Goal: Task Accomplishment & Management: Use online tool/utility

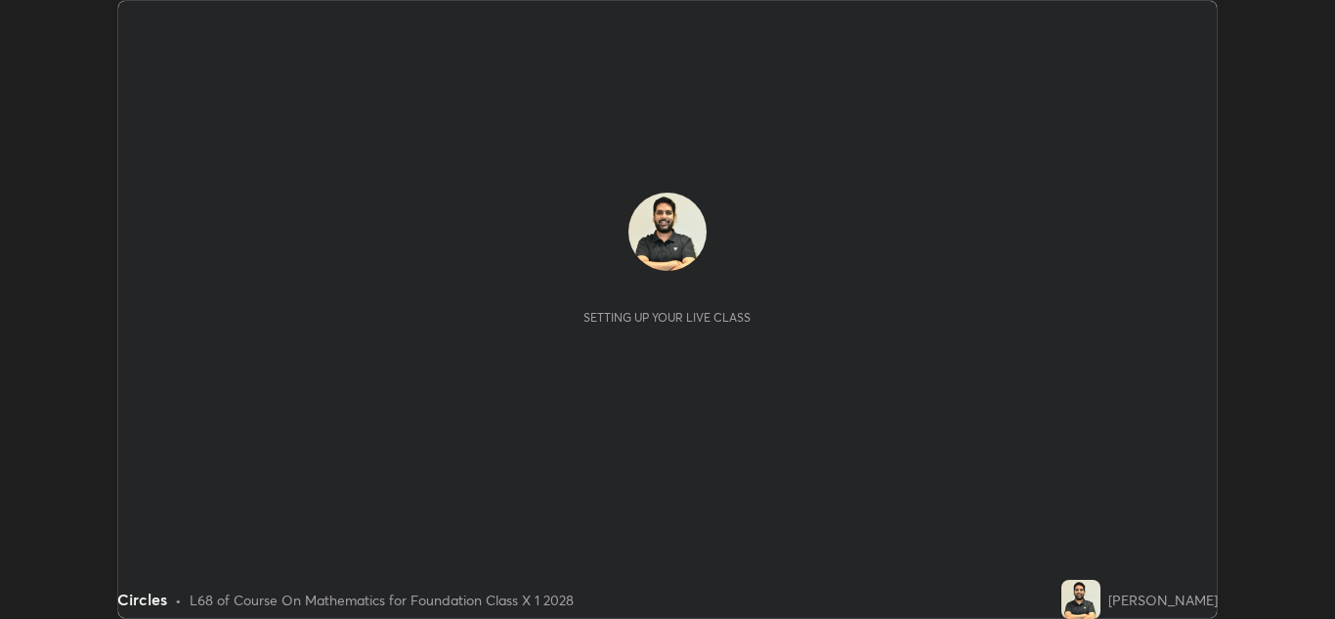
scroll to position [619, 1335]
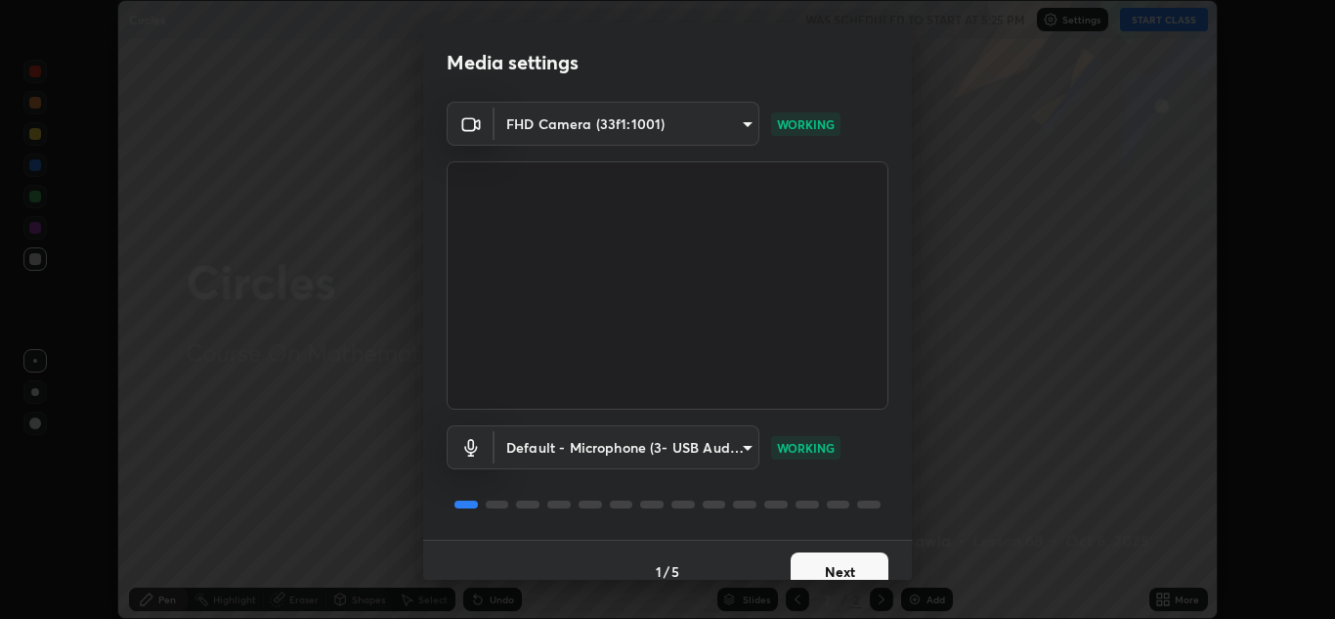
click at [717, 453] on body "Erase all Circles WAS SCHEDULED TO START AT 5:25 PM Settings START CLASS Settin…" at bounding box center [667, 309] width 1335 height 619
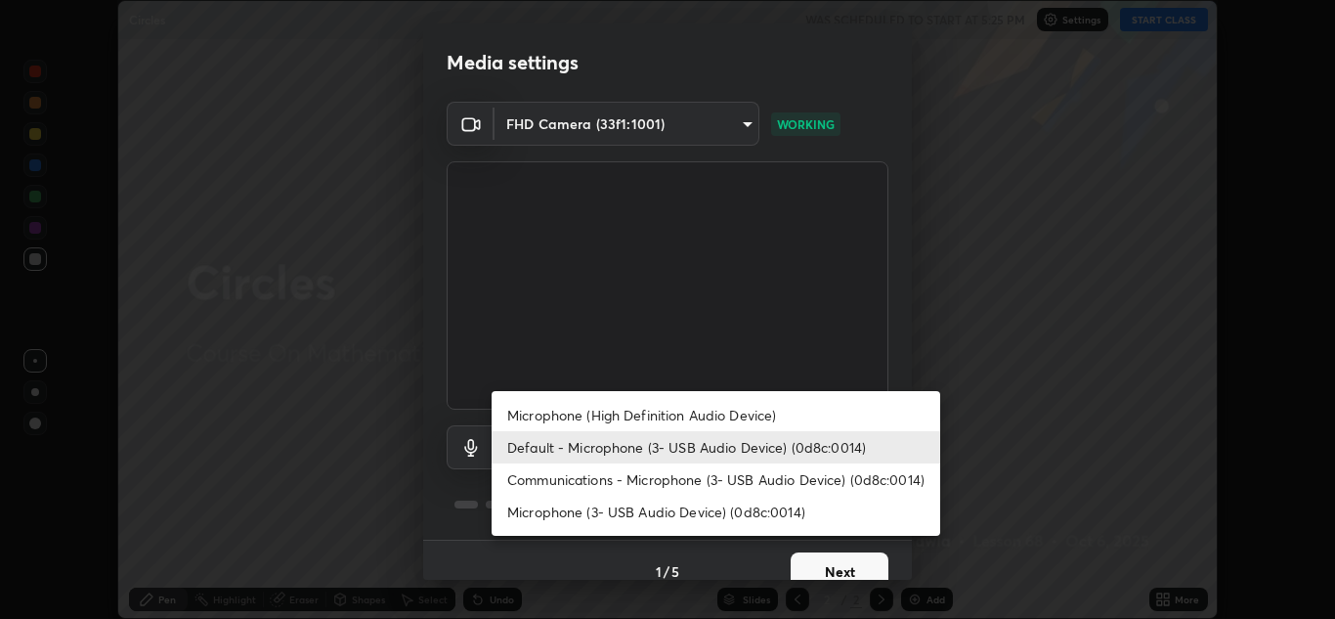
click at [672, 449] on li "Default - Microphone (3- USB Audio Device) (0d8c:0014)" at bounding box center [715, 447] width 448 height 32
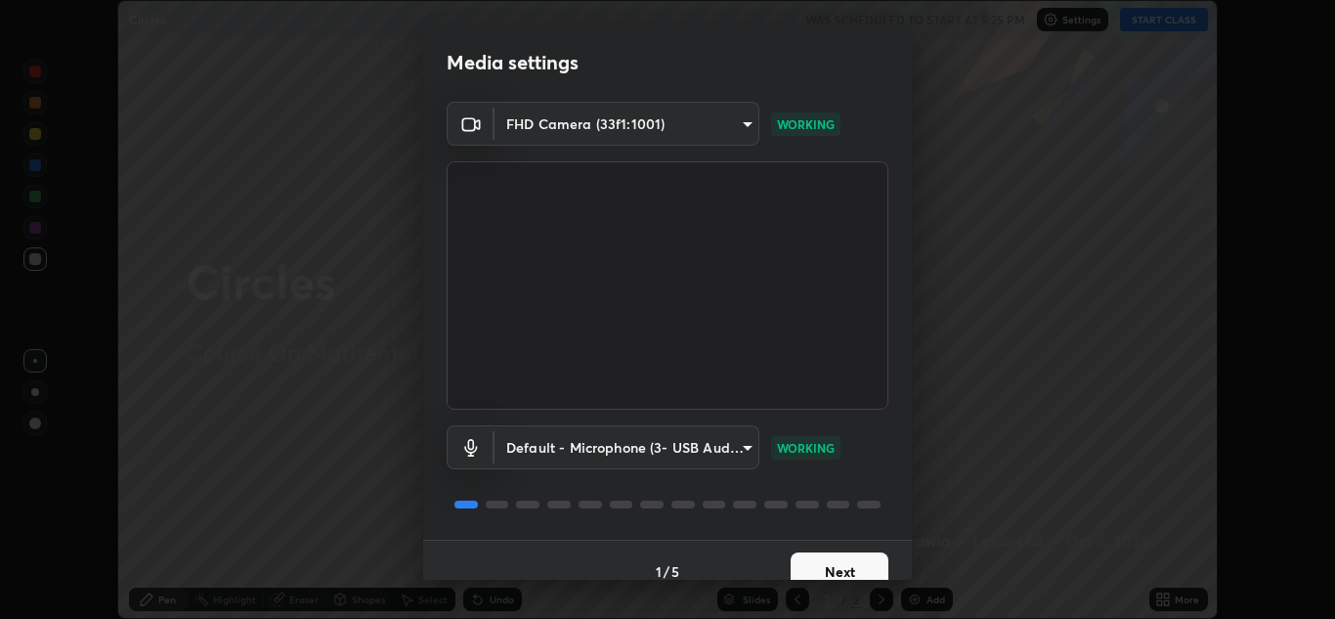
click at [827, 561] on button "Next" at bounding box center [839, 571] width 98 height 39
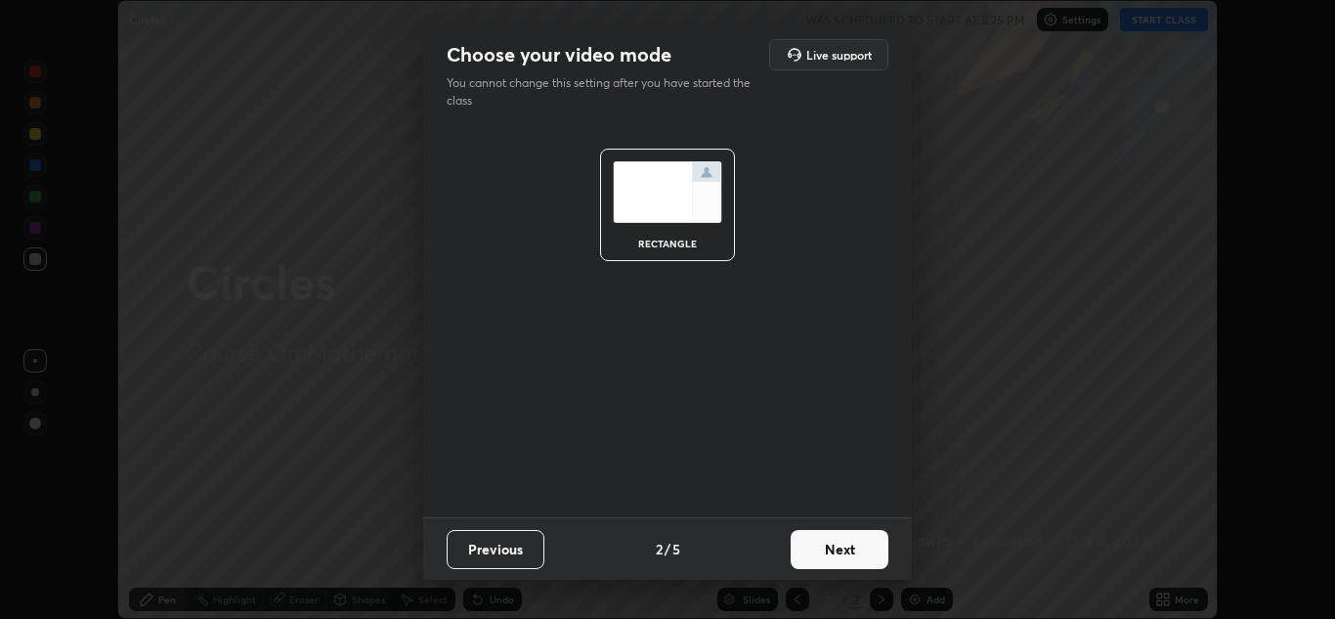
click at [841, 561] on button "Next" at bounding box center [839, 549] width 98 height 39
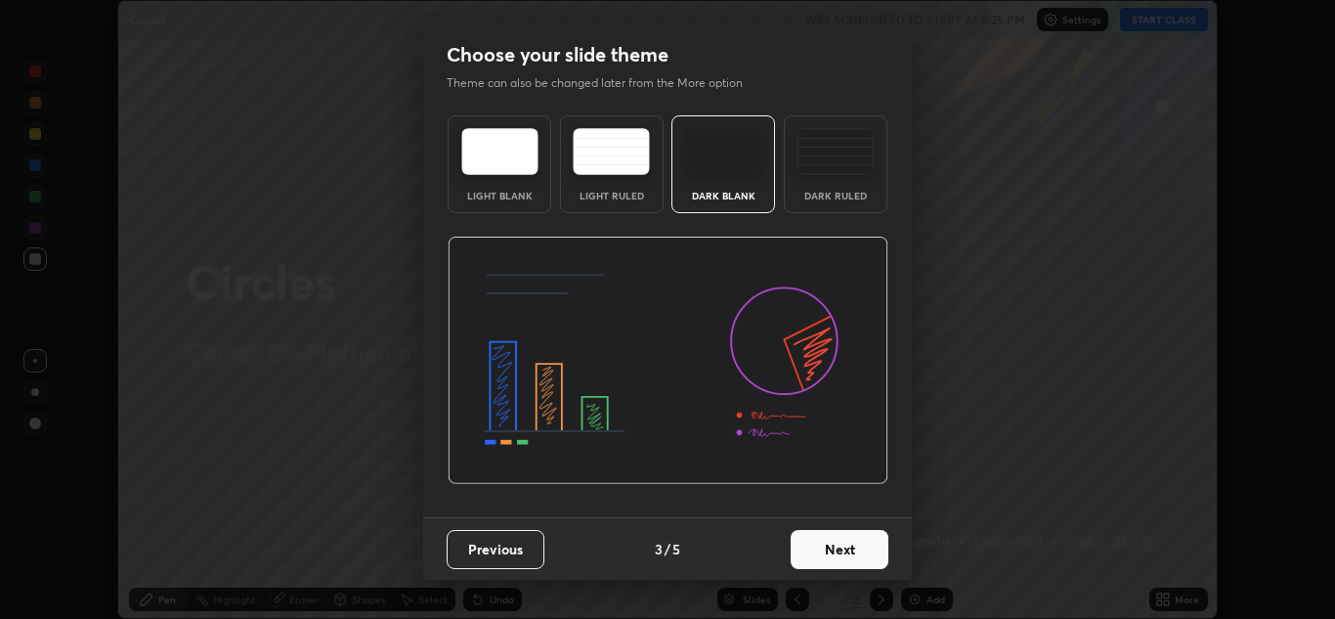
click at [849, 549] on button "Next" at bounding box center [839, 549] width 98 height 39
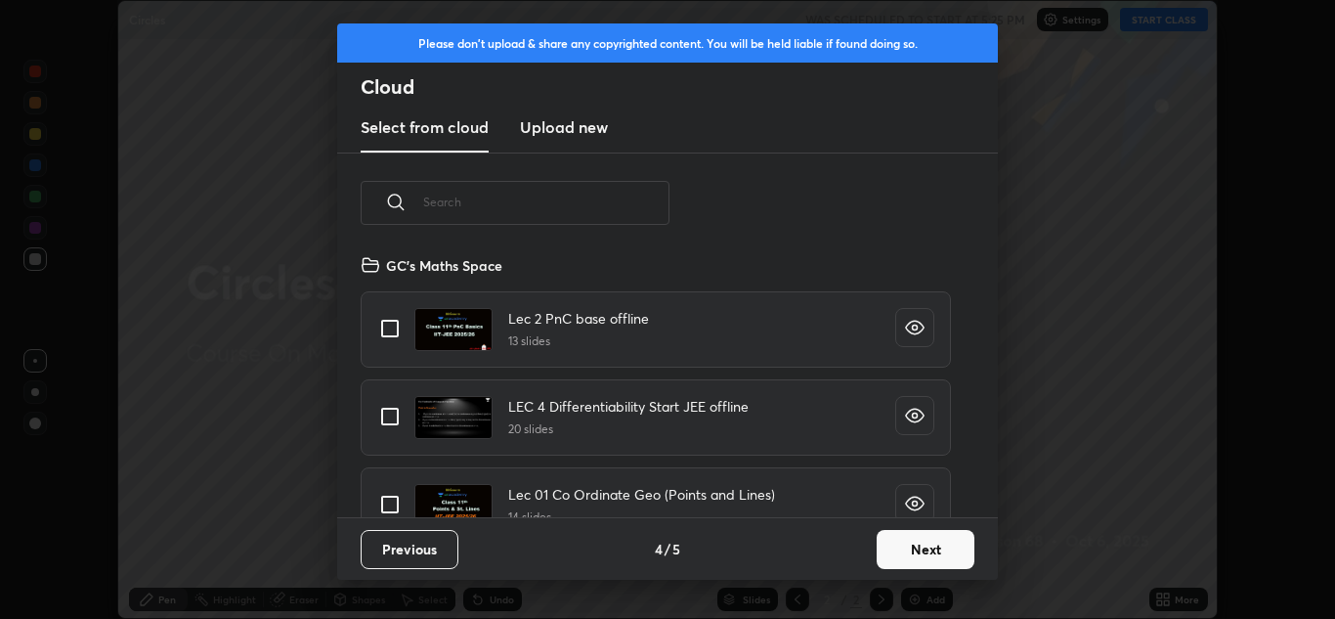
scroll to position [264, 627]
click at [585, 206] on input "text" at bounding box center [546, 201] width 246 height 83
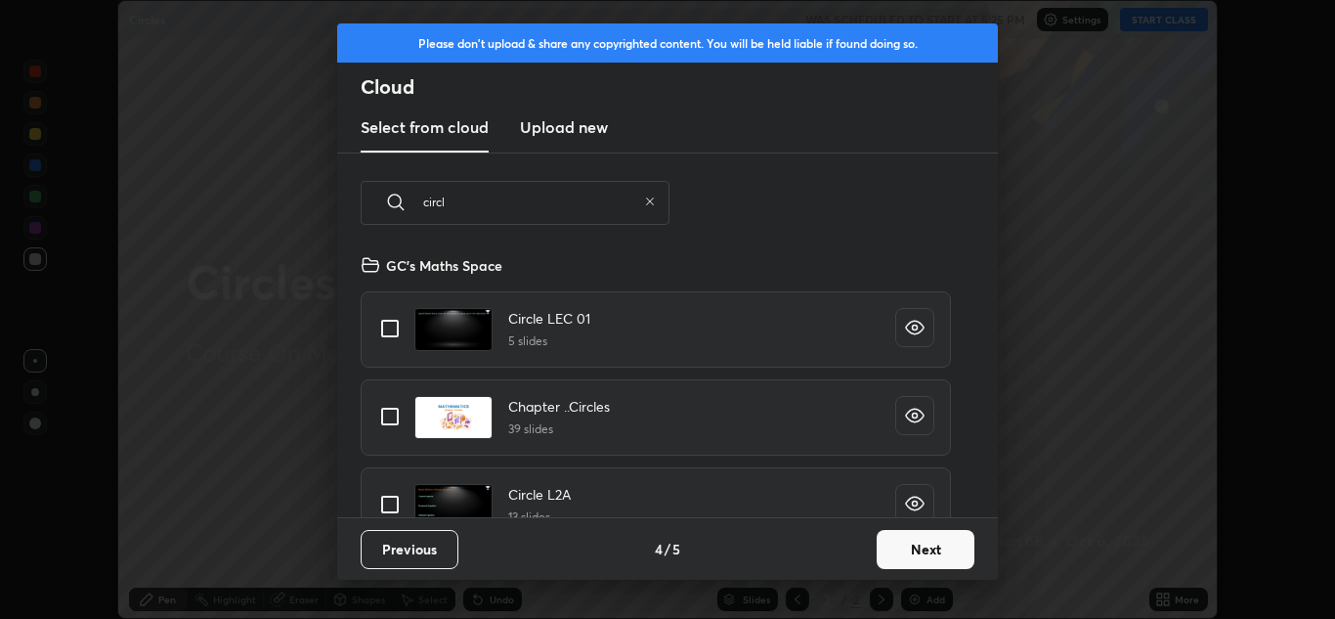
type input "circl"
click at [386, 426] on input "grid" at bounding box center [389, 416] width 41 height 41
checkbox input "true"
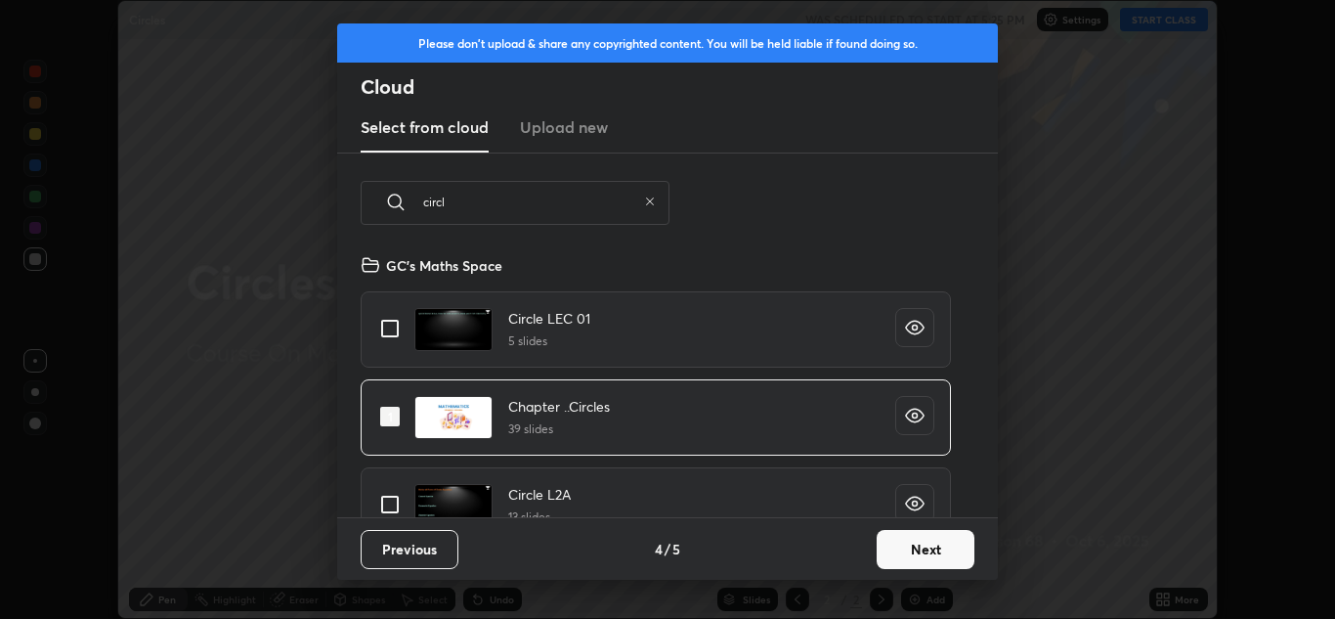
click at [915, 537] on button "Next" at bounding box center [925, 549] width 98 height 39
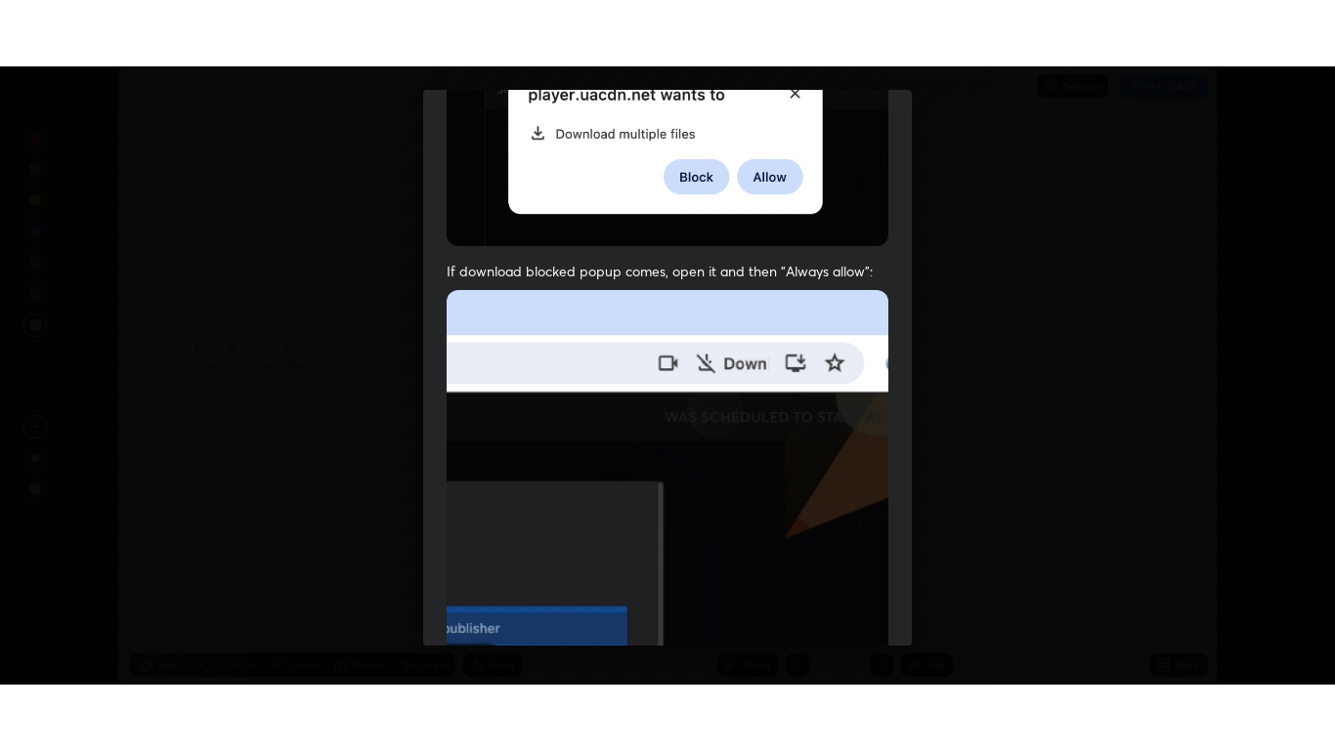
scroll to position [422, 0]
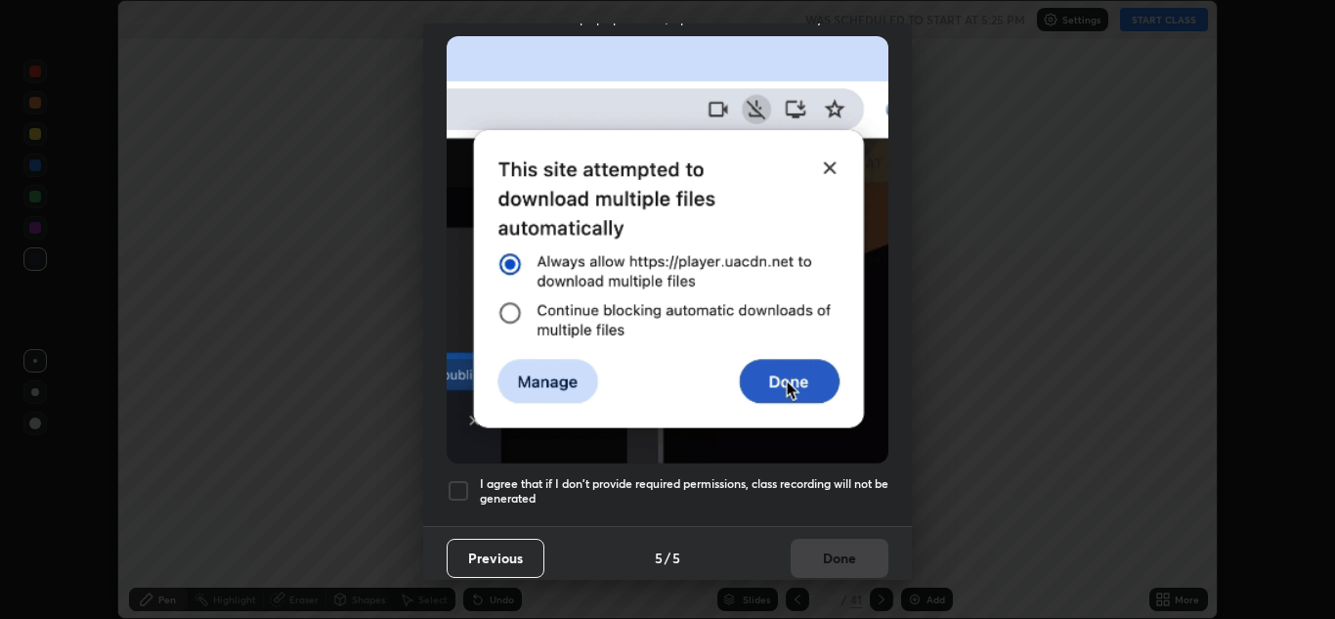
click at [458, 489] on div at bounding box center [458, 490] width 23 height 23
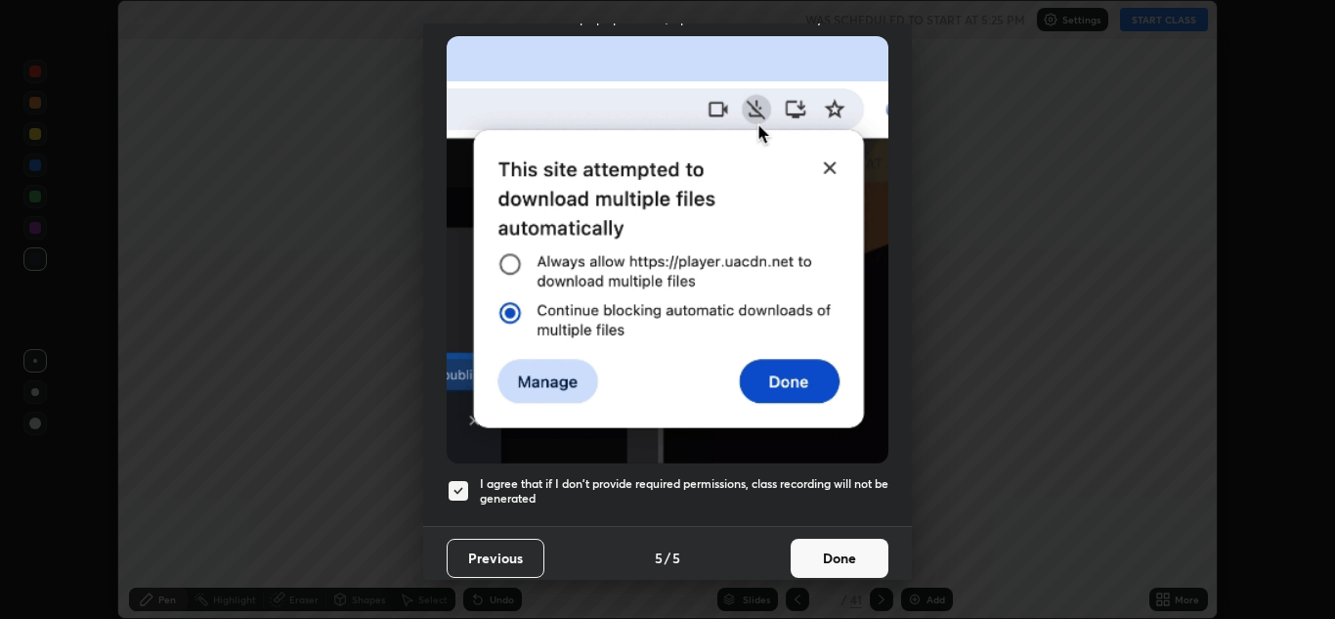
click at [829, 538] on button "Done" at bounding box center [839, 557] width 98 height 39
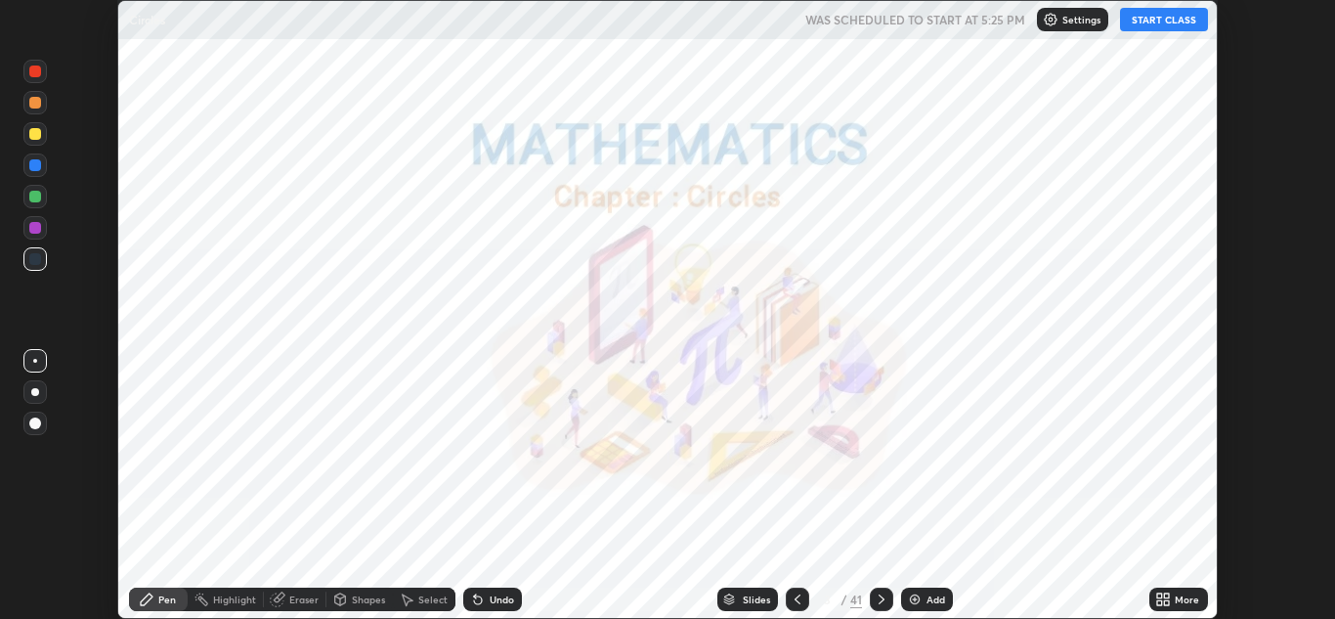
click at [796, 595] on icon at bounding box center [797, 599] width 16 height 16
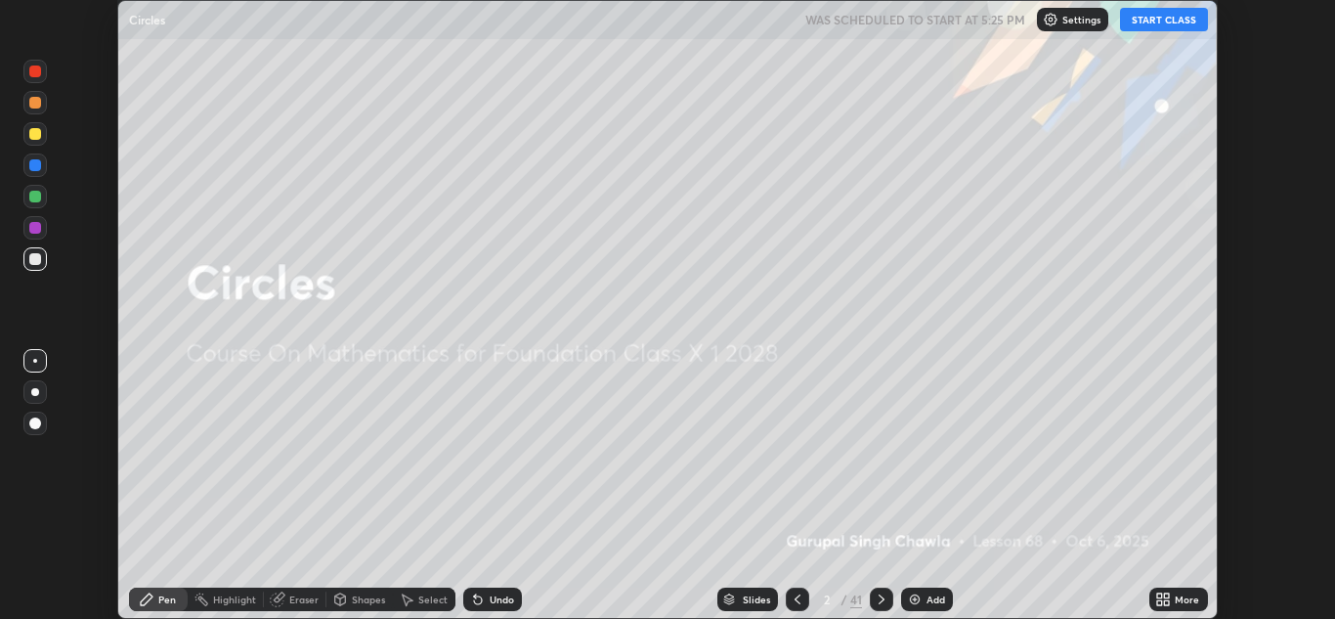
click at [926, 594] on div "Add" at bounding box center [935, 599] width 19 height 10
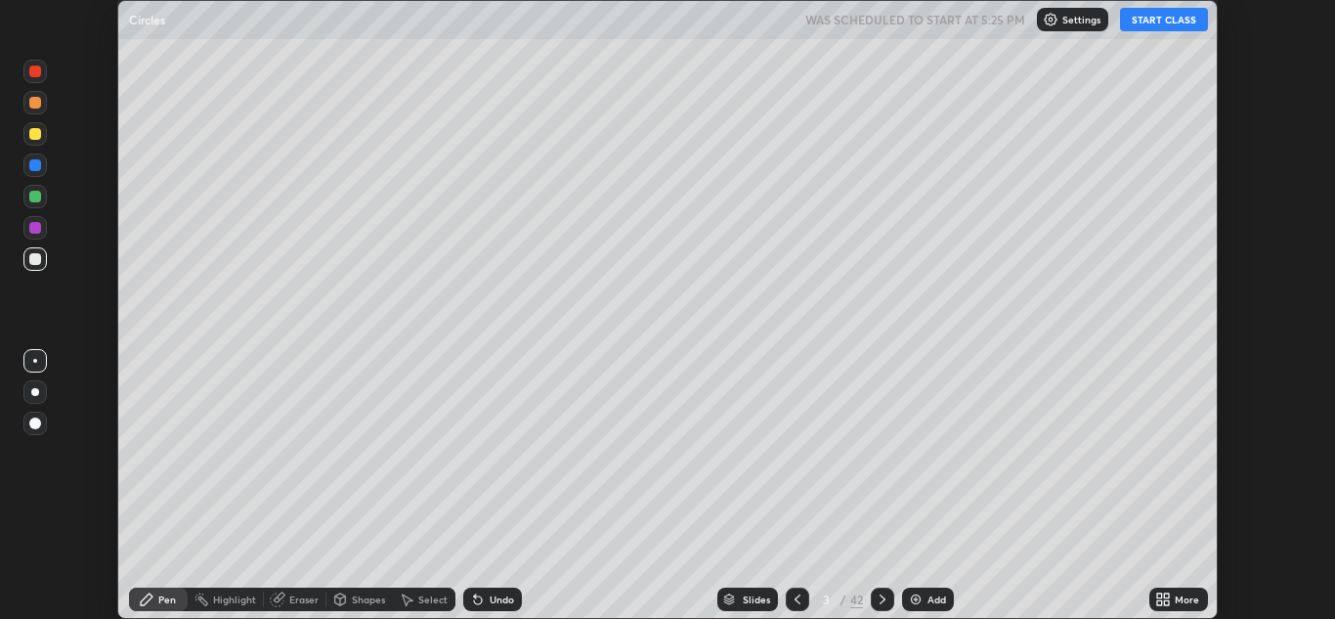
click at [795, 599] on icon at bounding box center [797, 599] width 16 height 16
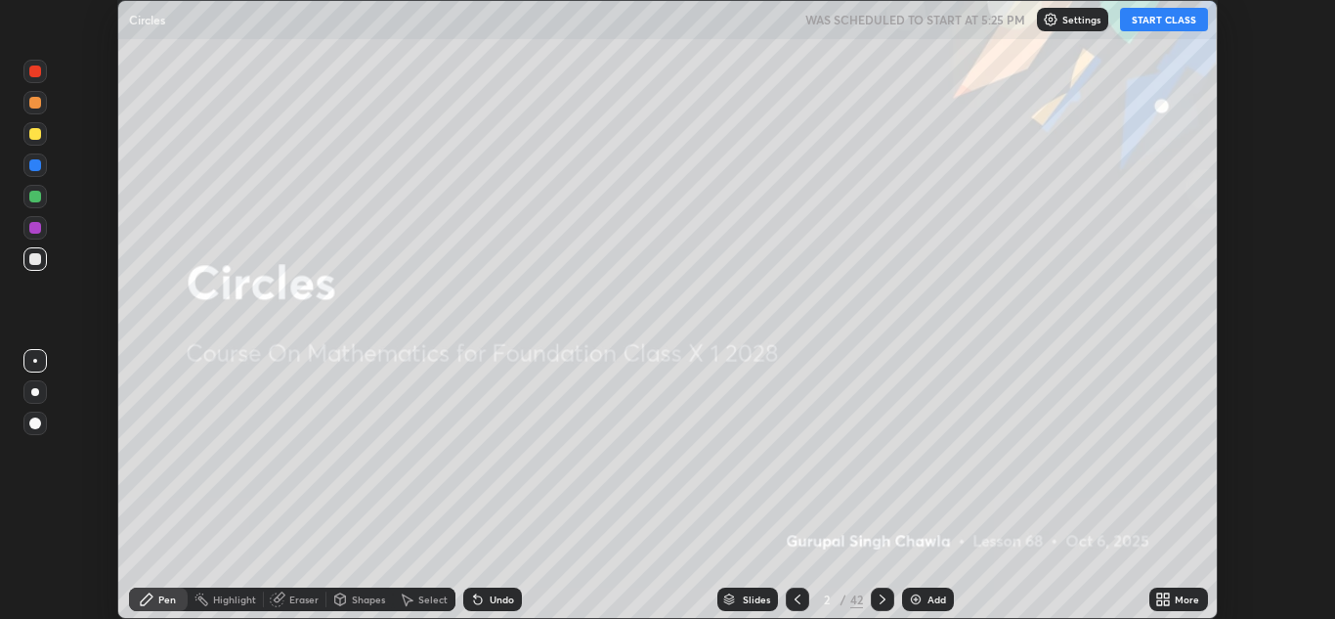
click at [880, 599] on icon at bounding box center [883, 599] width 16 height 16
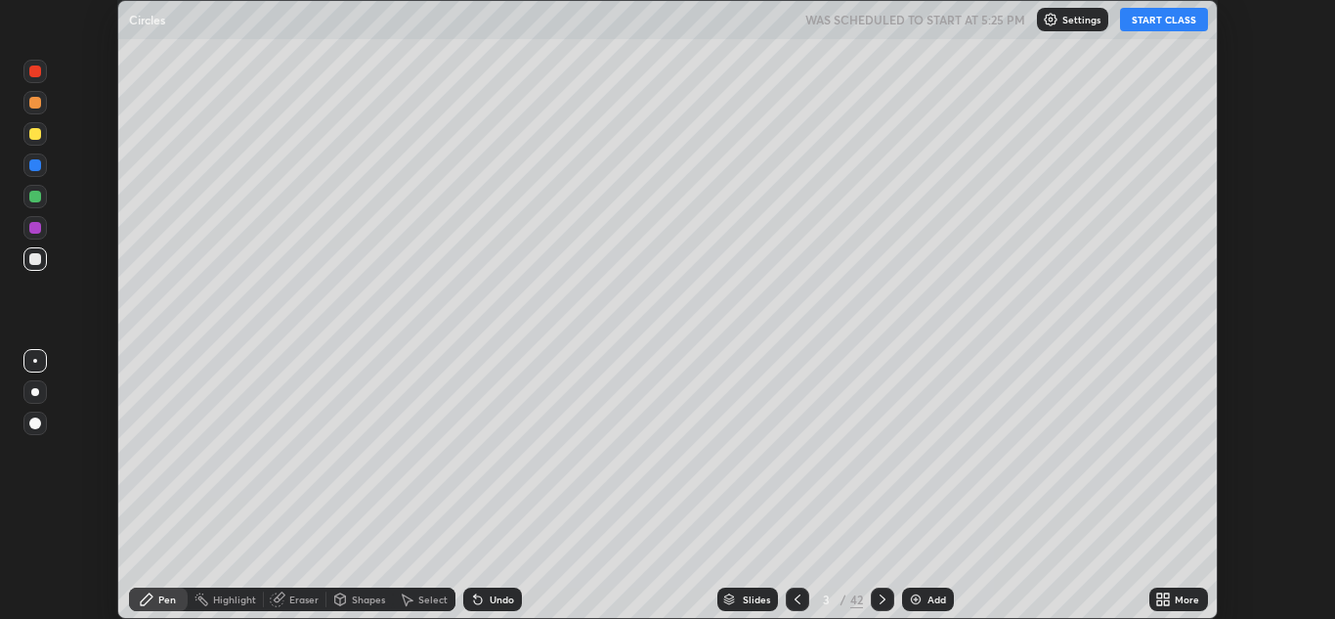
click at [1171, 21] on button "START CLASS" at bounding box center [1164, 19] width 88 height 23
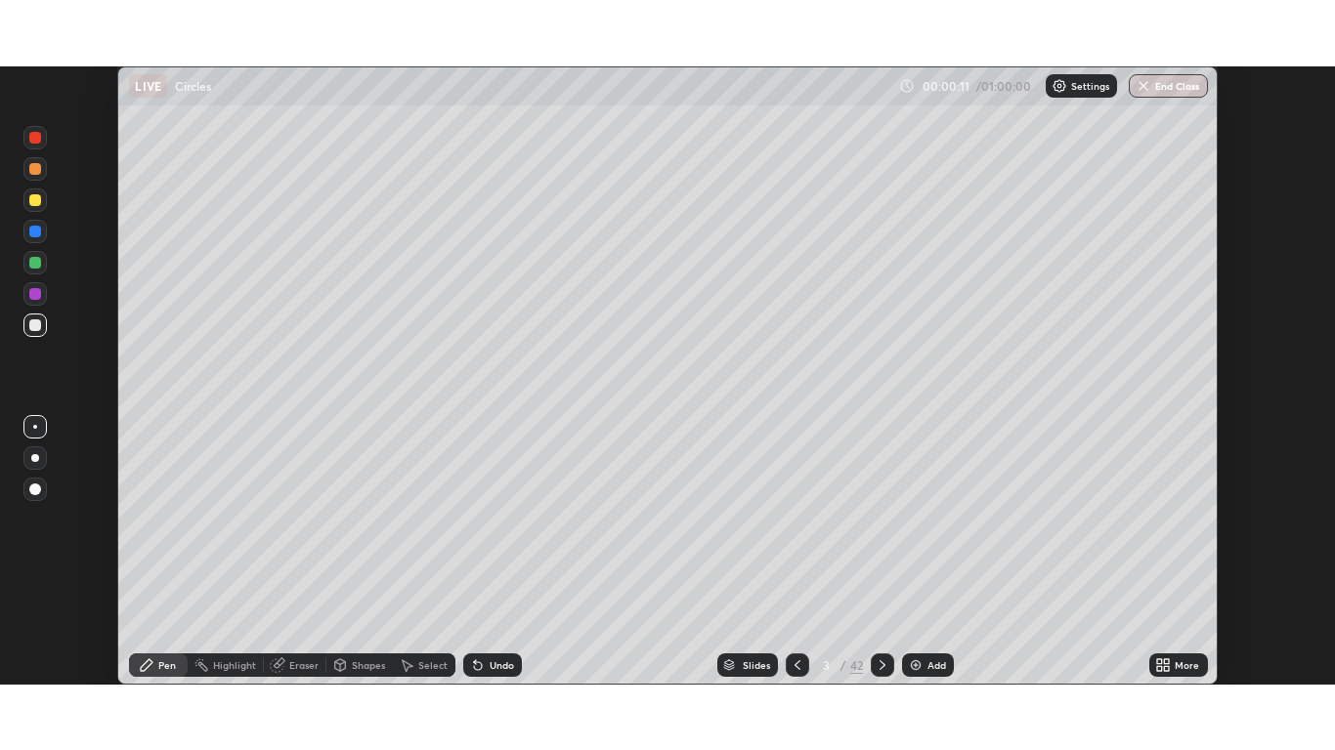
scroll to position [750, 1335]
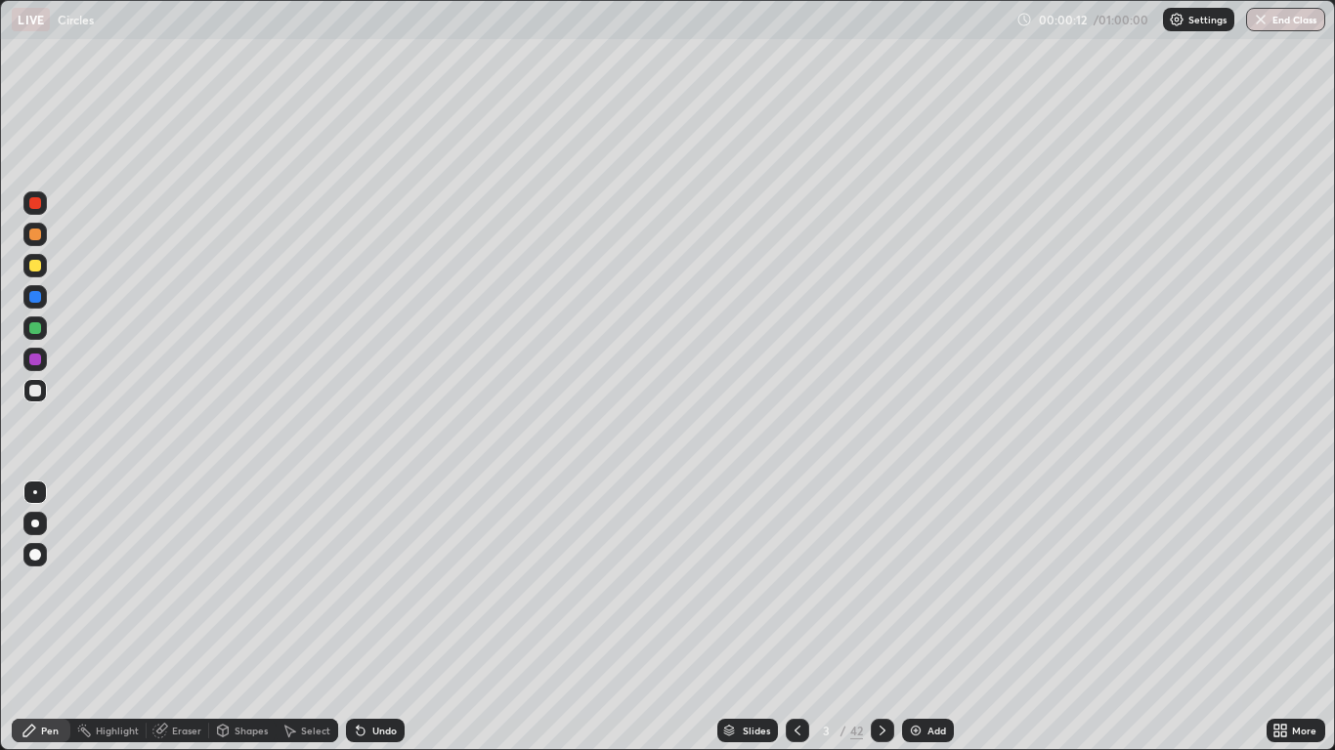
click at [385, 618] on div "Undo" at bounding box center [384, 731] width 24 height 10
click at [387, 618] on div "Undo" at bounding box center [384, 731] width 24 height 10
click at [43, 565] on div at bounding box center [34, 554] width 23 height 23
click at [35, 361] on div at bounding box center [35, 360] width 12 height 12
click at [34, 330] on div at bounding box center [35, 328] width 12 height 12
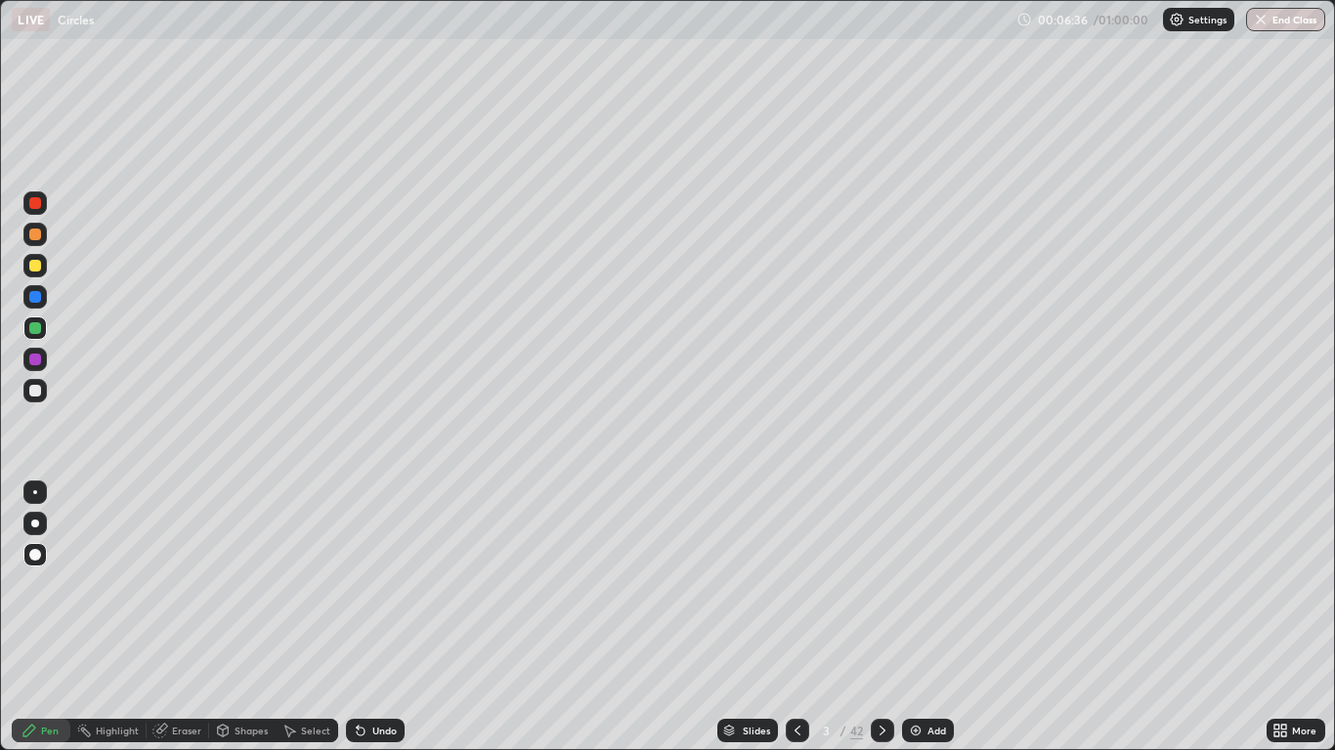
click at [34, 322] on div at bounding box center [35, 328] width 12 height 12
click at [34, 269] on div at bounding box center [35, 266] width 12 height 12
click at [180, 618] on div "Eraser" at bounding box center [186, 731] width 29 height 10
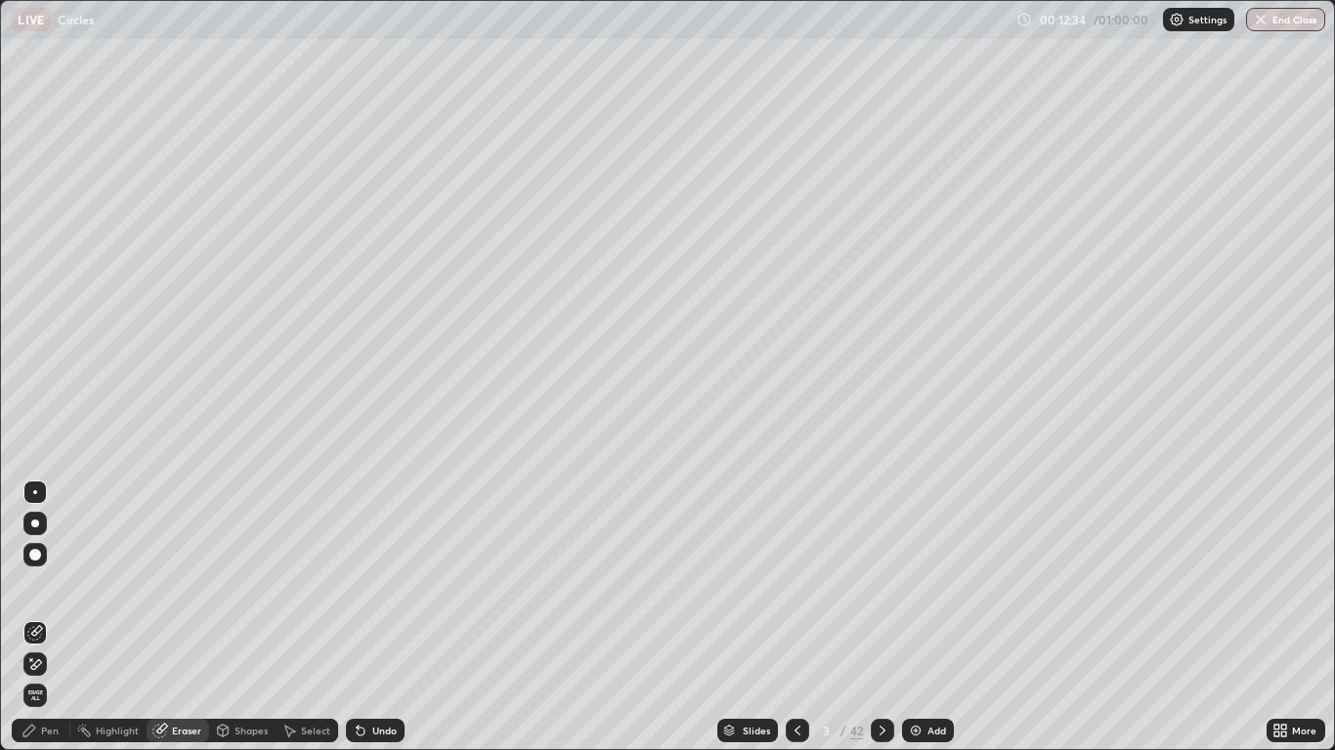
click at [36, 618] on span "Erase all" at bounding box center [34, 696] width 21 height 12
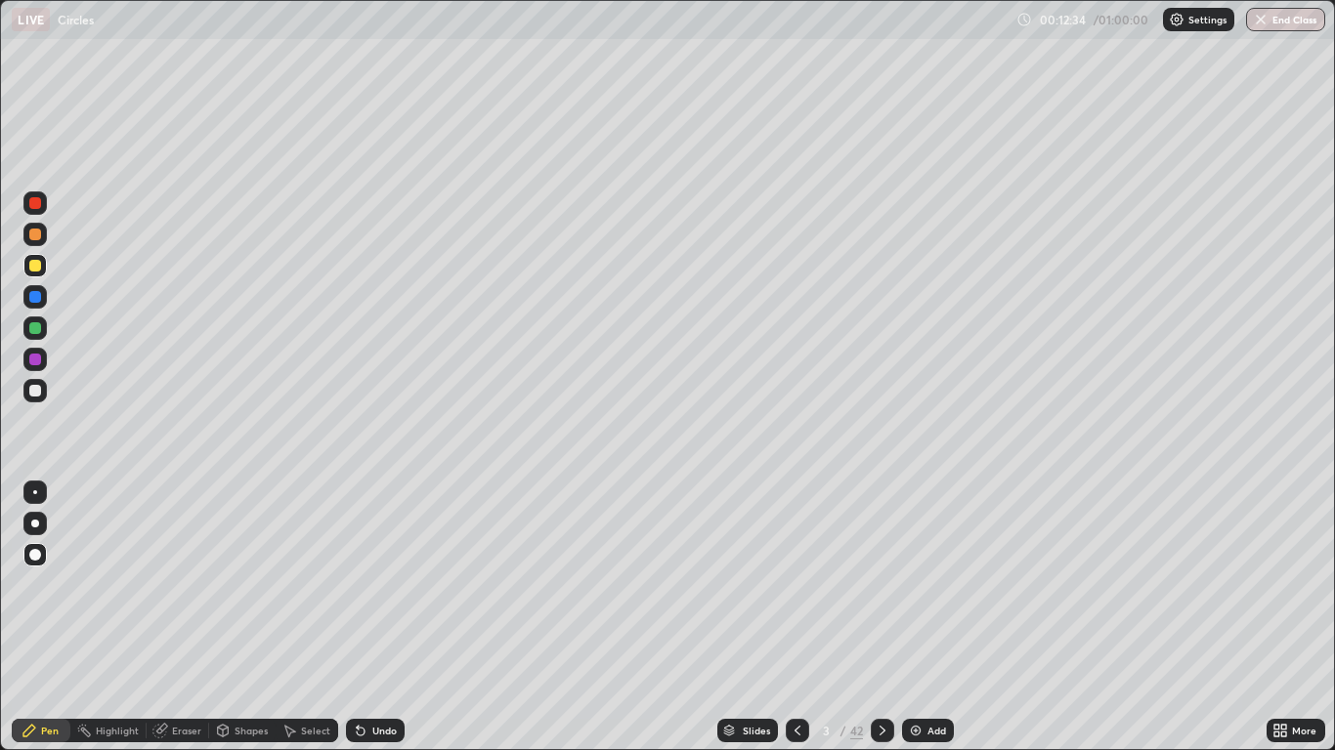
click at [33, 618] on div "Pen" at bounding box center [41, 730] width 59 height 23
click at [1198, 22] on p "Settings" at bounding box center [1207, 20] width 38 height 10
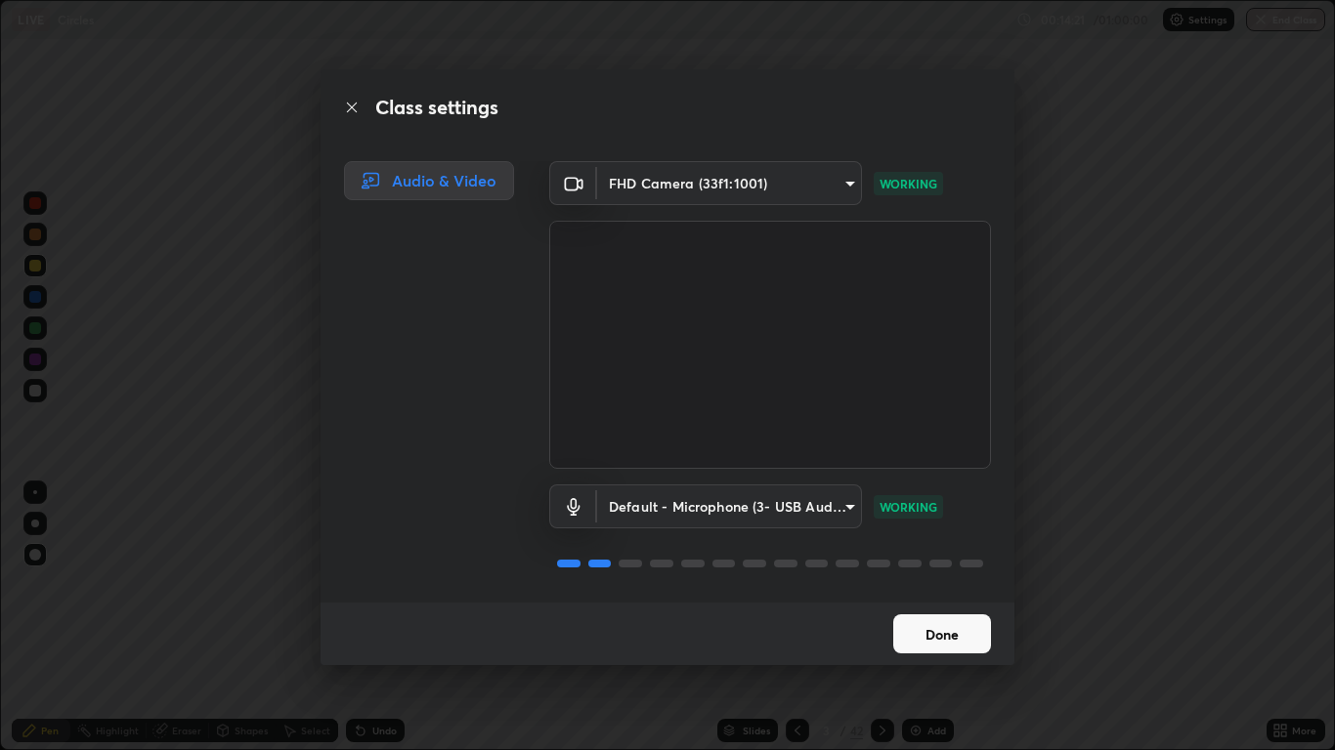
scroll to position [2, 0]
click at [955, 618] on button "Done" at bounding box center [942, 634] width 98 height 39
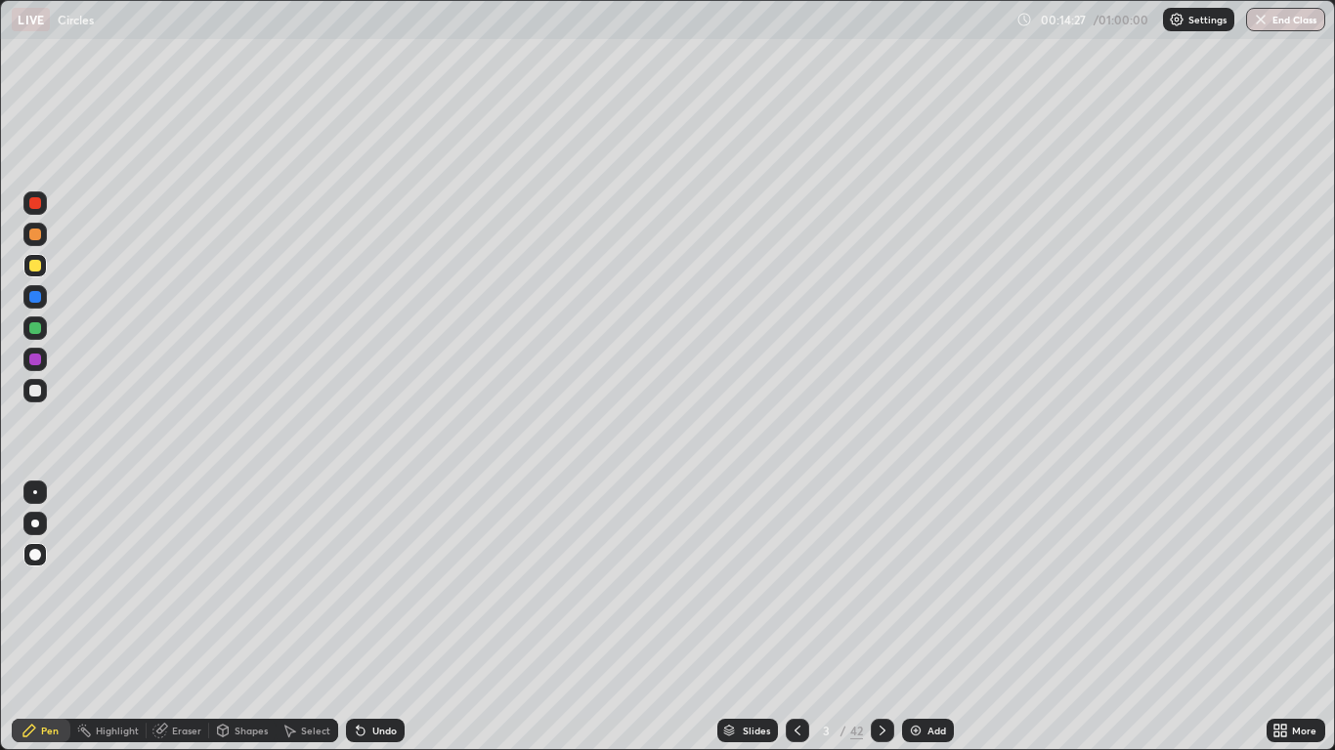
click at [36, 391] on div at bounding box center [35, 391] width 12 height 12
click at [35, 361] on div at bounding box center [35, 360] width 12 height 12
click at [878, 618] on icon at bounding box center [883, 731] width 16 height 16
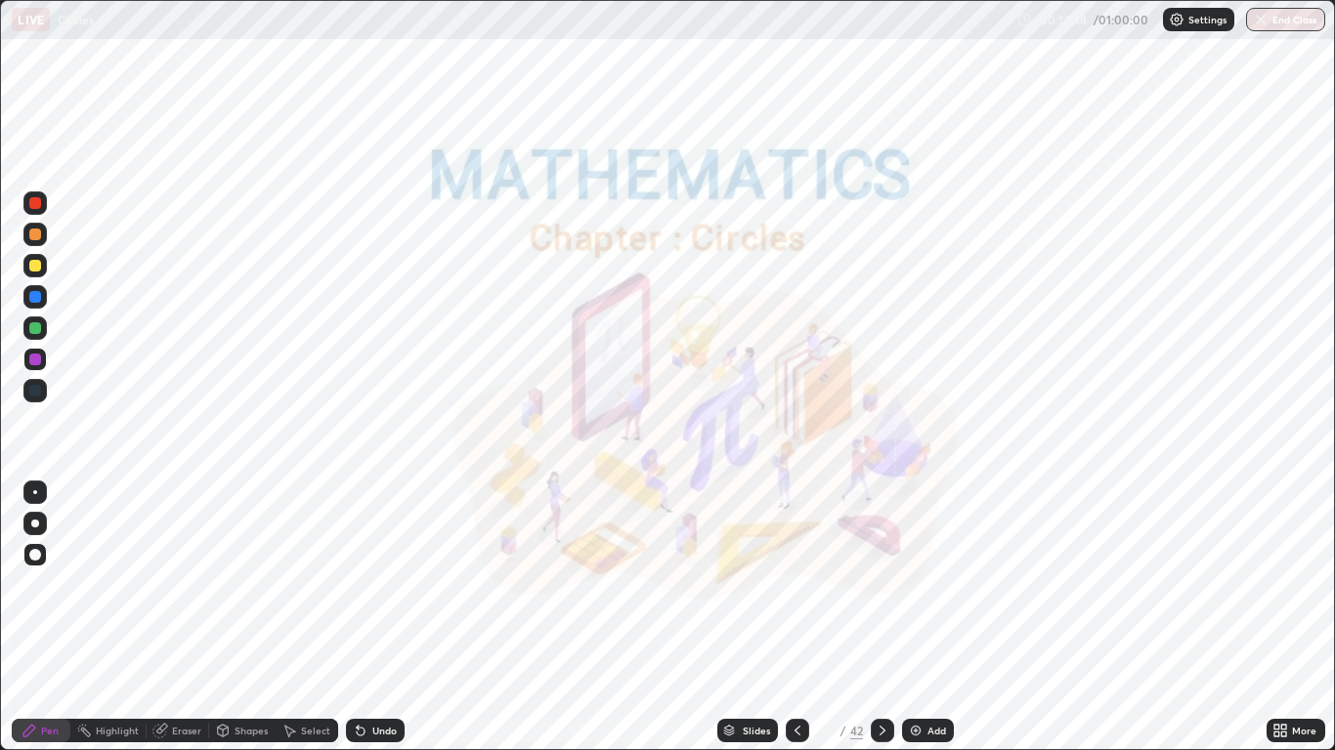
click at [36, 391] on div at bounding box center [35, 391] width 12 height 12
click at [880, 618] on icon at bounding box center [883, 731] width 16 height 16
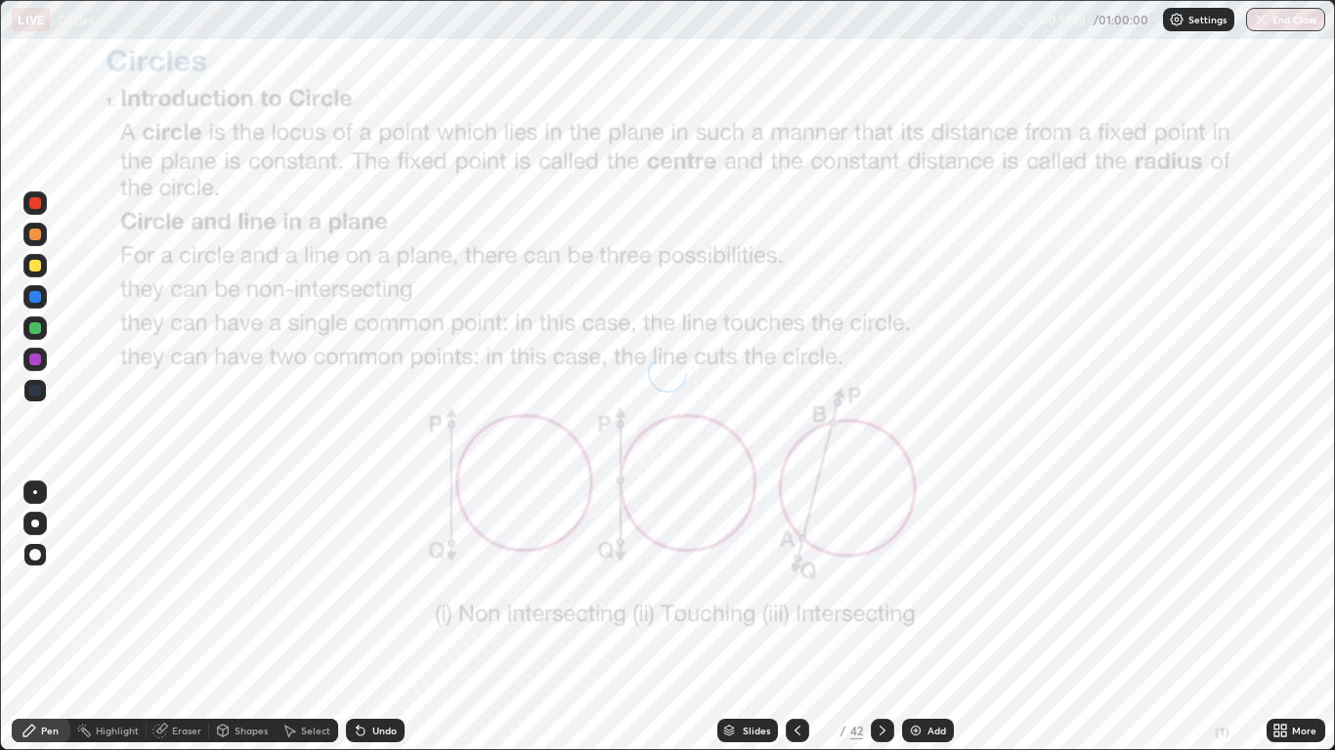
click at [878, 618] on icon at bounding box center [883, 731] width 16 height 16
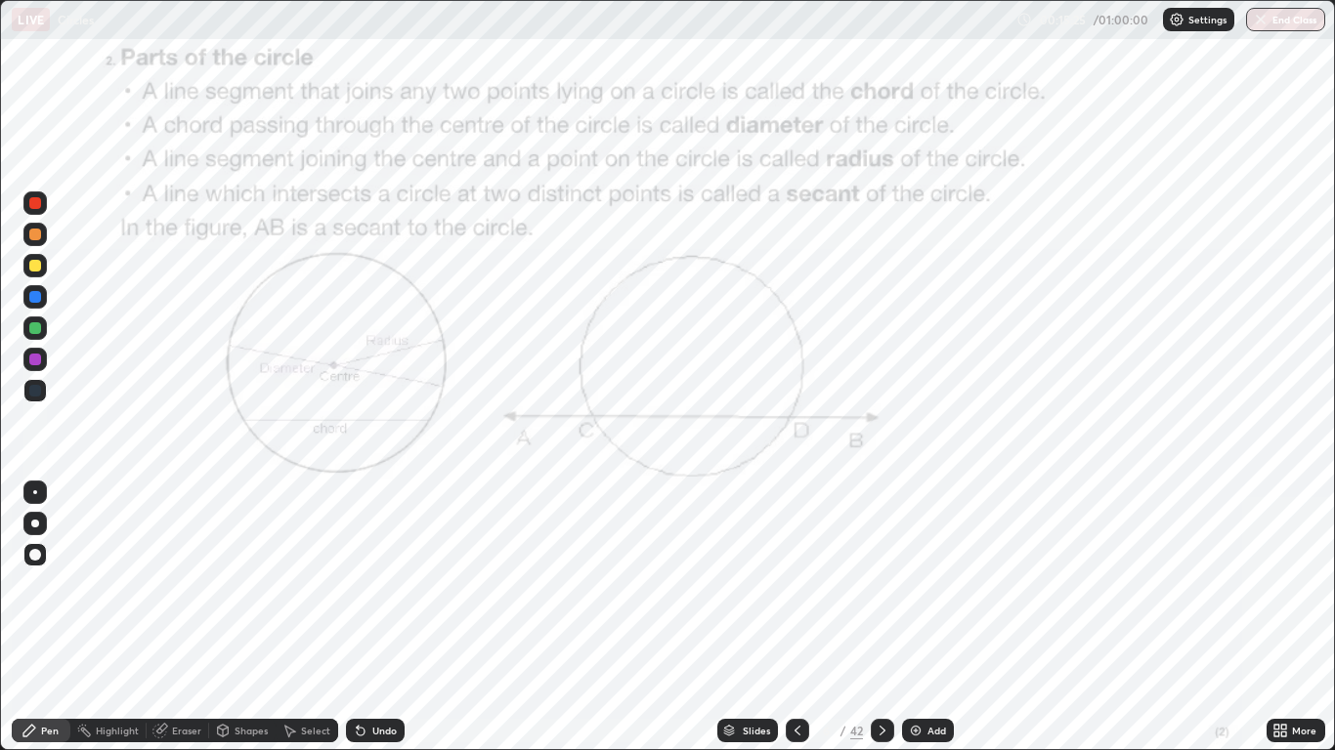
click at [880, 618] on icon at bounding box center [883, 731] width 16 height 16
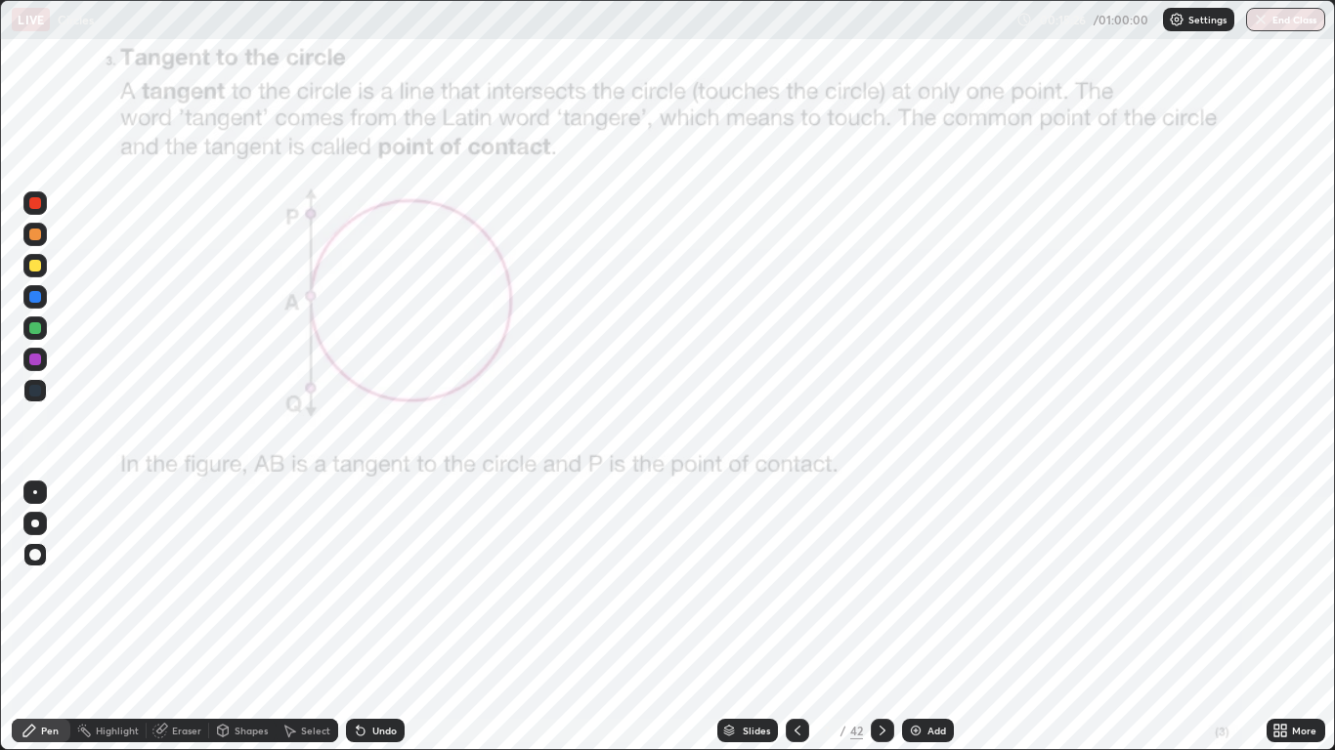
click at [883, 618] on icon at bounding box center [883, 731] width 16 height 16
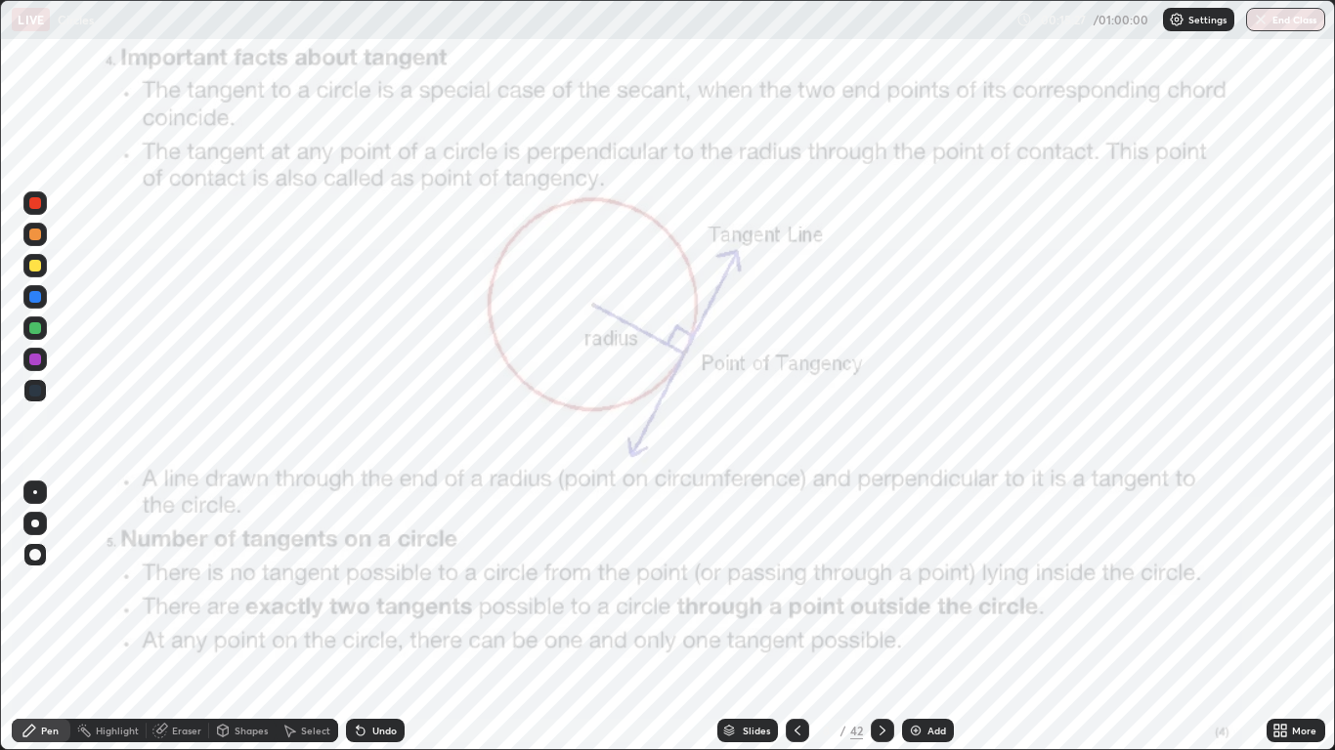
click at [889, 618] on div at bounding box center [882, 730] width 23 height 23
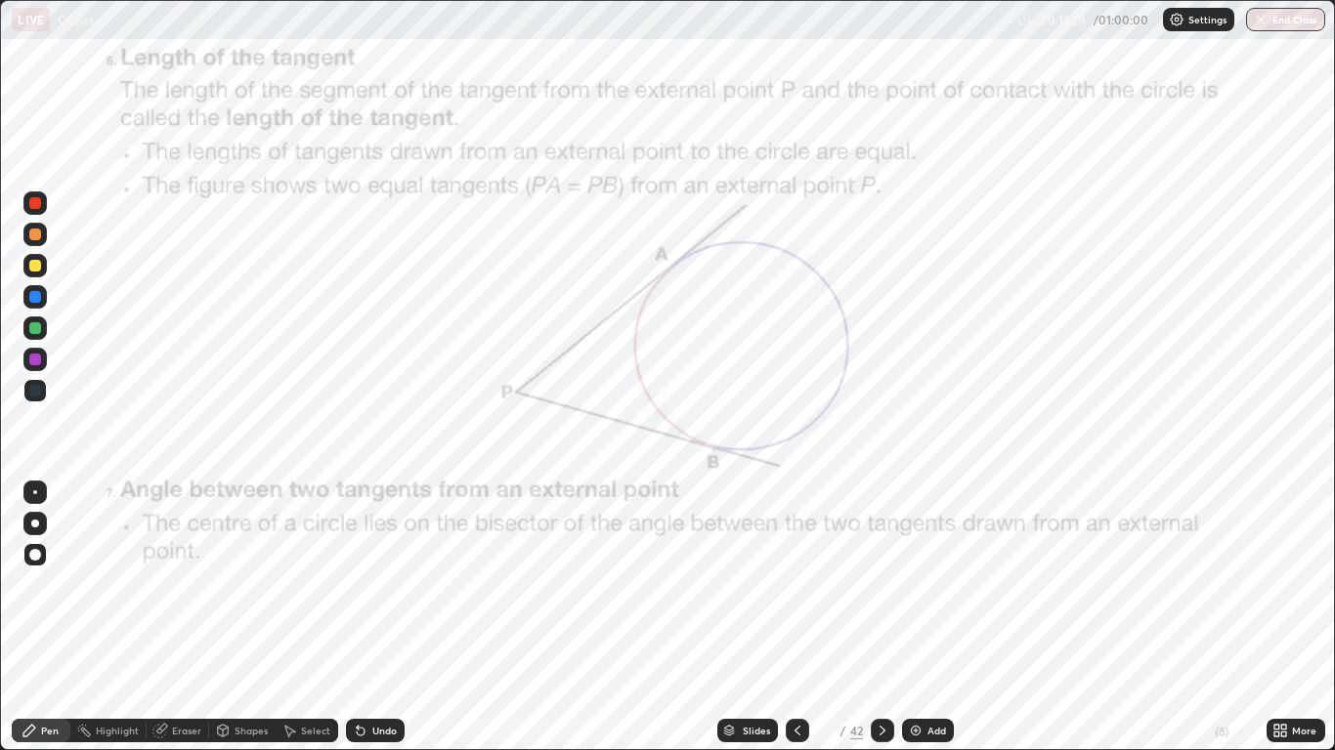
click at [880, 618] on icon at bounding box center [883, 731] width 16 height 16
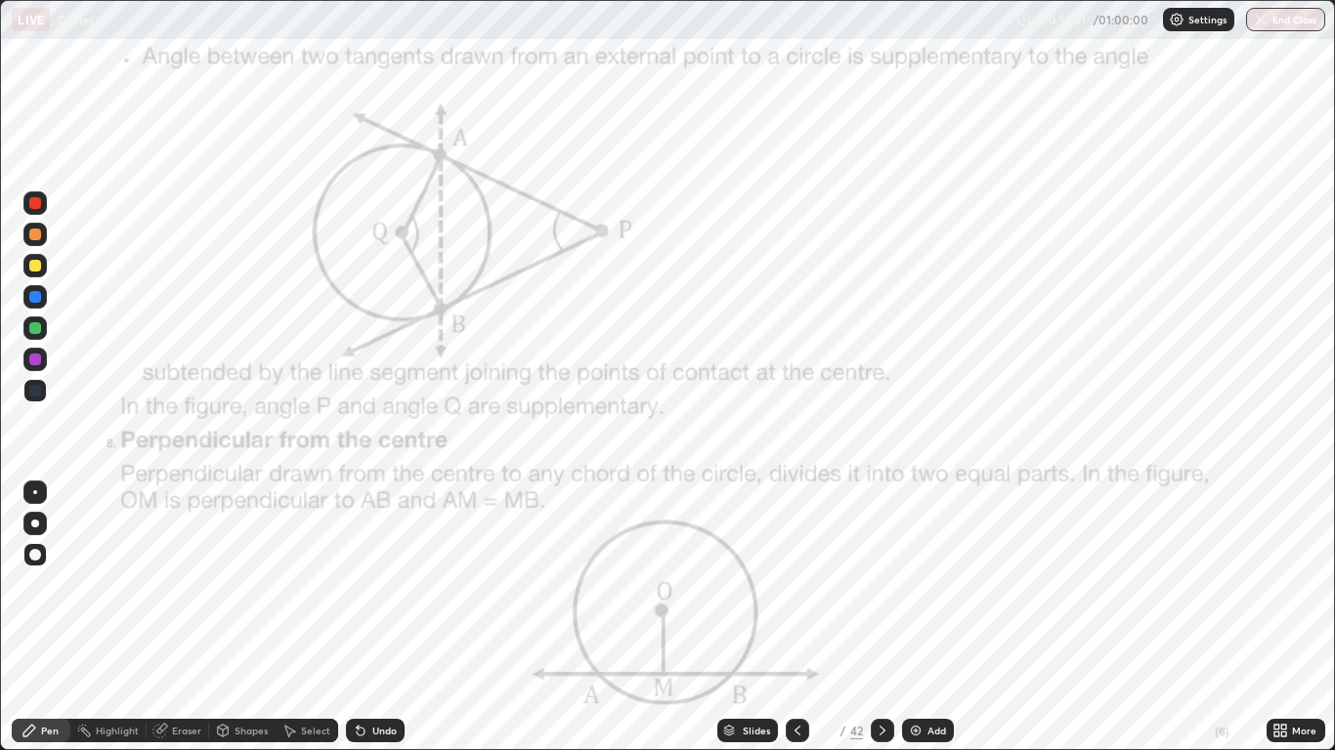
click at [882, 618] on icon at bounding box center [883, 731] width 16 height 16
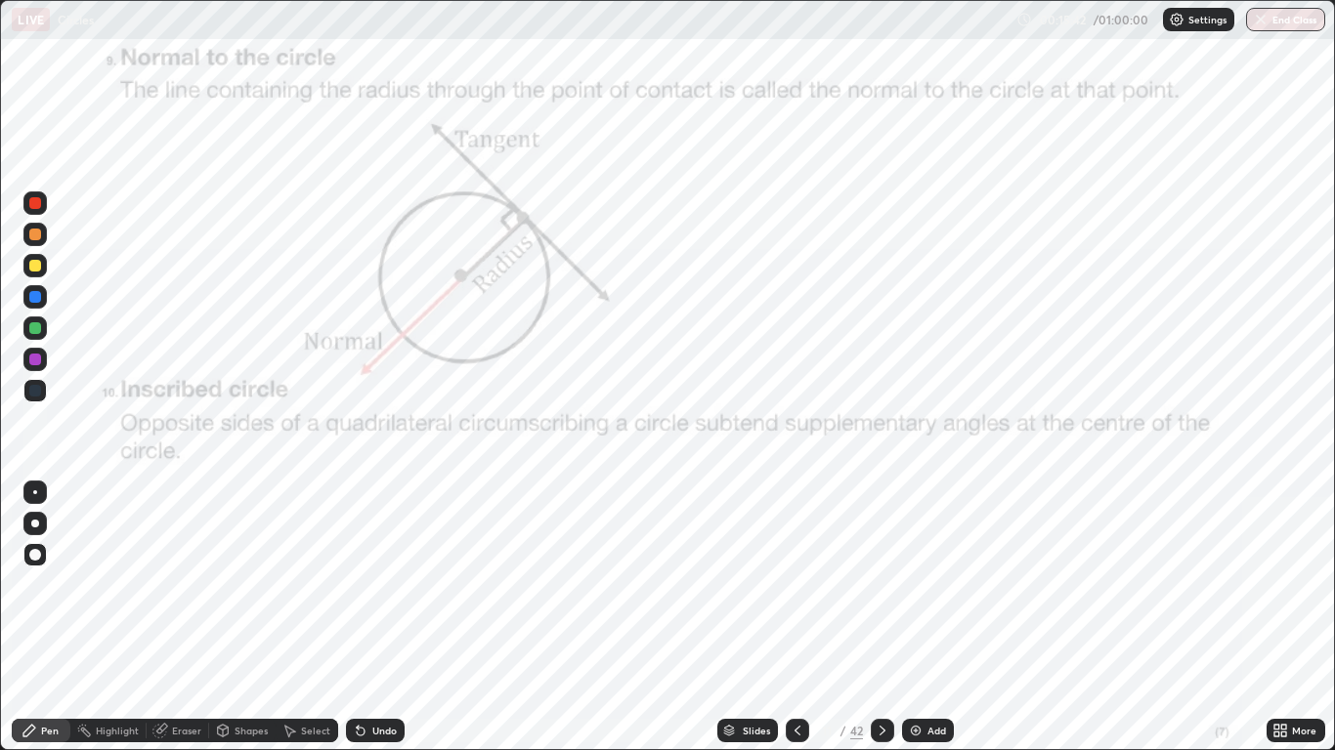
click at [881, 618] on icon at bounding box center [883, 731] width 16 height 16
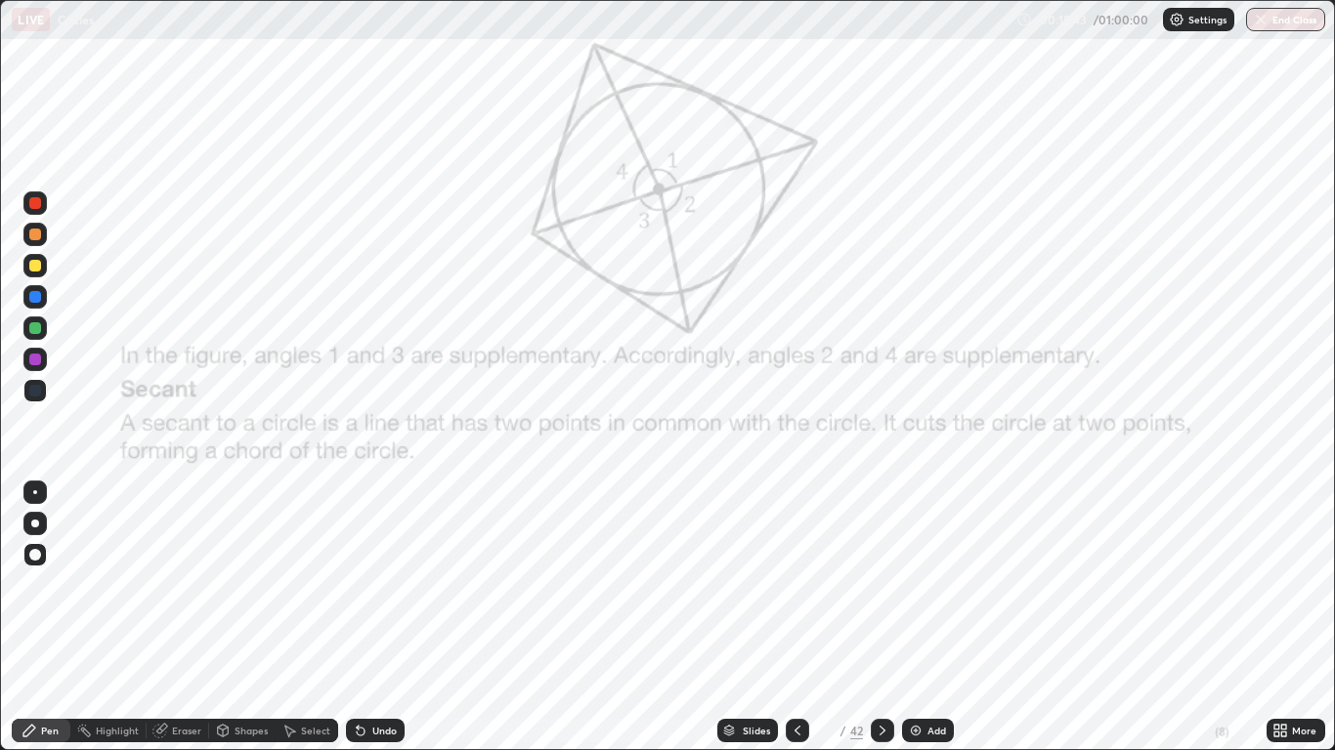
click at [878, 618] on icon at bounding box center [883, 731] width 16 height 16
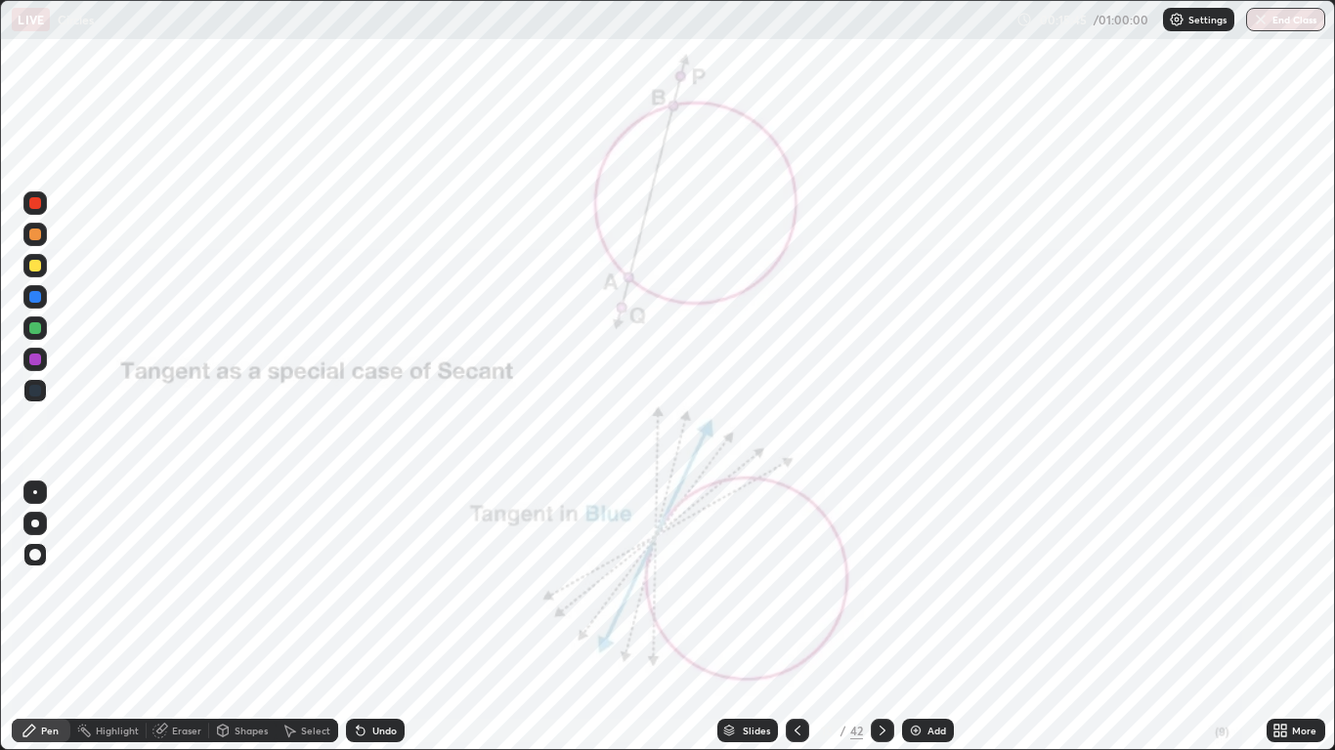
click at [874, 618] on div at bounding box center [882, 730] width 23 height 23
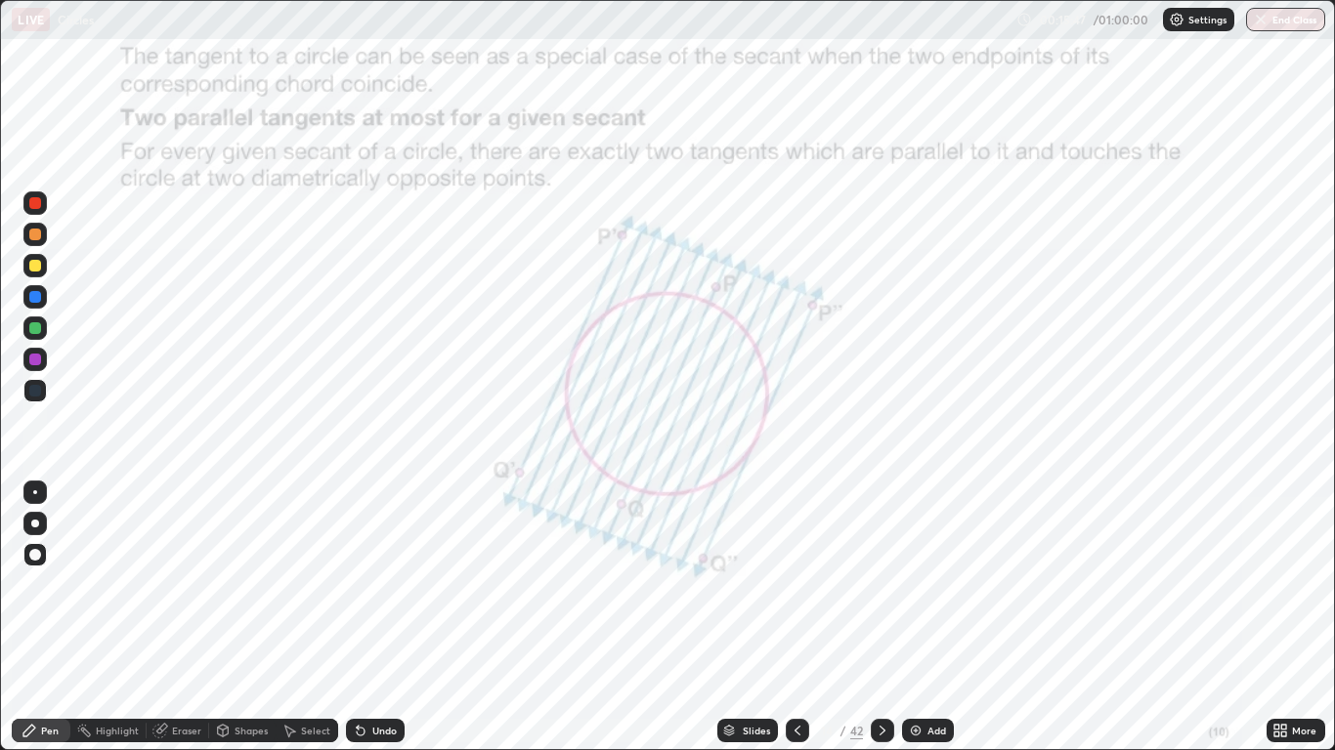
click at [880, 618] on icon at bounding box center [883, 731] width 16 height 16
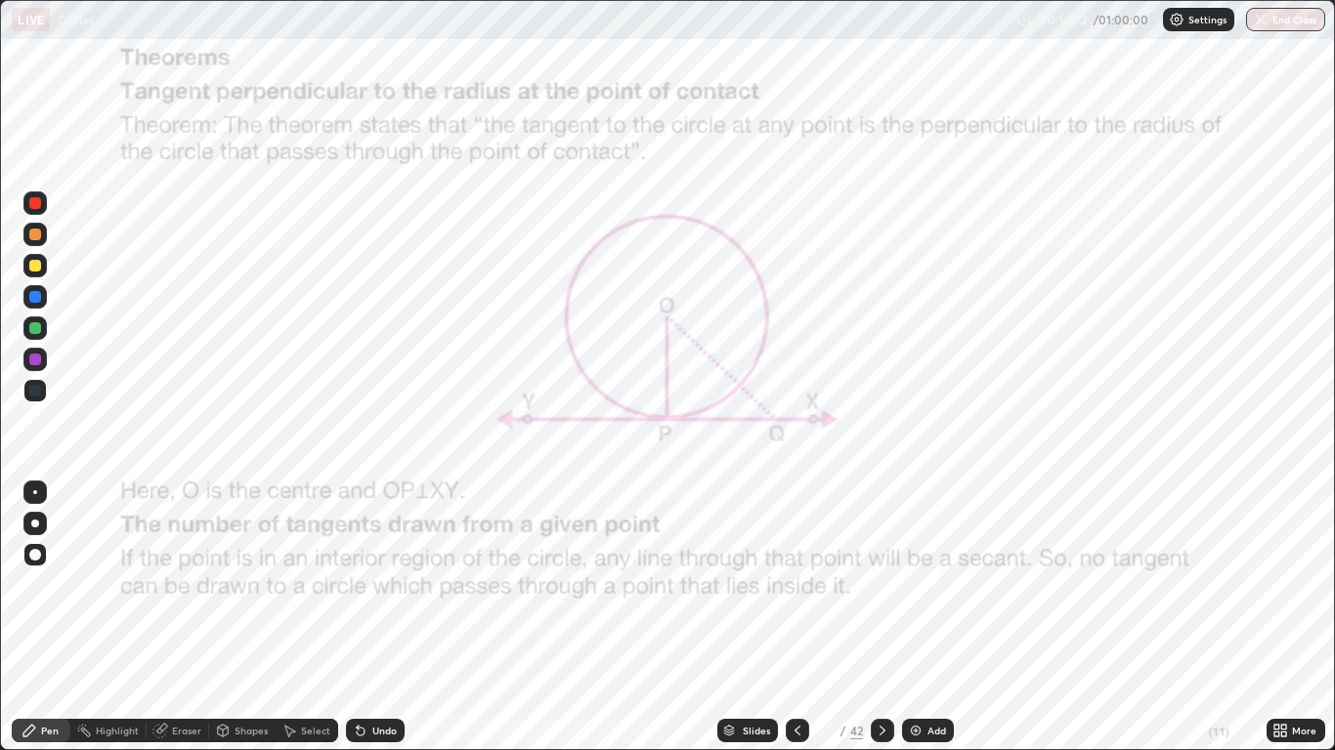
click at [40, 394] on div at bounding box center [35, 391] width 12 height 12
click at [42, 395] on div at bounding box center [34, 390] width 23 height 23
click at [36, 618] on div "Pen" at bounding box center [41, 730] width 59 height 23
click at [882, 618] on icon at bounding box center [883, 731] width 16 height 16
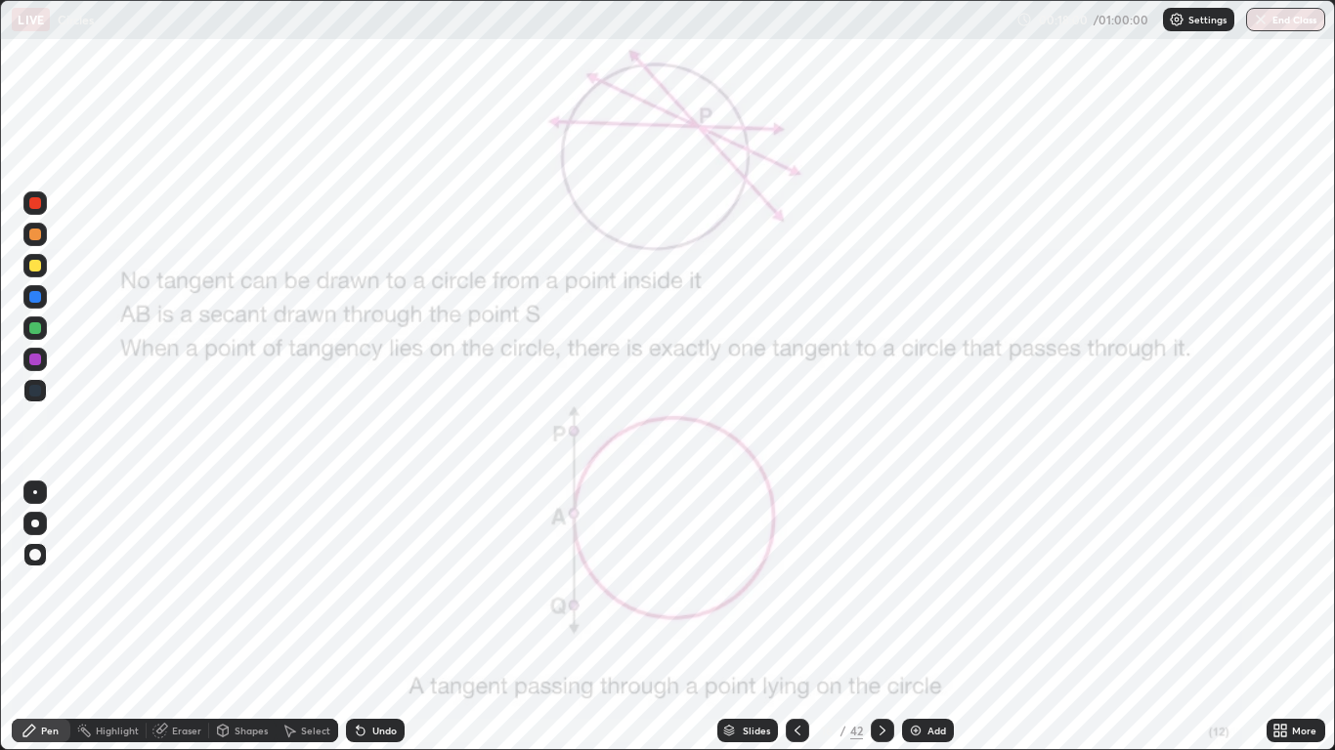
click at [877, 618] on icon at bounding box center [883, 731] width 16 height 16
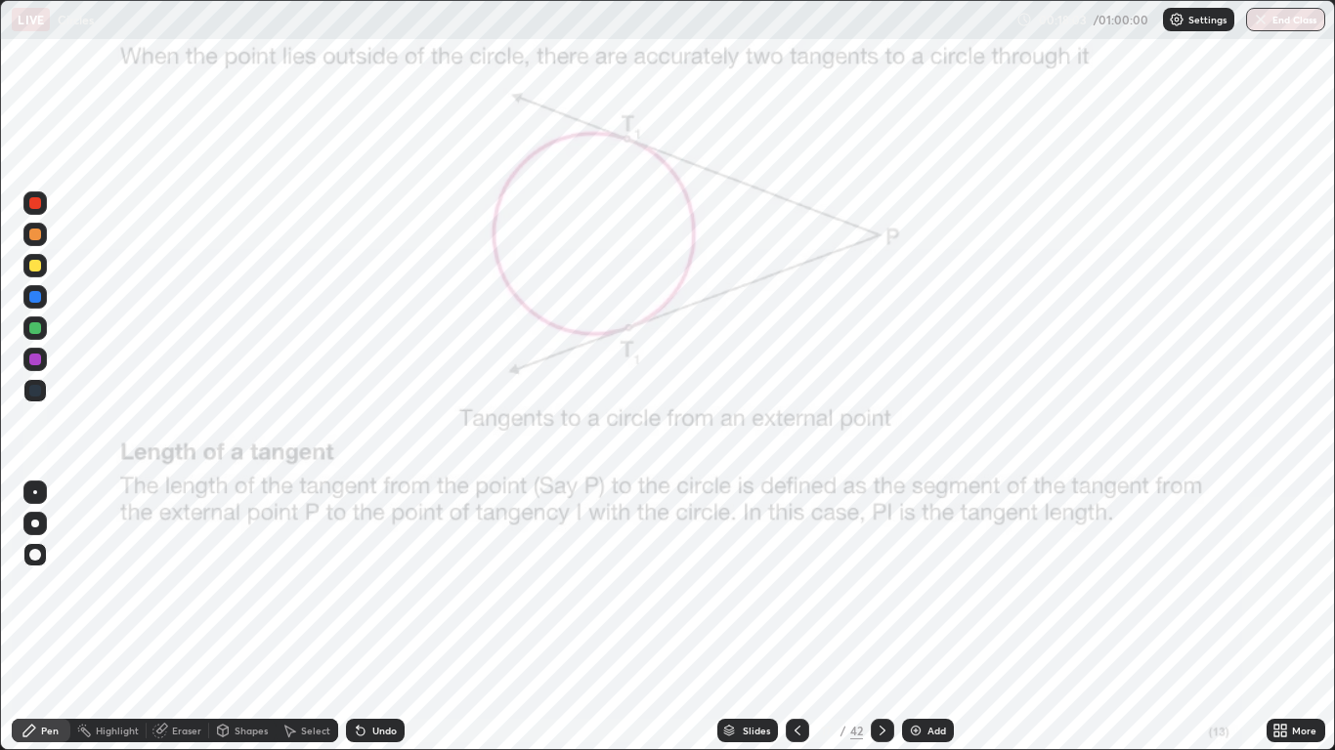
click at [36, 205] on div at bounding box center [35, 203] width 12 height 12
click at [39, 392] on div at bounding box center [35, 391] width 12 height 12
click at [915, 618] on img at bounding box center [916, 731] width 16 height 16
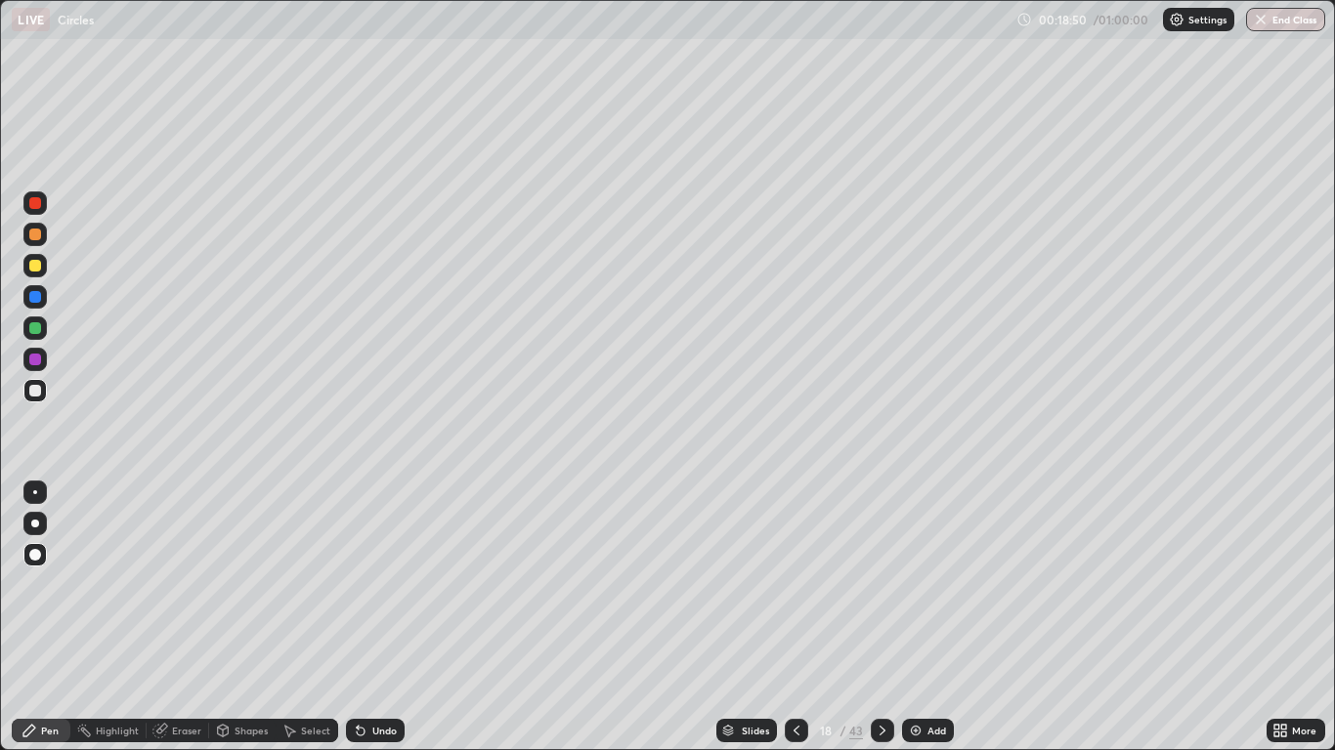
click at [239, 618] on div "Shapes" at bounding box center [251, 731] width 33 height 10
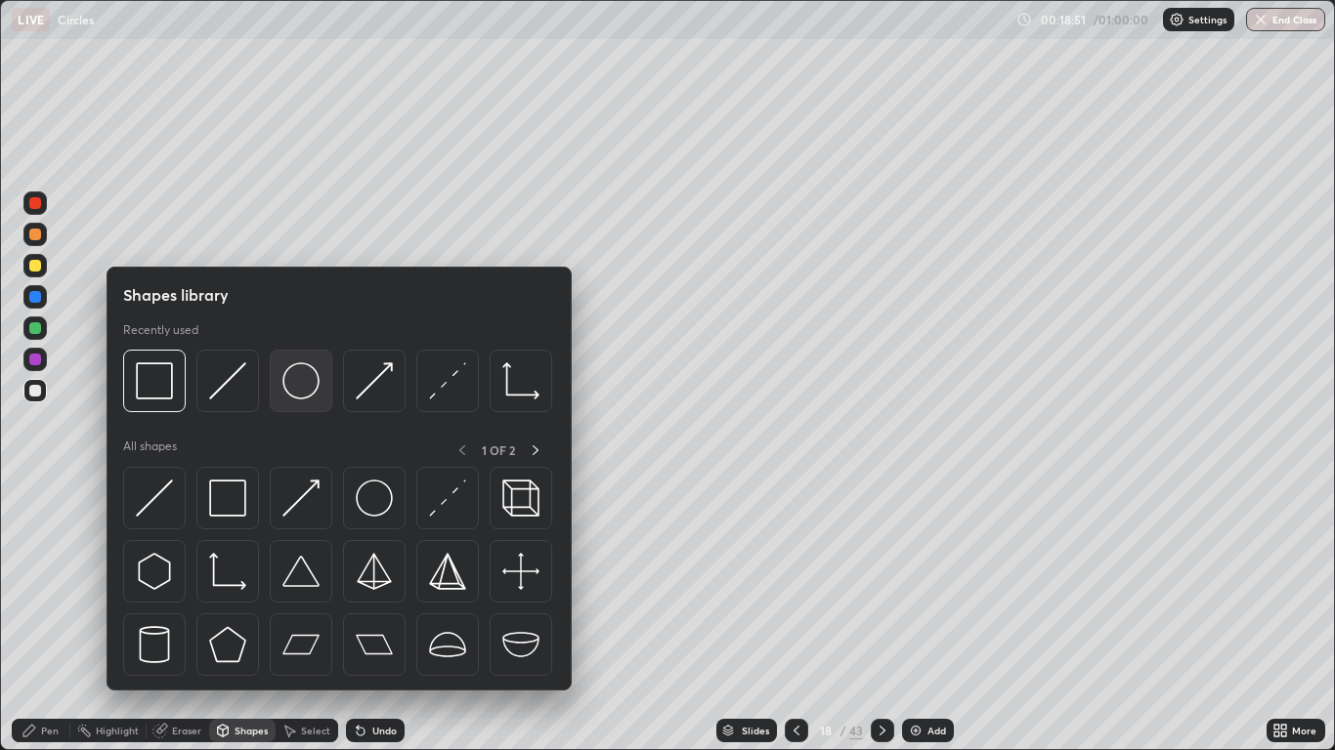
click at [291, 391] on img at bounding box center [300, 381] width 37 height 37
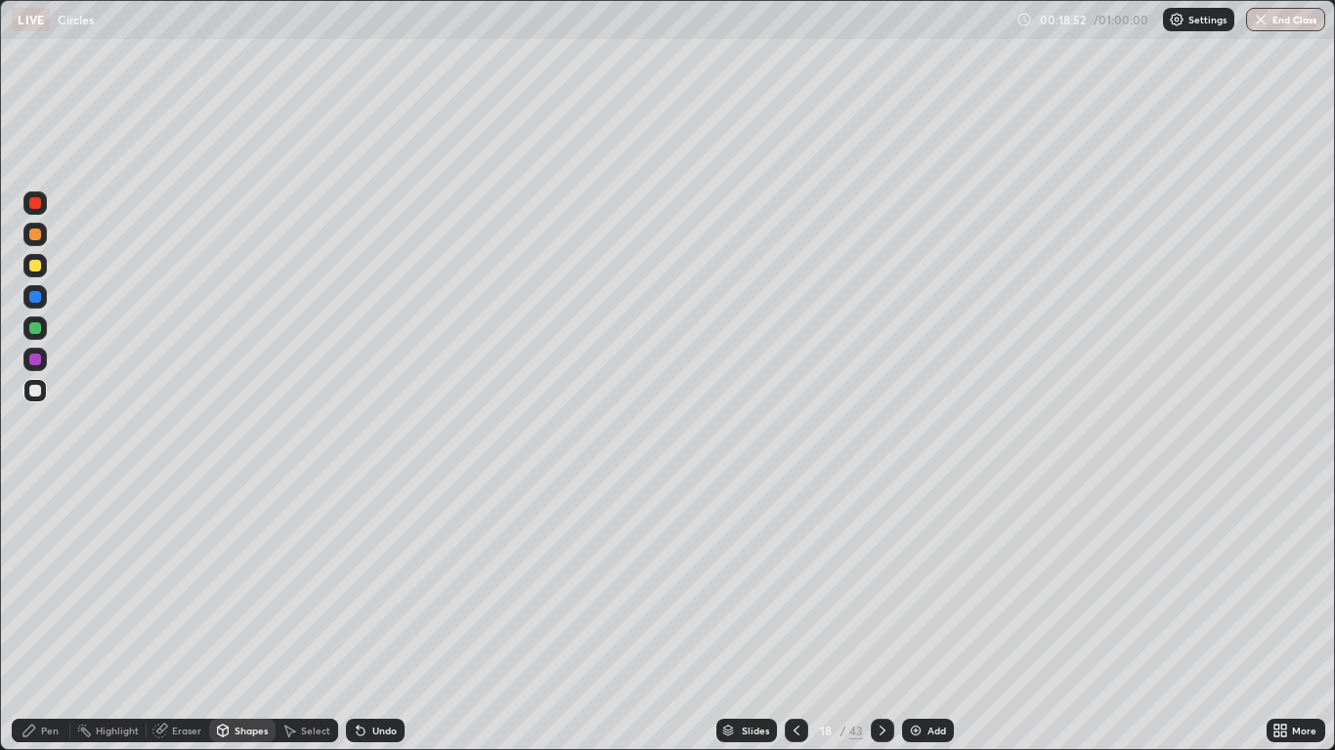
click at [37, 336] on div at bounding box center [34, 328] width 23 height 23
click at [38, 200] on div at bounding box center [35, 203] width 12 height 12
click at [227, 618] on icon at bounding box center [223, 731] width 11 height 12
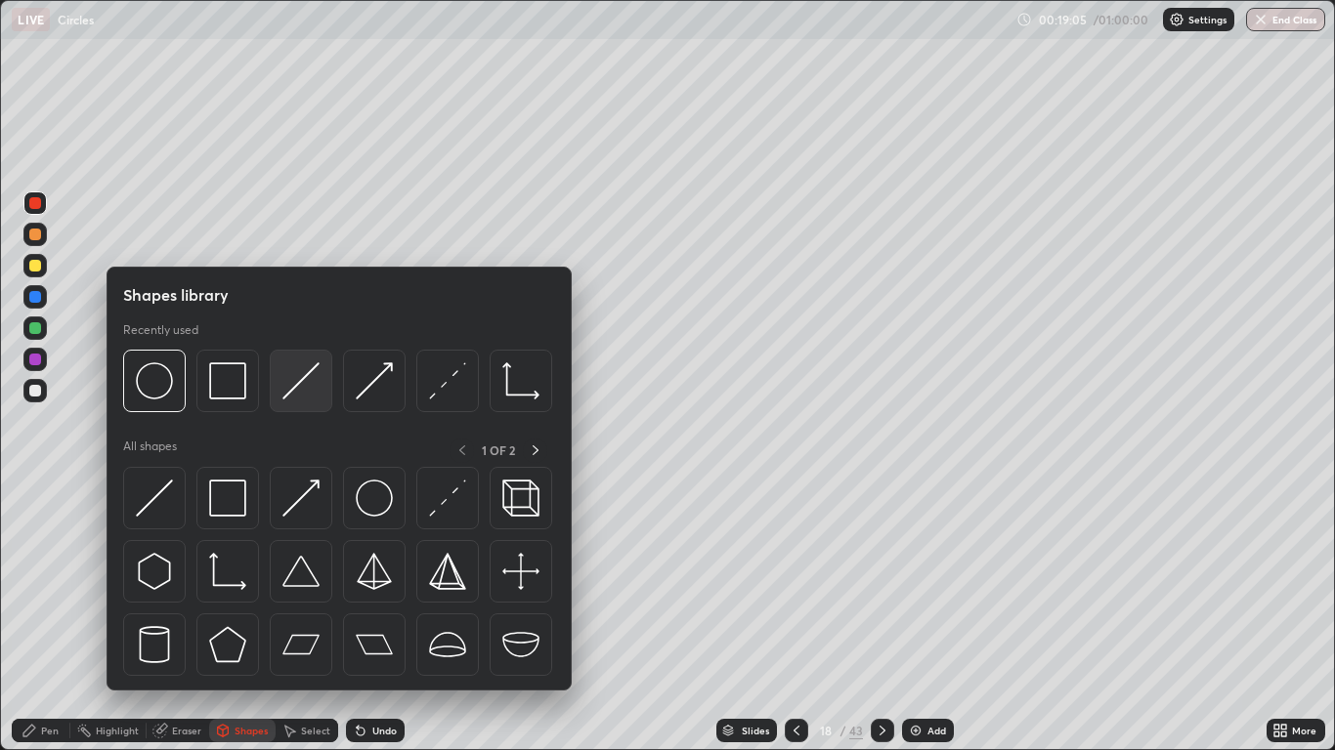
click at [304, 380] on img at bounding box center [300, 381] width 37 height 37
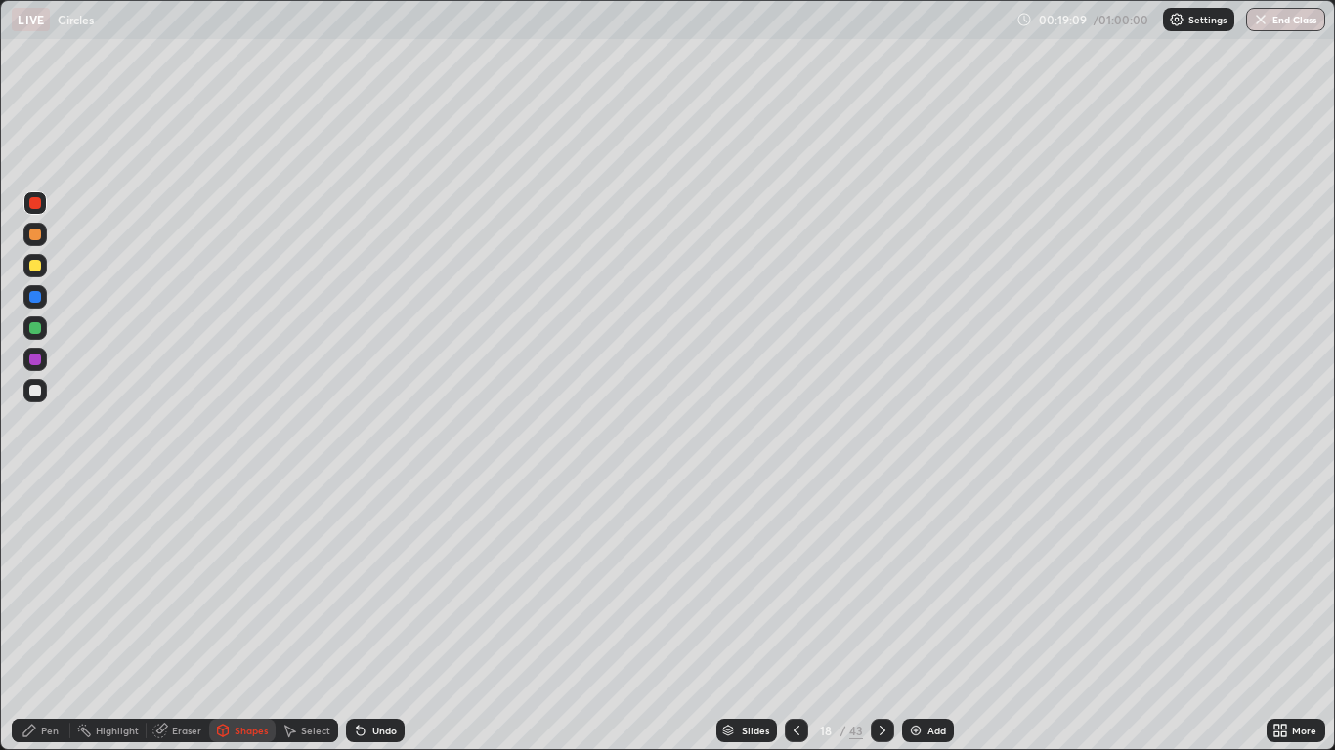
click at [50, 618] on div "Pen" at bounding box center [41, 730] width 59 height 23
click at [35, 523] on div at bounding box center [35, 524] width 8 height 8
click at [242, 618] on div "Shapes" at bounding box center [251, 731] width 33 height 10
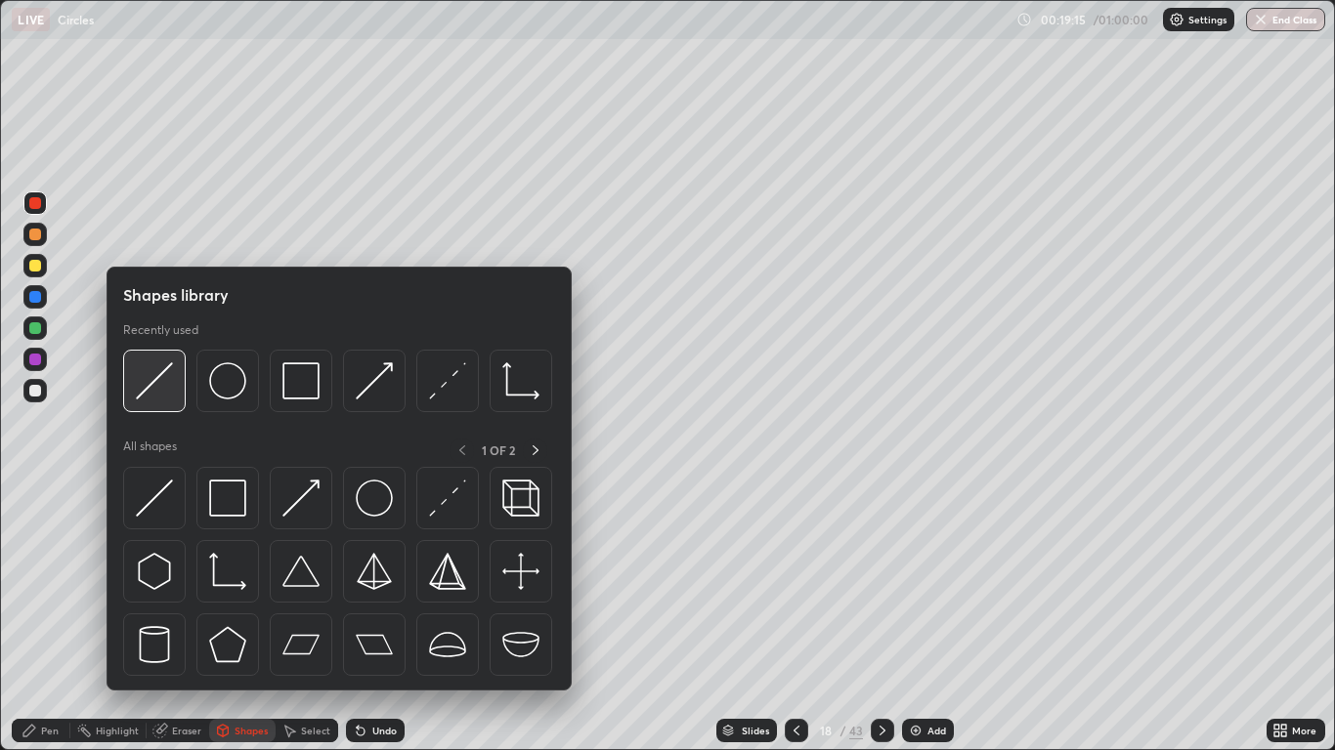
click at [156, 377] on img at bounding box center [154, 381] width 37 height 37
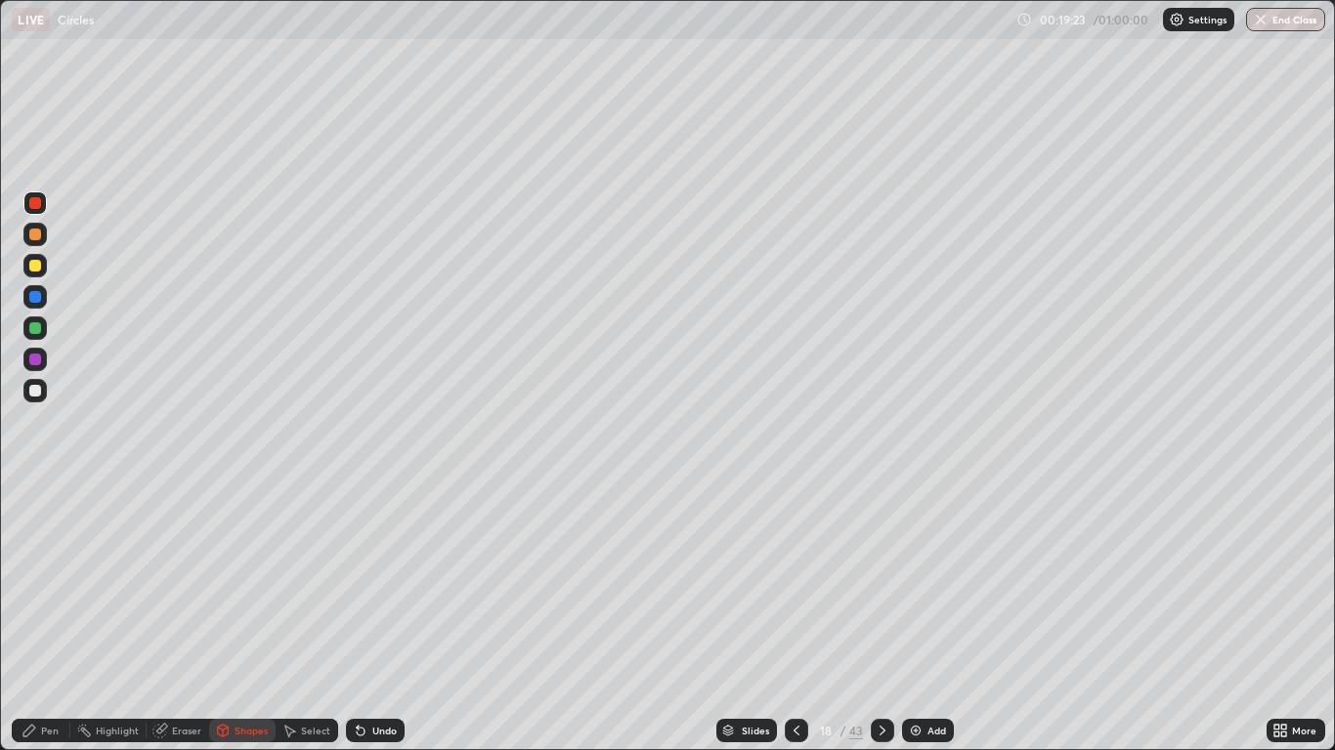
click at [23, 274] on div at bounding box center [34, 265] width 23 height 31
click at [34, 618] on div "Pen" at bounding box center [41, 730] width 59 height 23
click at [245, 618] on div "Shapes" at bounding box center [242, 730] width 66 height 23
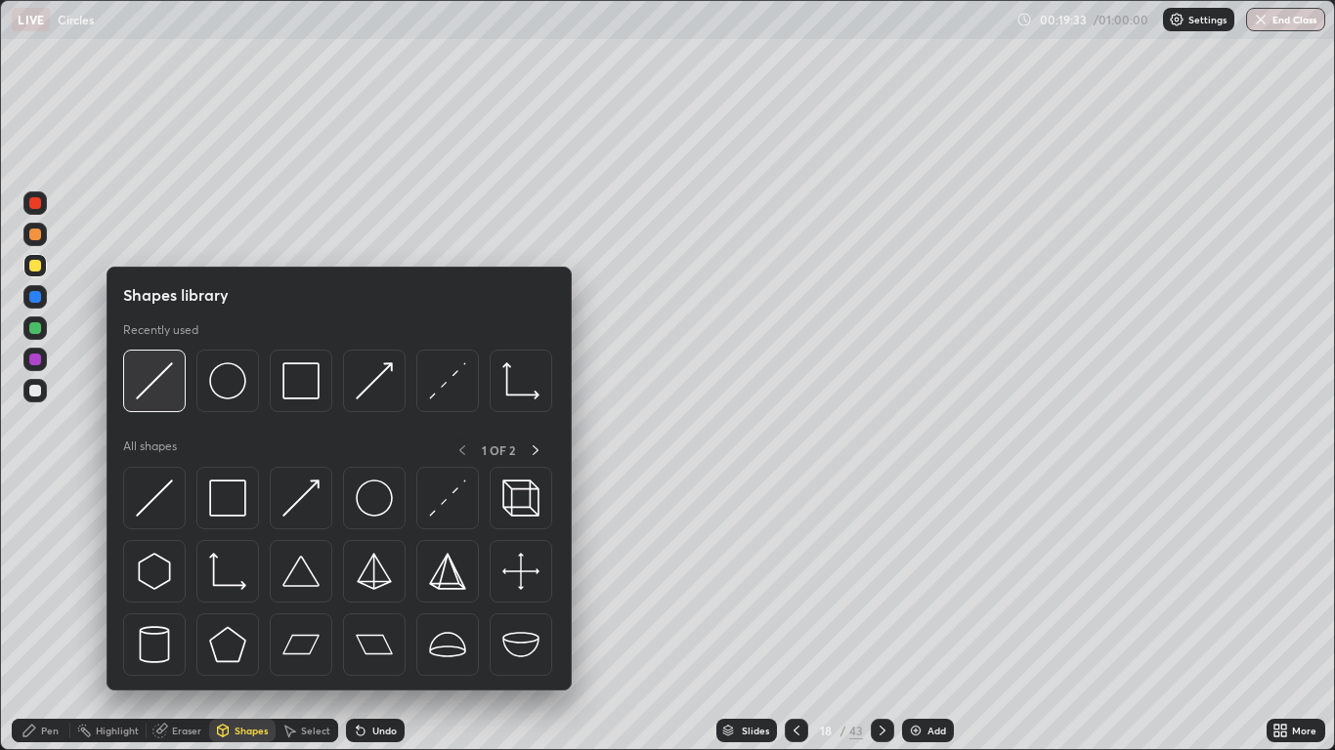
click at [172, 377] on img at bounding box center [154, 381] width 37 height 37
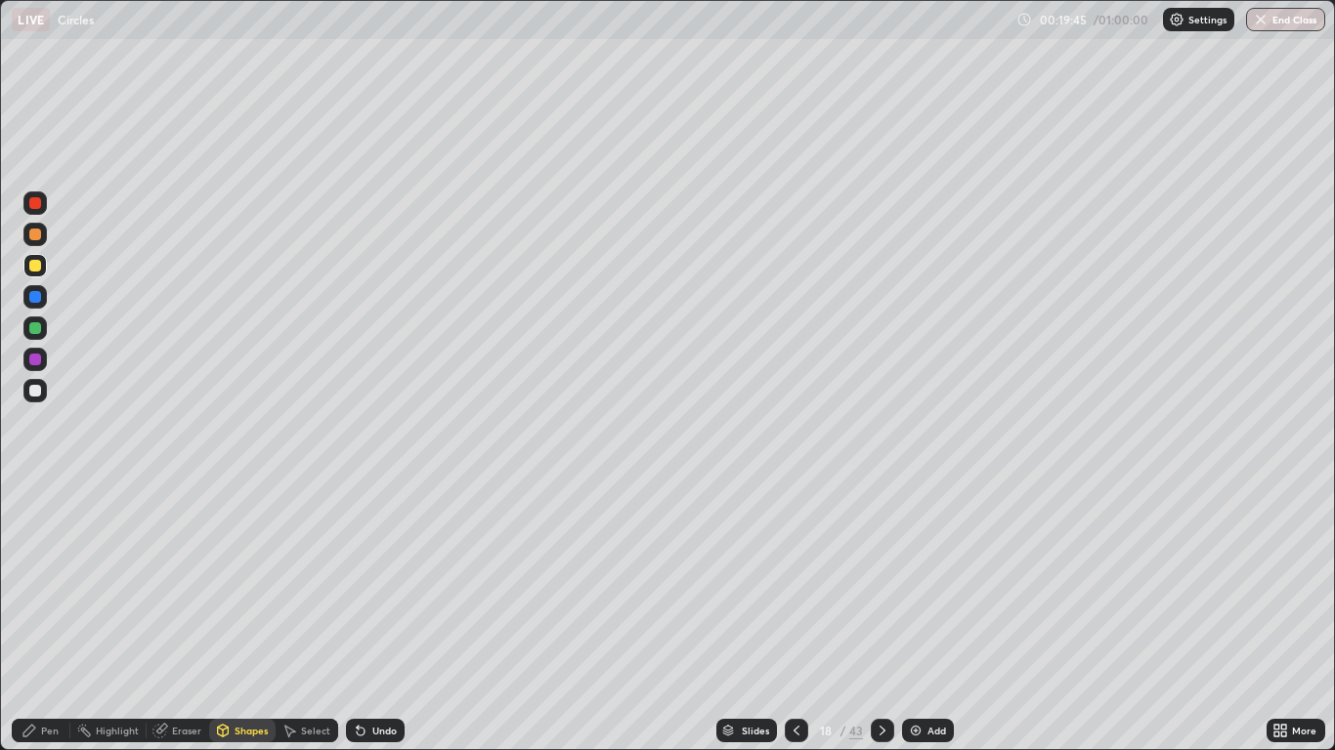
click at [180, 618] on div "Eraser" at bounding box center [186, 731] width 29 height 10
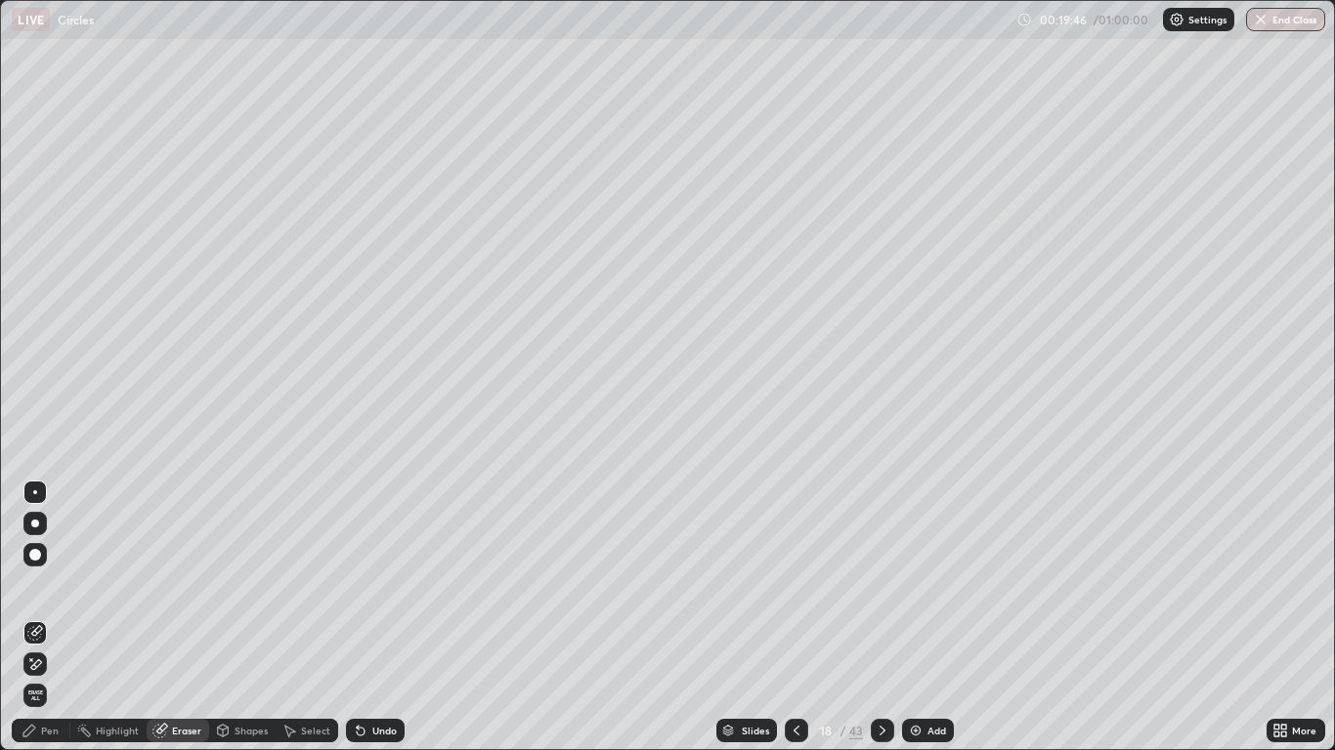
click at [39, 618] on icon at bounding box center [36, 665] width 11 height 10
click at [54, 618] on div "Pen" at bounding box center [50, 731] width 18 height 10
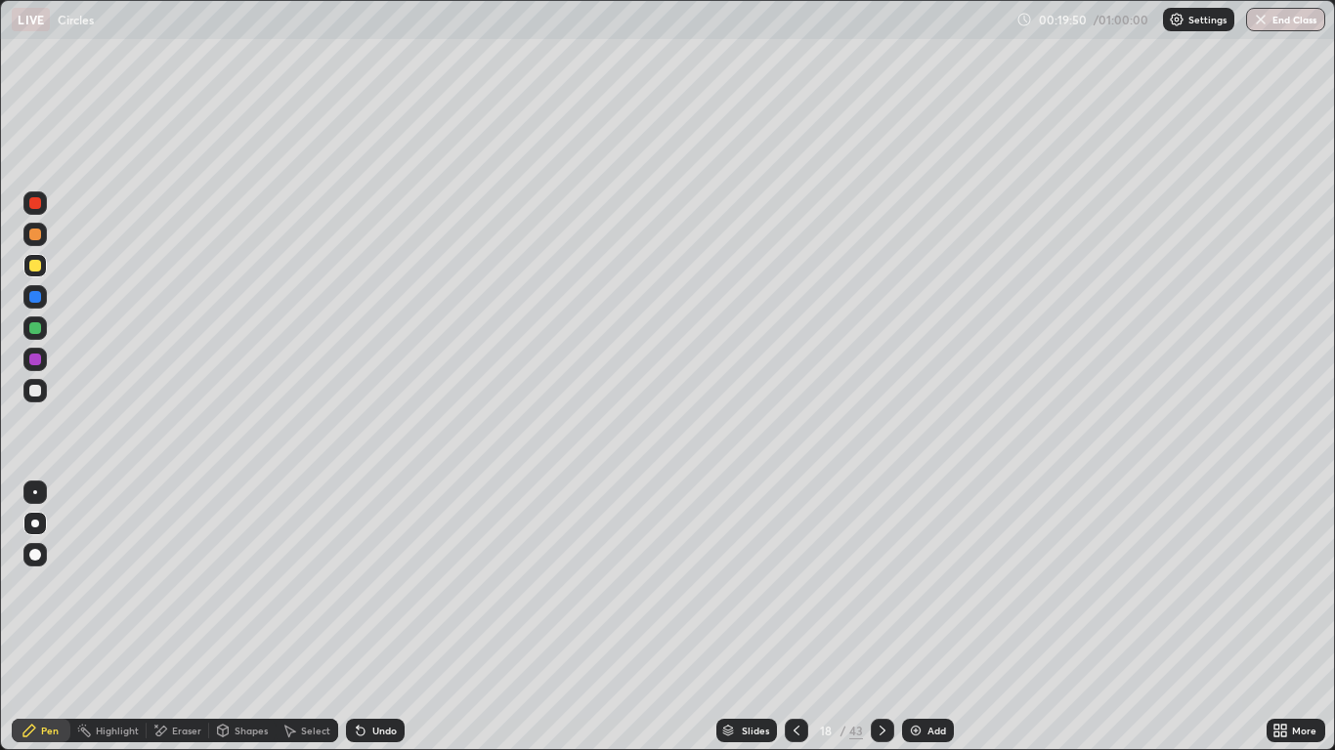
click at [242, 618] on div "Shapes" at bounding box center [251, 731] width 33 height 10
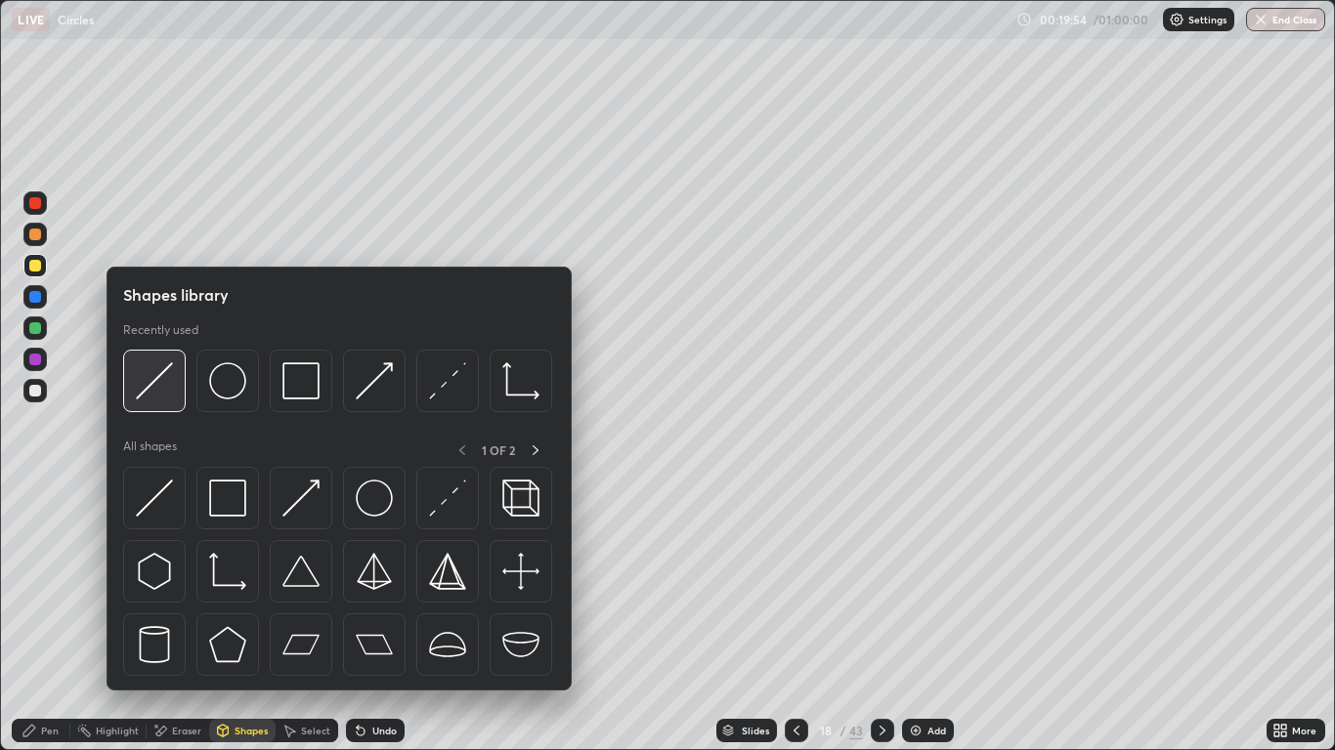
click at [161, 382] on img at bounding box center [154, 381] width 37 height 37
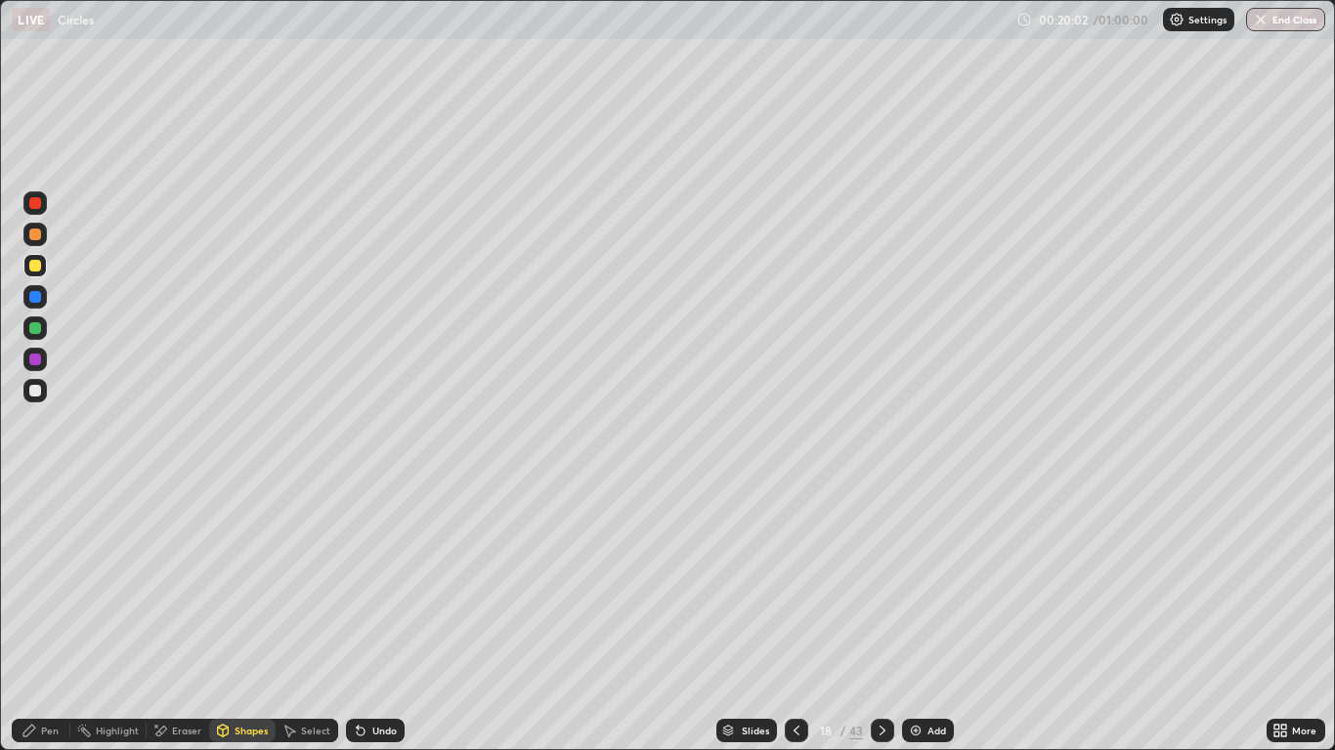
click at [50, 618] on div "Pen" at bounding box center [50, 731] width 18 height 10
click at [232, 618] on div "Shapes" at bounding box center [242, 730] width 66 height 23
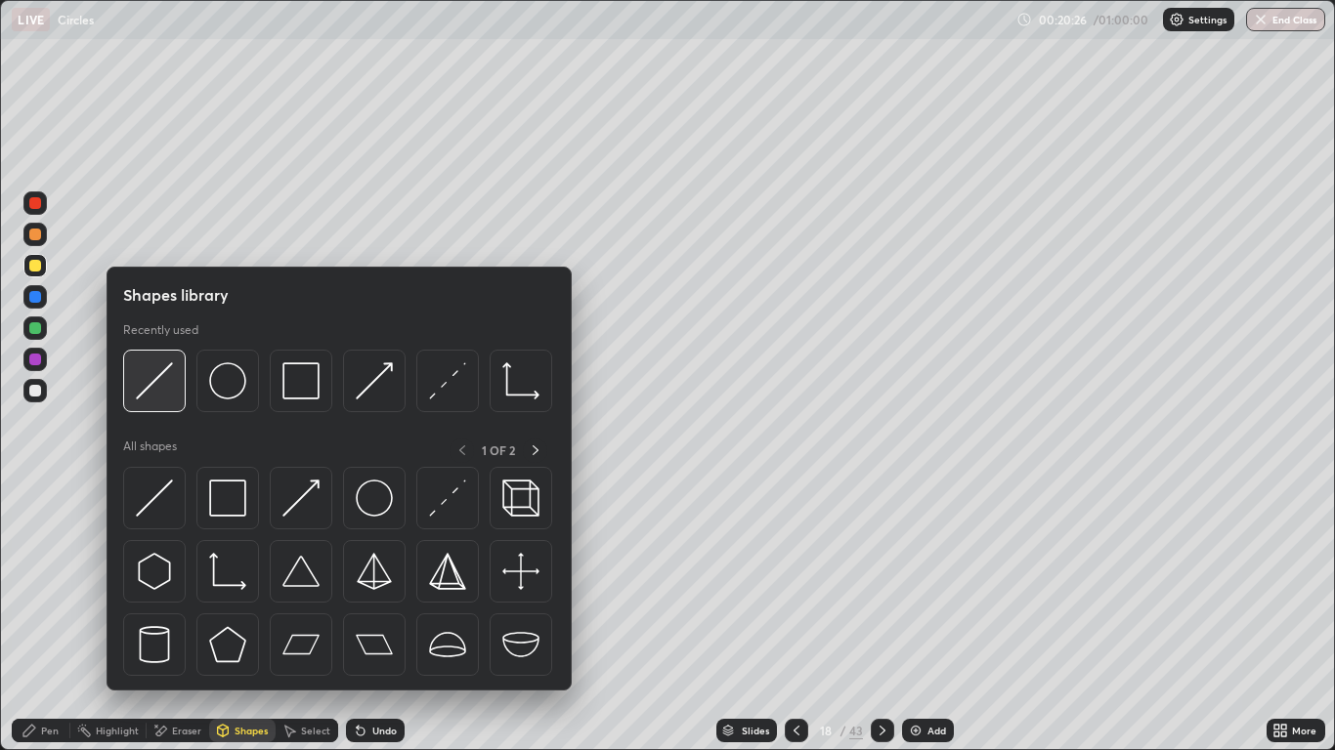
click at [161, 386] on img at bounding box center [154, 381] width 37 height 37
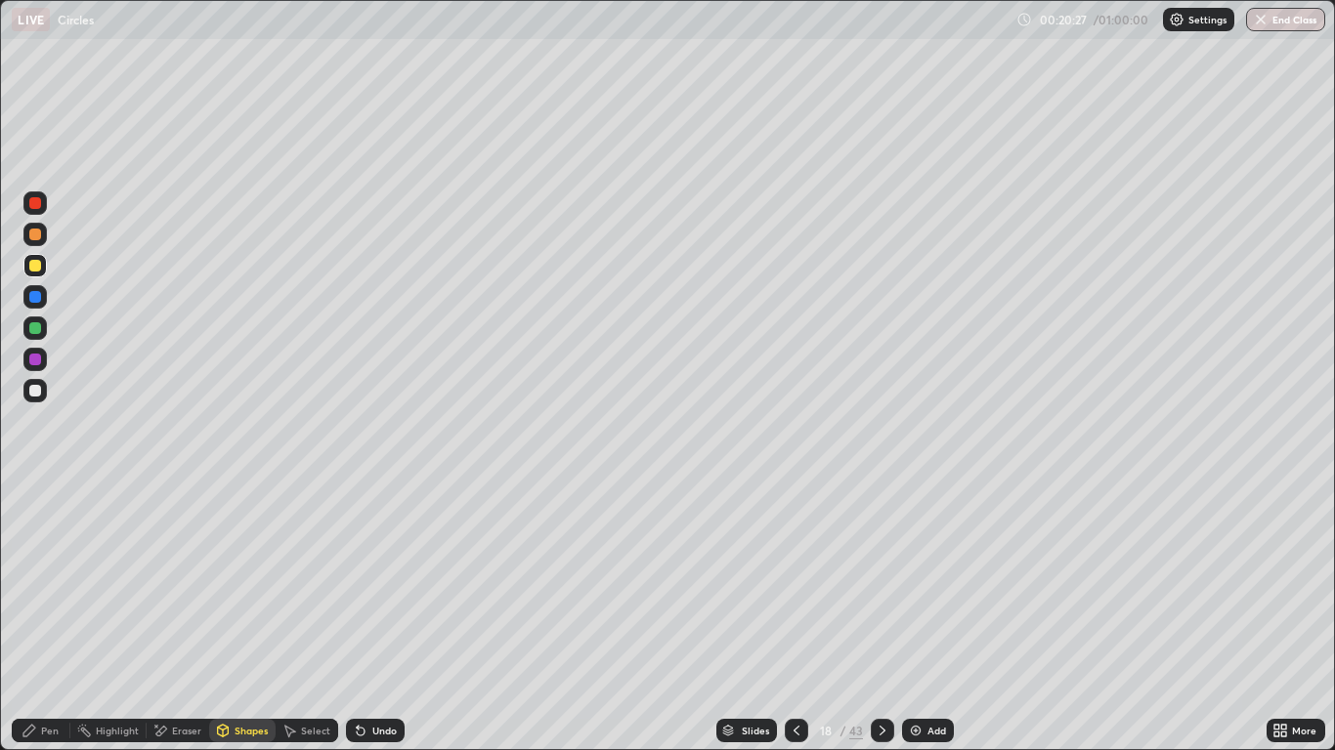
click at [40, 364] on div at bounding box center [34, 359] width 23 height 23
click at [39, 618] on div "Pen" at bounding box center [41, 730] width 59 height 23
click at [40, 391] on div at bounding box center [35, 391] width 12 height 12
click at [374, 618] on div "Undo" at bounding box center [384, 731] width 24 height 10
click at [376, 618] on div "Undo" at bounding box center [375, 730] width 59 height 23
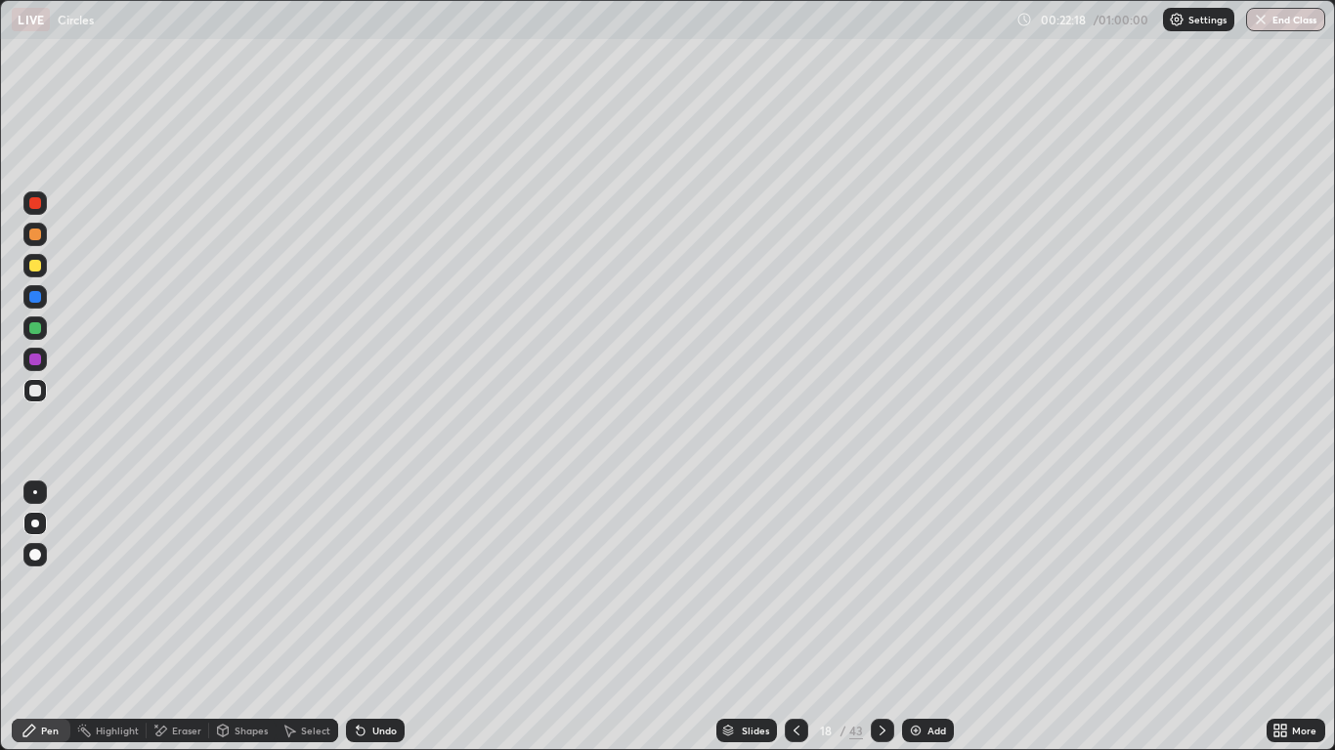
click at [372, 618] on div "Undo" at bounding box center [384, 731] width 24 height 10
click at [37, 358] on div at bounding box center [35, 360] width 12 height 12
click at [295, 618] on icon at bounding box center [289, 731] width 16 height 16
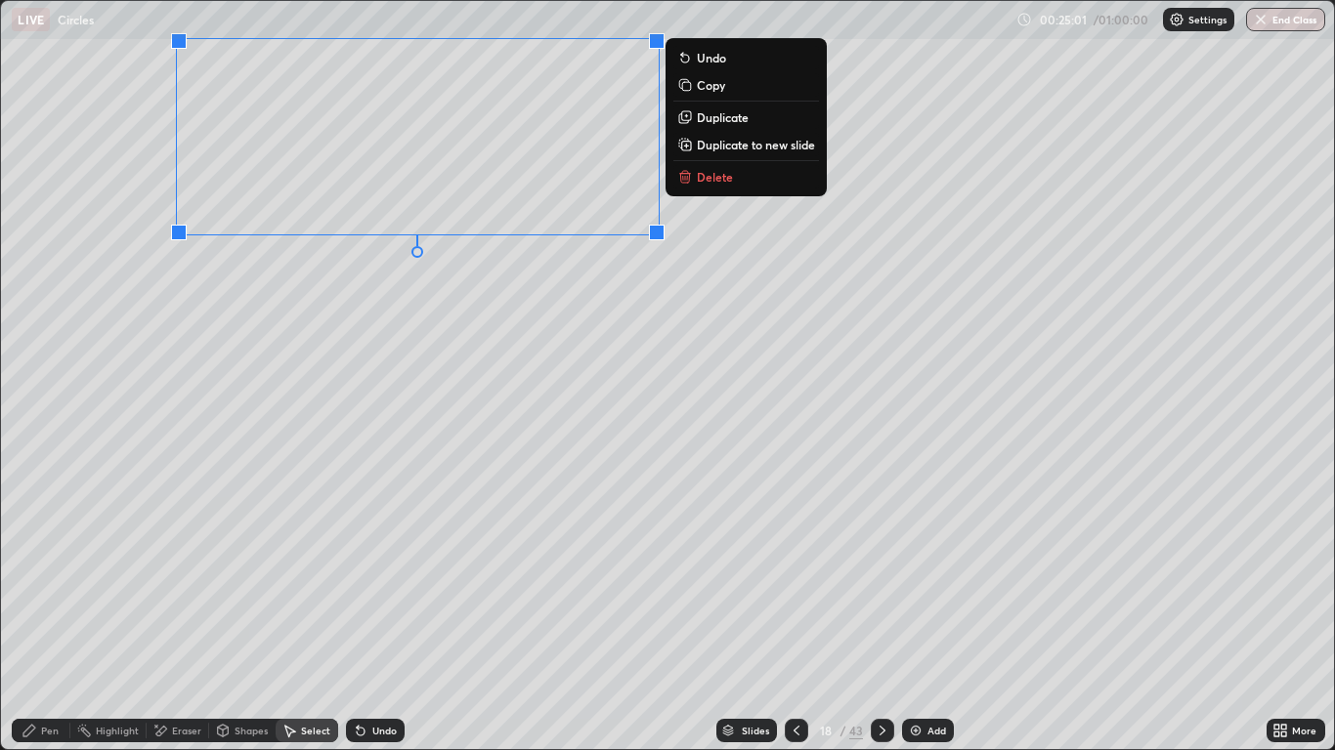
click at [241, 618] on div "Shapes" at bounding box center [242, 730] width 66 height 23
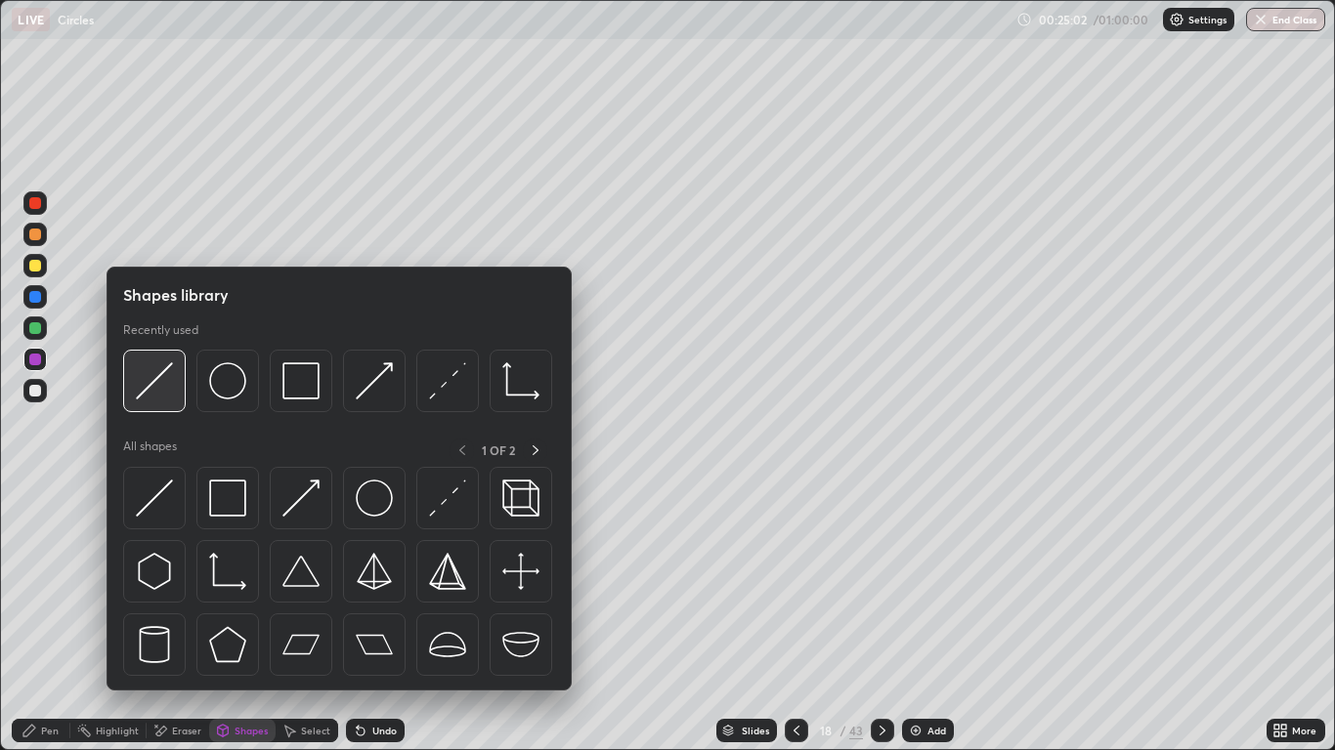
click at [160, 376] on img at bounding box center [154, 381] width 37 height 37
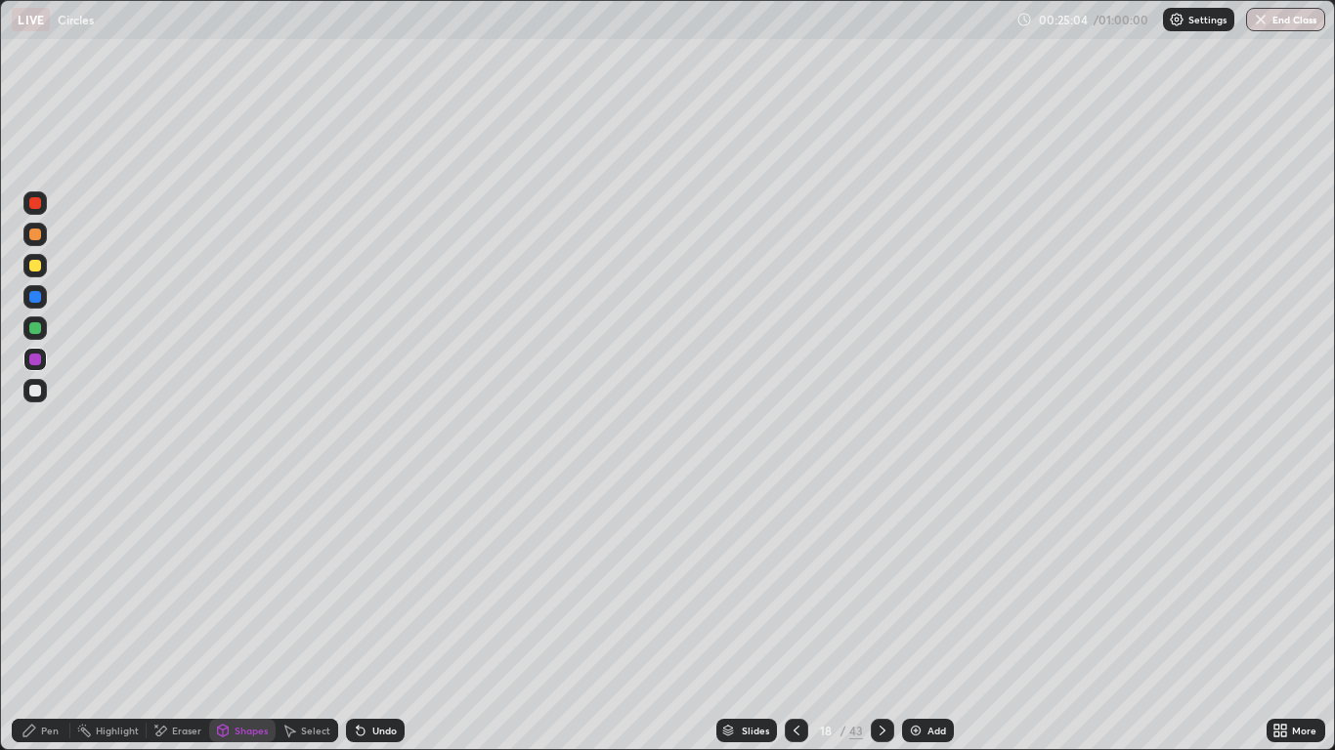
click at [248, 618] on div "Shapes" at bounding box center [251, 731] width 33 height 10
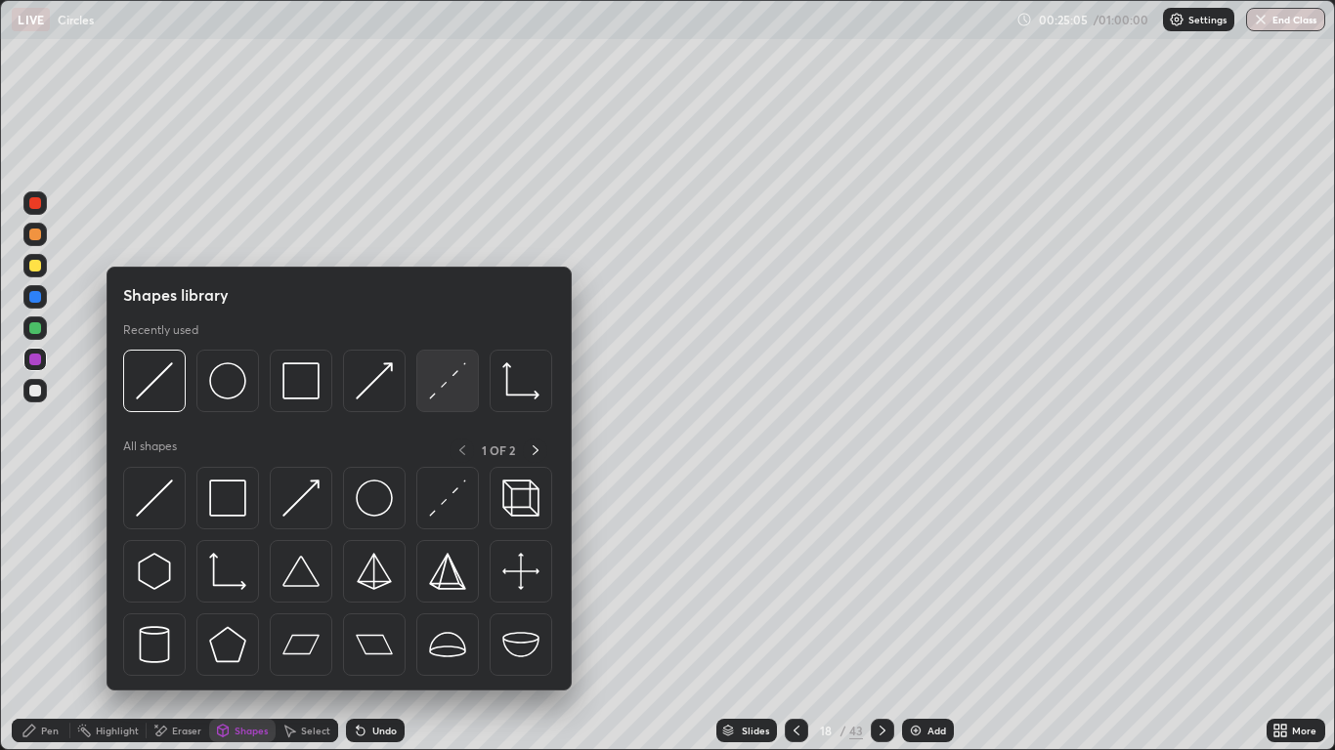
click at [449, 388] on img at bounding box center [447, 381] width 37 height 37
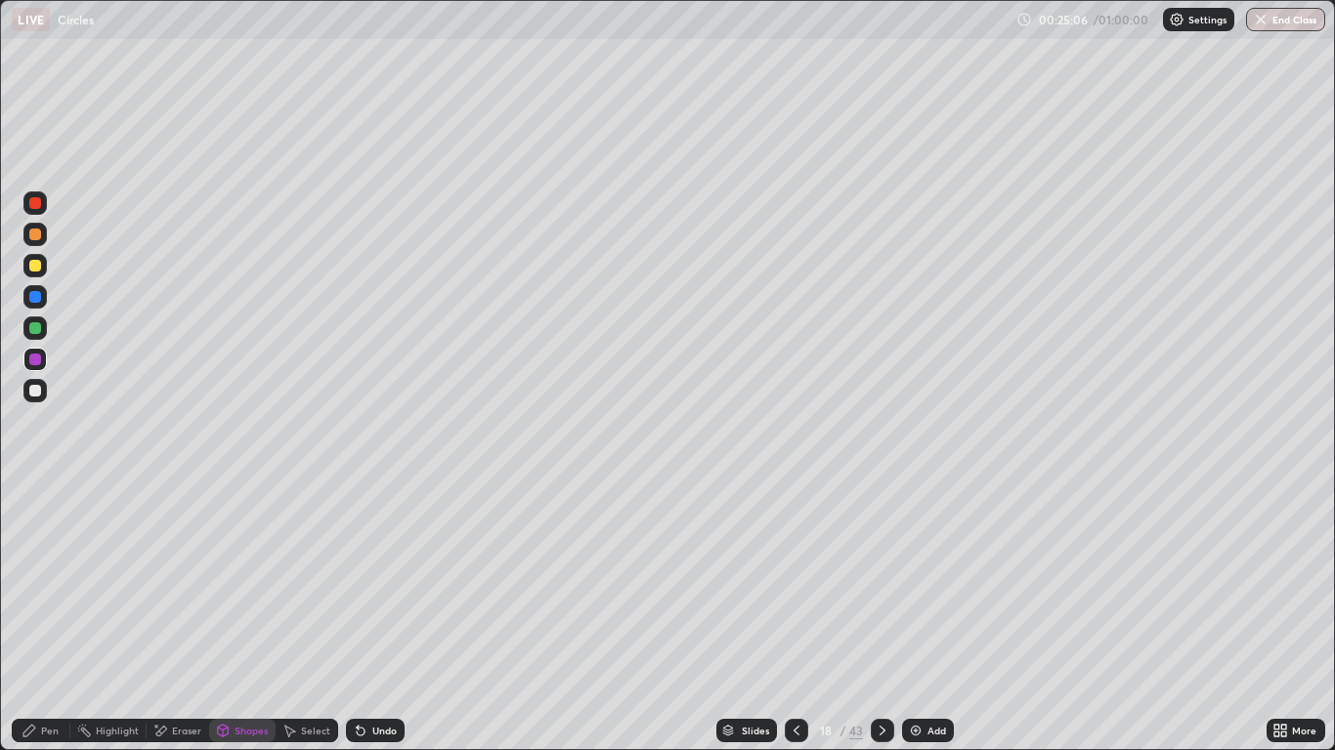
click at [38, 300] on div at bounding box center [35, 297] width 12 height 12
click at [51, 618] on div "Pen" at bounding box center [50, 731] width 18 height 10
click at [37, 392] on div at bounding box center [35, 391] width 12 height 12
click at [235, 618] on div "Shapes" at bounding box center [251, 731] width 33 height 10
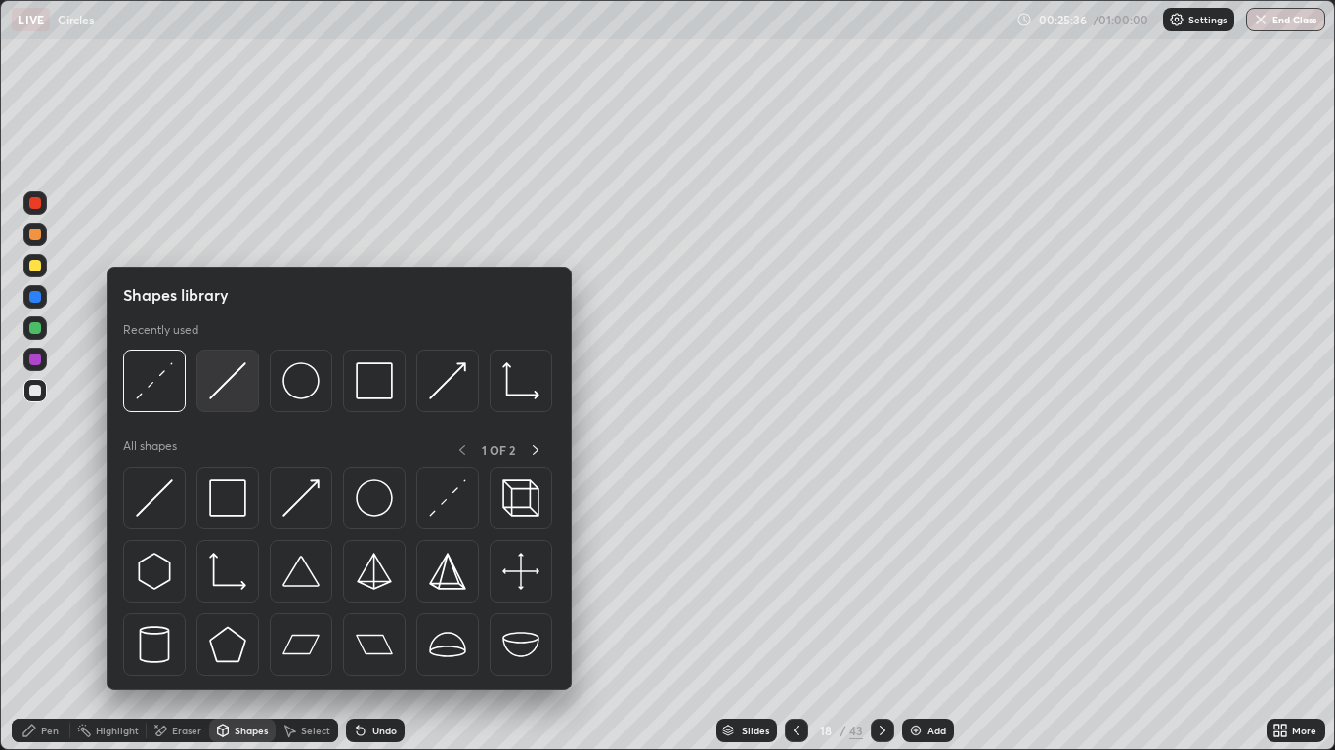
click at [237, 382] on img at bounding box center [227, 381] width 37 height 37
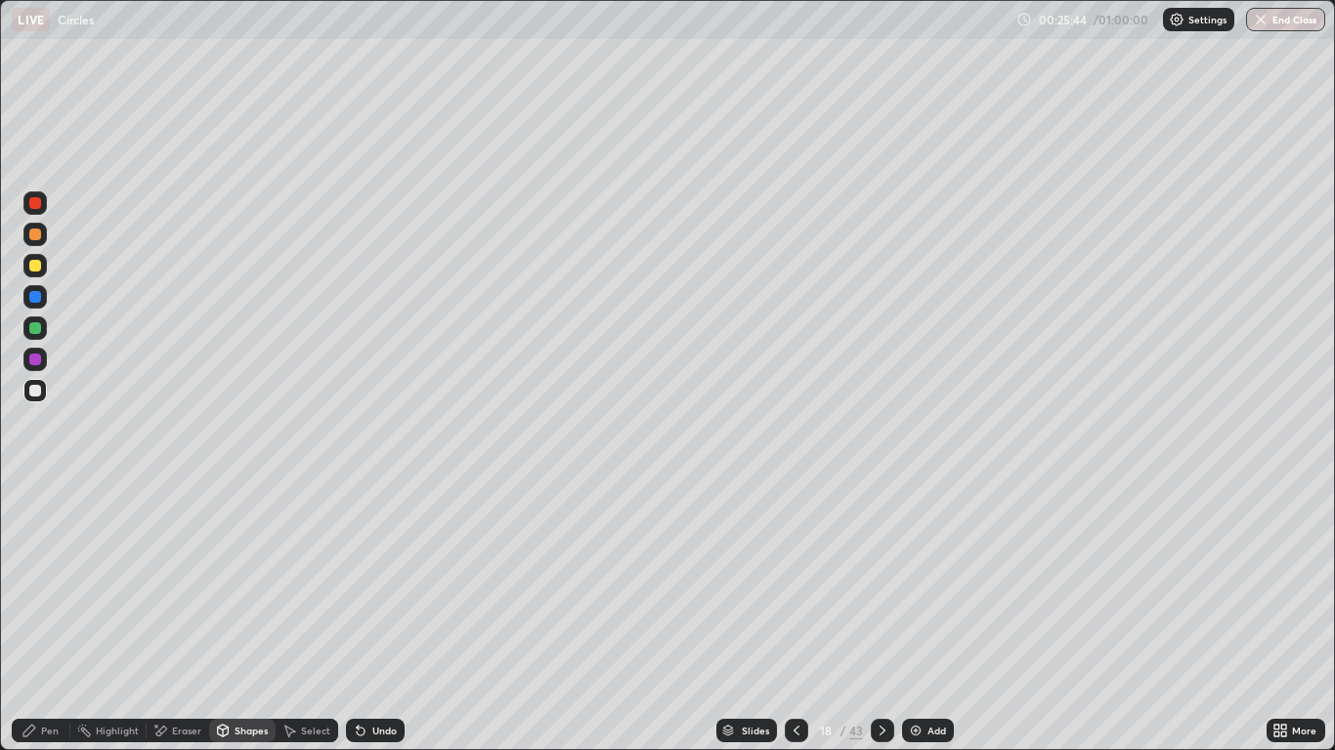
click at [46, 618] on div "Pen" at bounding box center [41, 730] width 59 height 23
click at [32, 362] on div at bounding box center [35, 360] width 12 height 12
click at [29, 208] on div at bounding box center [34, 203] width 23 height 23
click at [36, 391] on div at bounding box center [35, 391] width 12 height 12
click at [37, 307] on div at bounding box center [34, 296] width 23 height 23
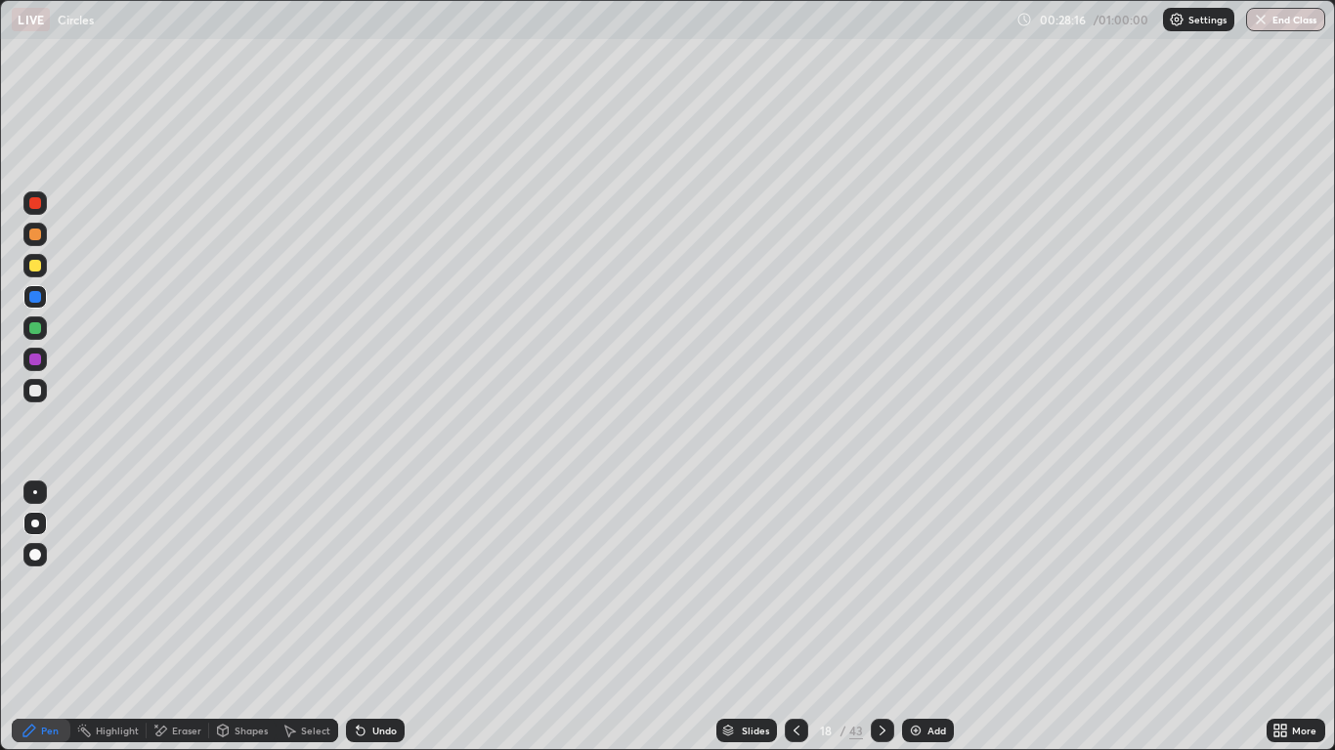
click at [358, 618] on icon at bounding box center [361, 732] width 8 height 8
click at [377, 618] on div "Undo" at bounding box center [375, 730] width 59 height 23
click at [358, 618] on icon at bounding box center [361, 732] width 8 height 8
click at [31, 392] on div at bounding box center [35, 391] width 12 height 12
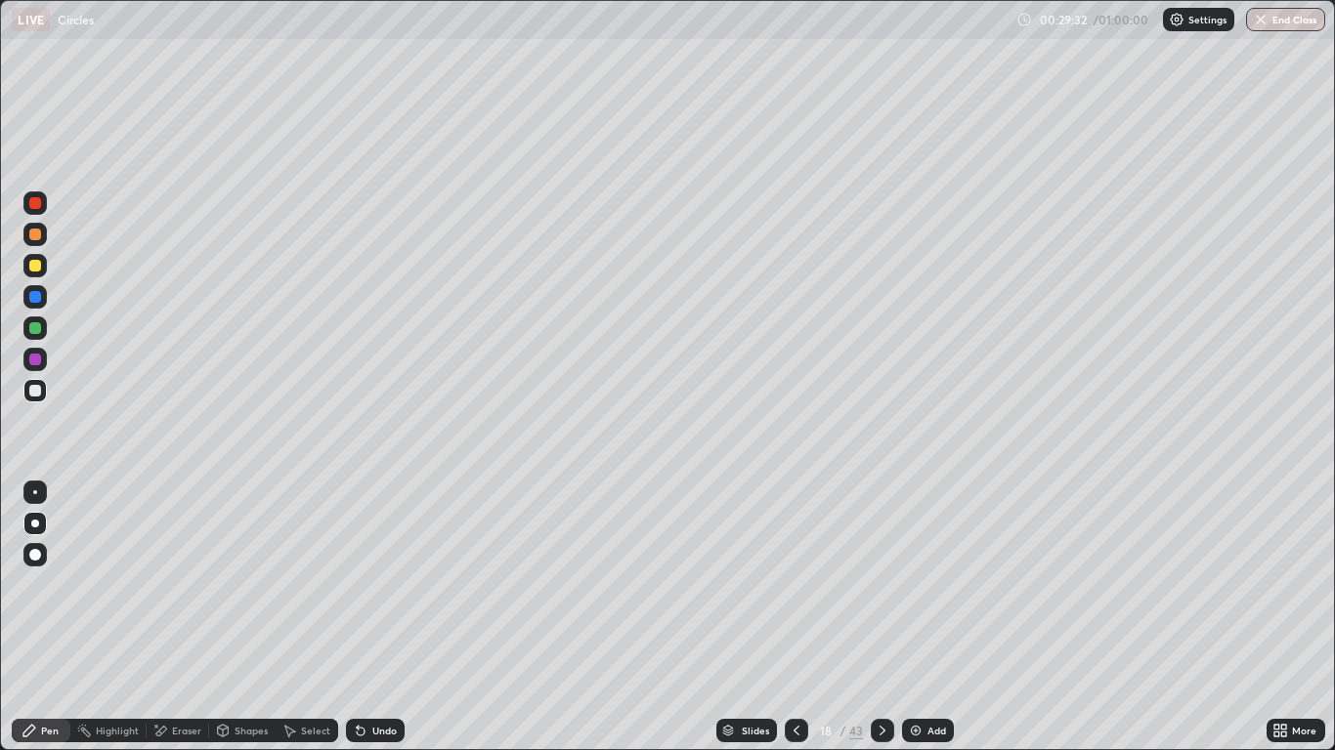
click at [364, 618] on icon at bounding box center [361, 731] width 16 height 16
click at [178, 618] on div "Eraser" at bounding box center [186, 731] width 29 height 10
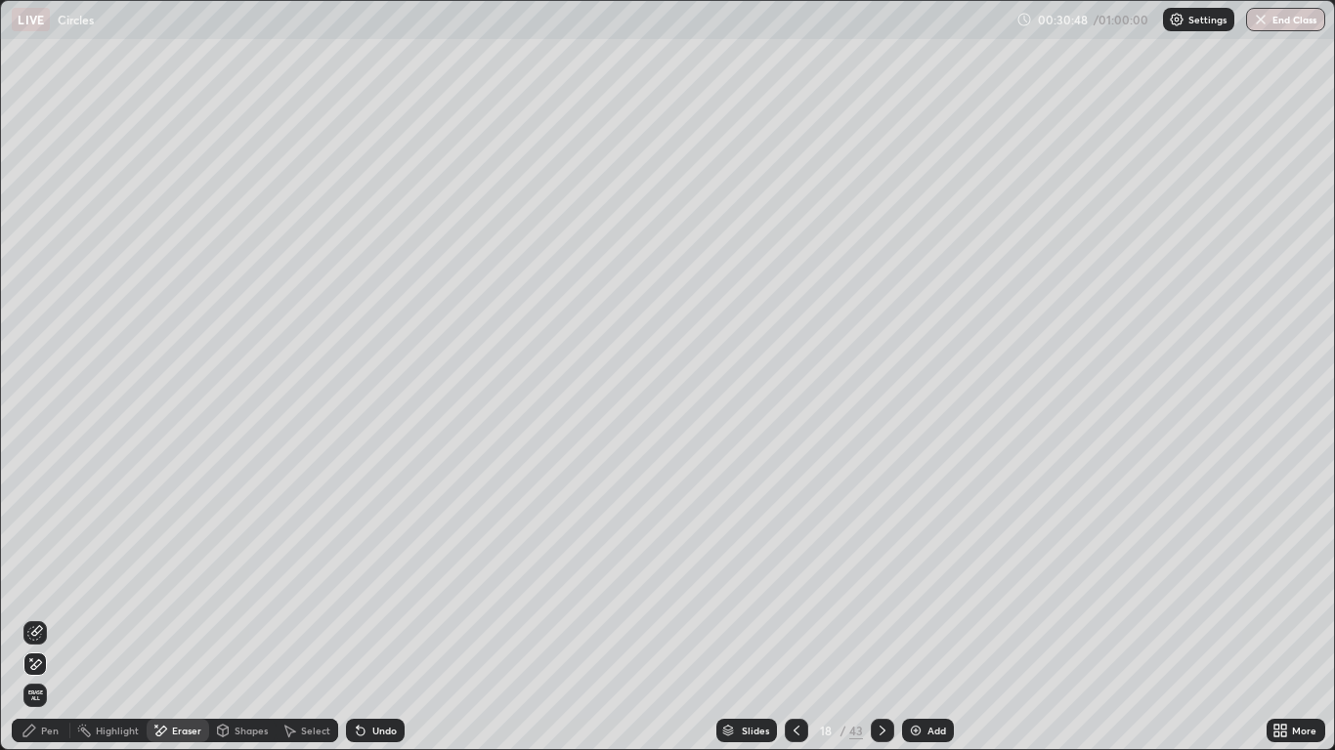
click at [53, 618] on div "Pen" at bounding box center [41, 730] width 59 height 23
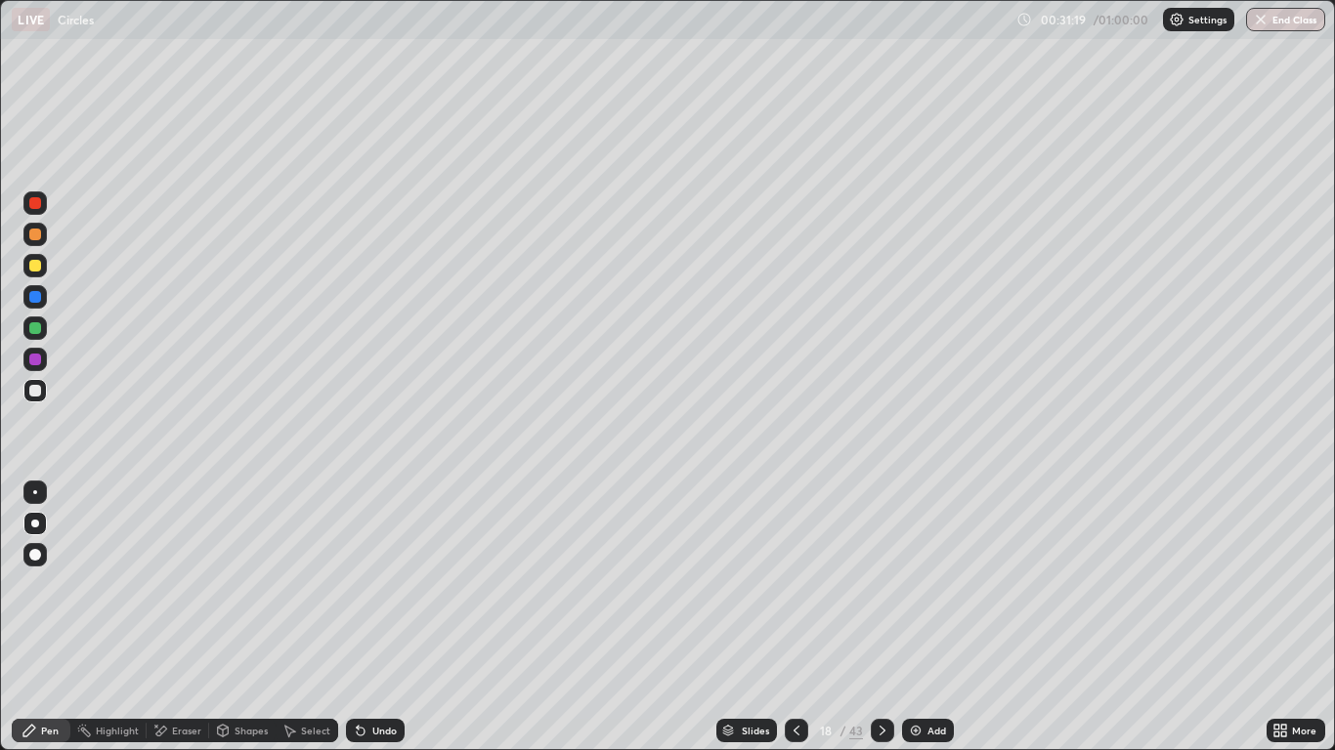
click at [363, 618] on icon at bounding box center [361, 731] width 16 height 16
click at [361, 618] on div "Undo" at bounding box center [375, 730] width 59 height 23
click at [923, 618] on div "Add" at bounding box center [928, 730] width 52 height 23
click at [42, 296] on div at bounding box center [34, 296] width 23 height 23
click at [187, 618] on div "Eraser" at bounding box center [186, 731] width 29 height 10
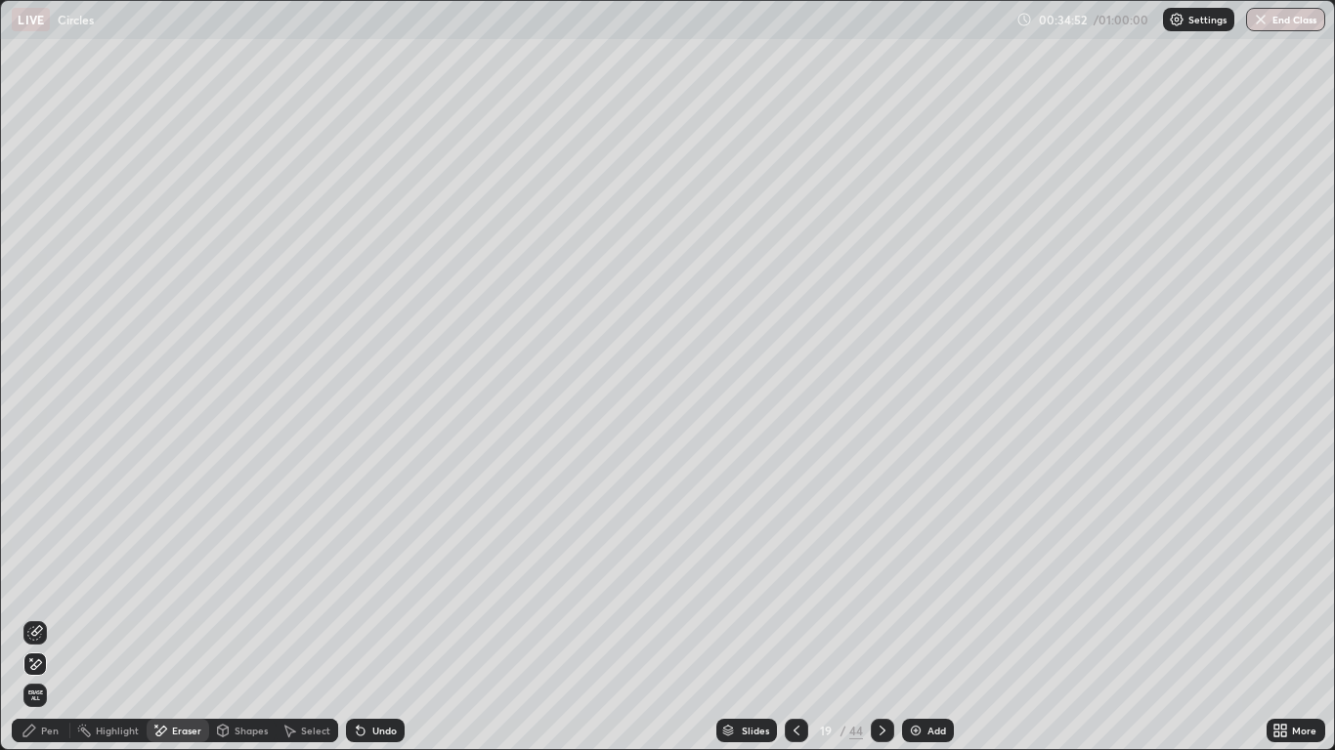
click at [35, 618] on span "Erase all" at bounding box center [34, 696] width 21 height 12
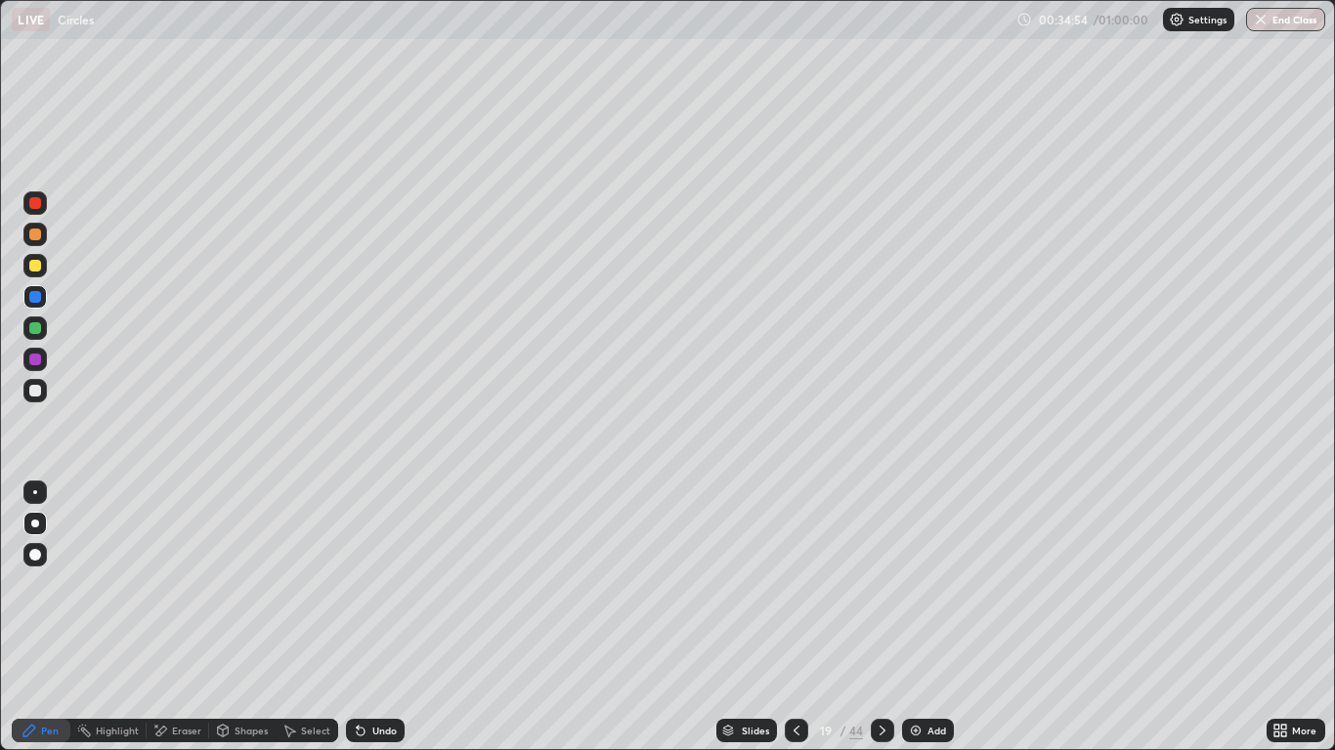
click at [792, 618] on icon at bounding box center [797, 731] width 16 height 16
click at [35, 524] on div at bounding box center [35, 524] width 8 height 8
click at [233, 618] on div "Shapes" at bounding box center [242, 730] width 66 height 23
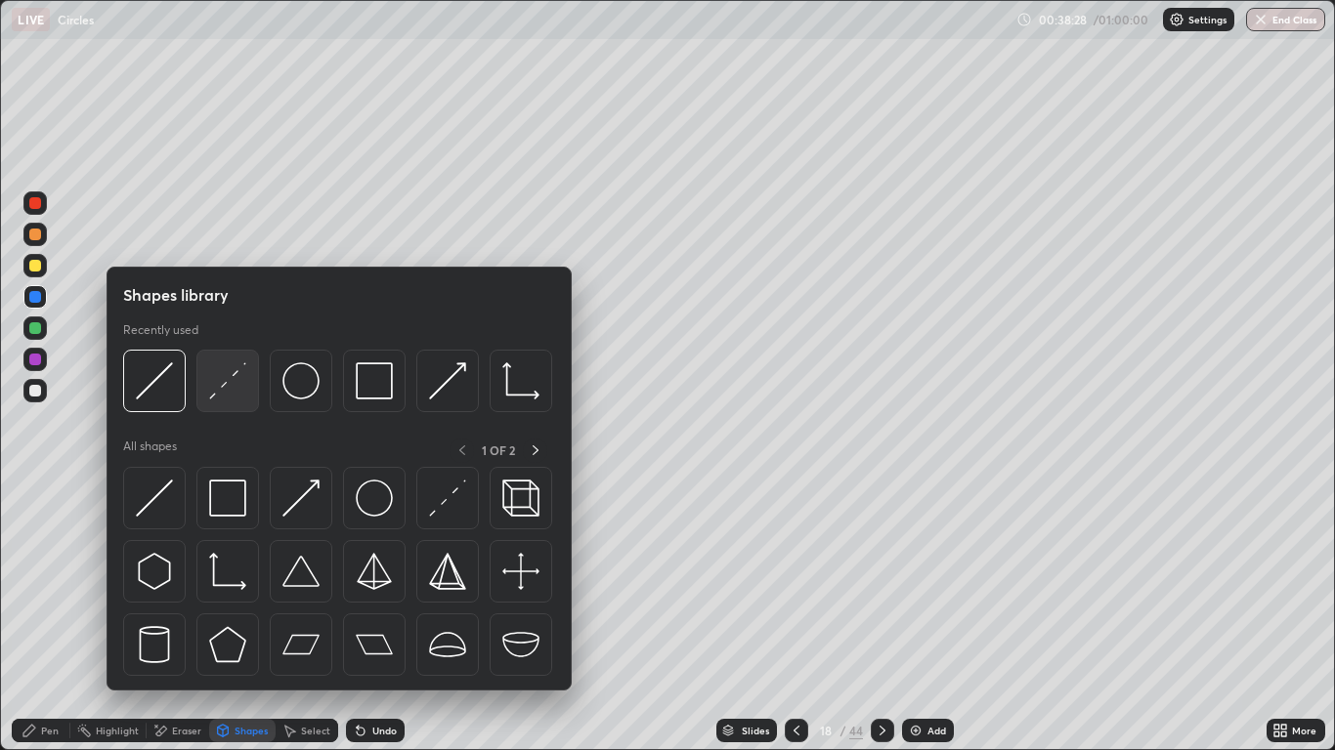
click at [246, 393] on img at bounding box center [227, 381] width 37 height 37
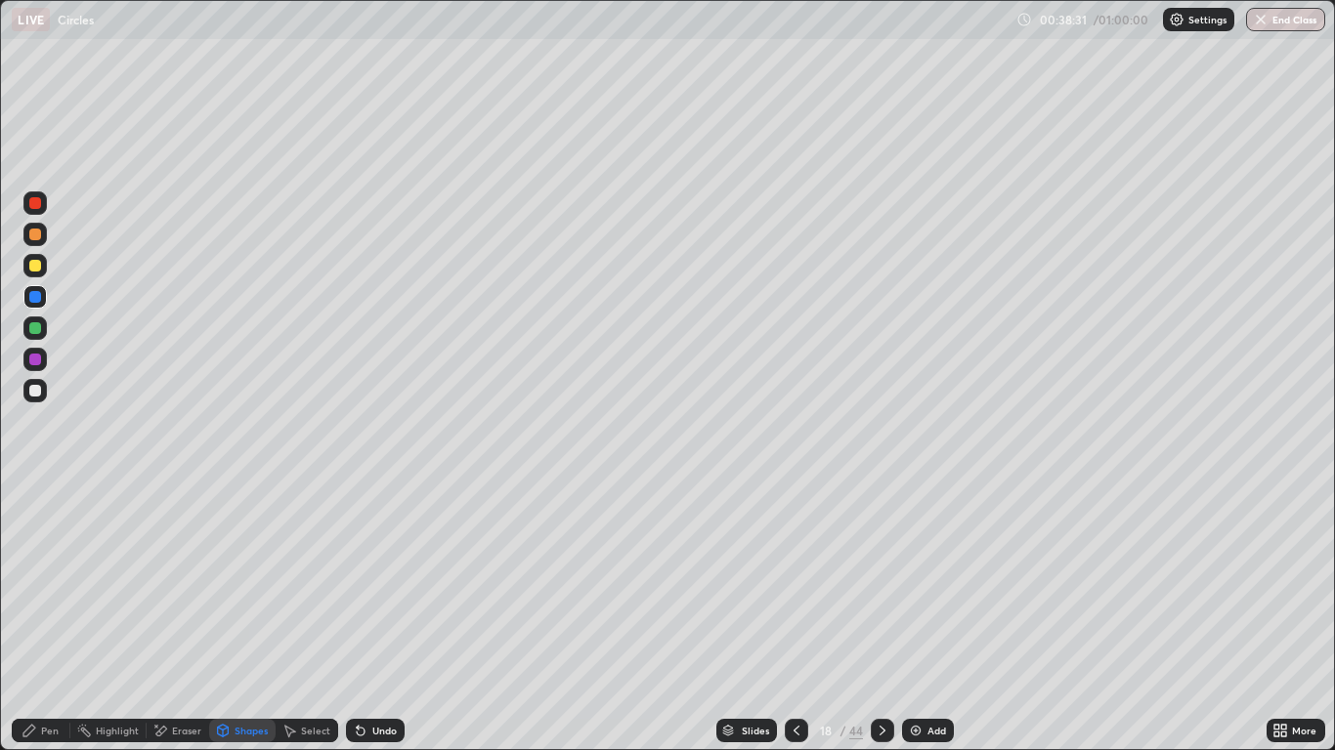
click at [31, 237] on div at bounding box center [35, 235] width 12 height 12
click at [34, 205] on div at bounding box center [35, 203] width 12 height 12
click at [44, 618] on div "Pen" at bounding box center [50, 731] width 18 height 10
click at [301, 618] on div "Select" at bounding box center [315, 731] width 29 height 10
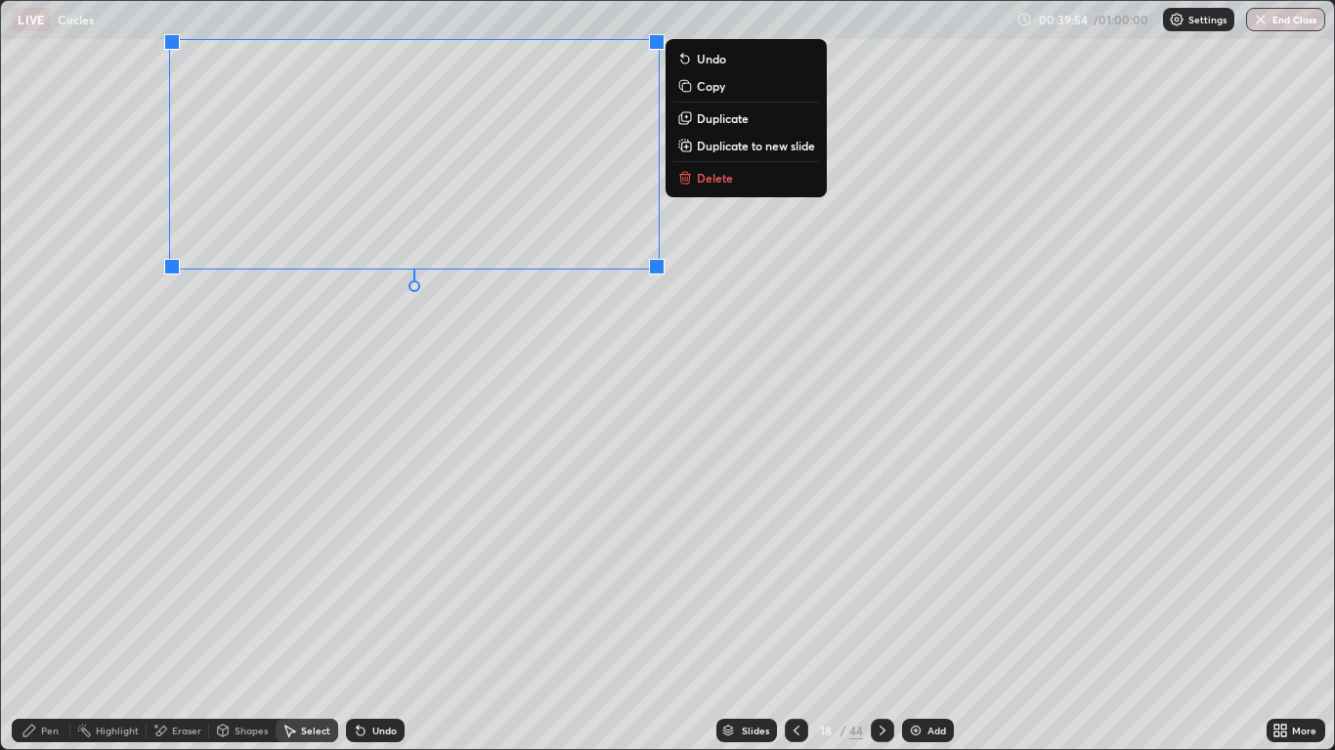
click at [753, 142] on p "Duplicate to new slide" at bounding box center [756, 146] width 118 height 16
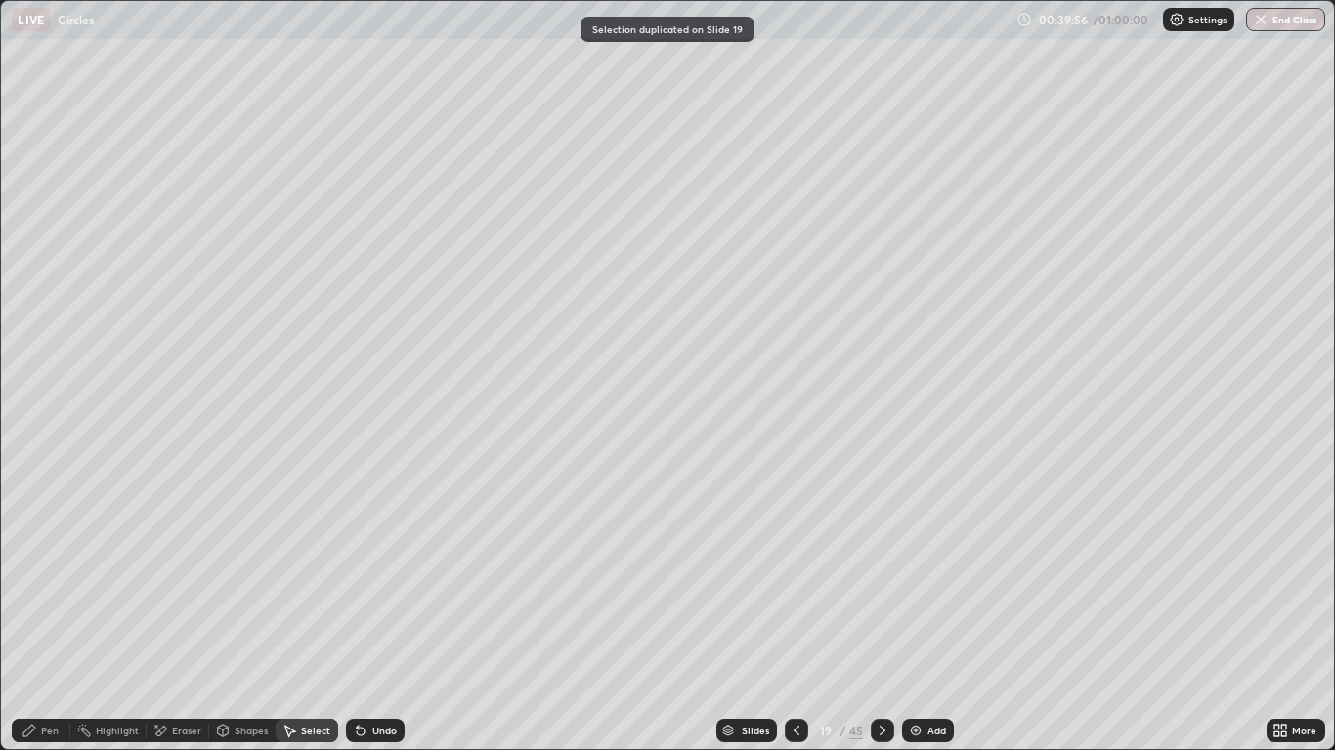
click at [172, 618] on div "Eraser" at bounding box center [186, 731] width 29 height 10
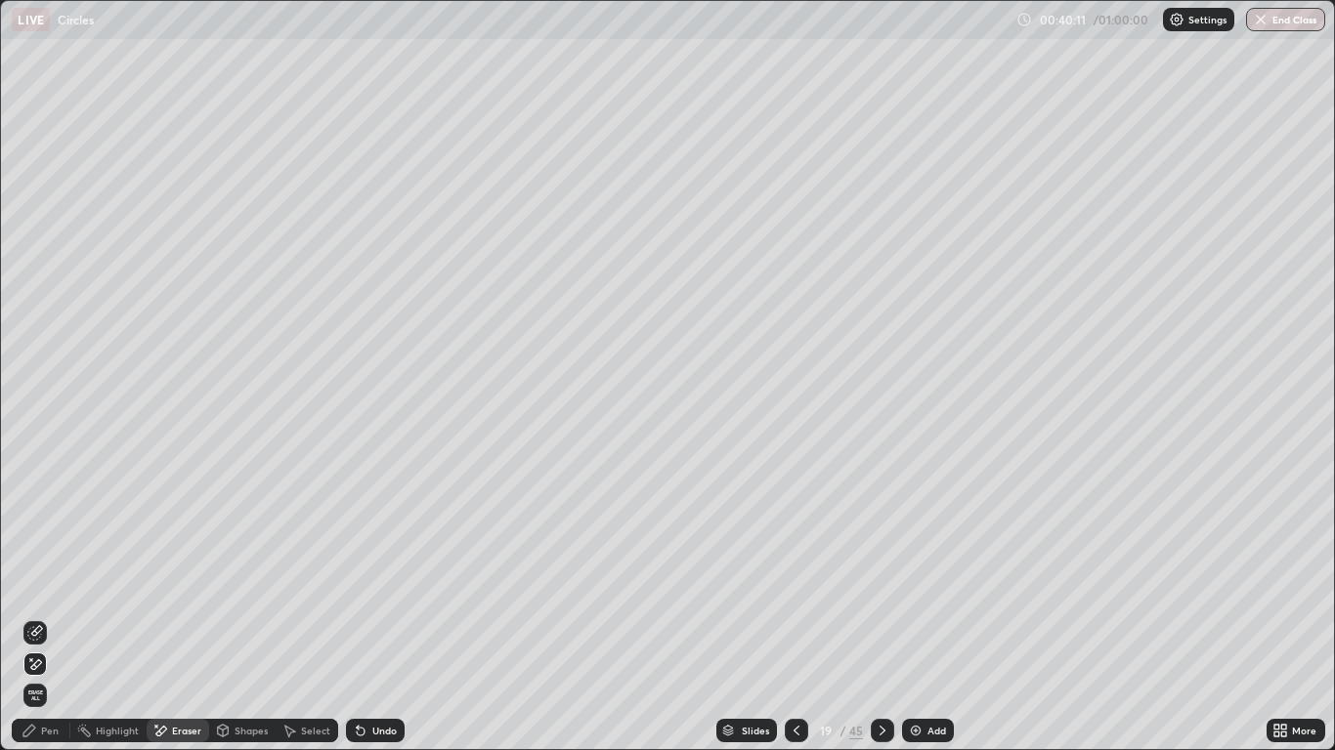
click at [236, 618] on div "Shapes" at bounding box center [251, 731] width 33 height 10
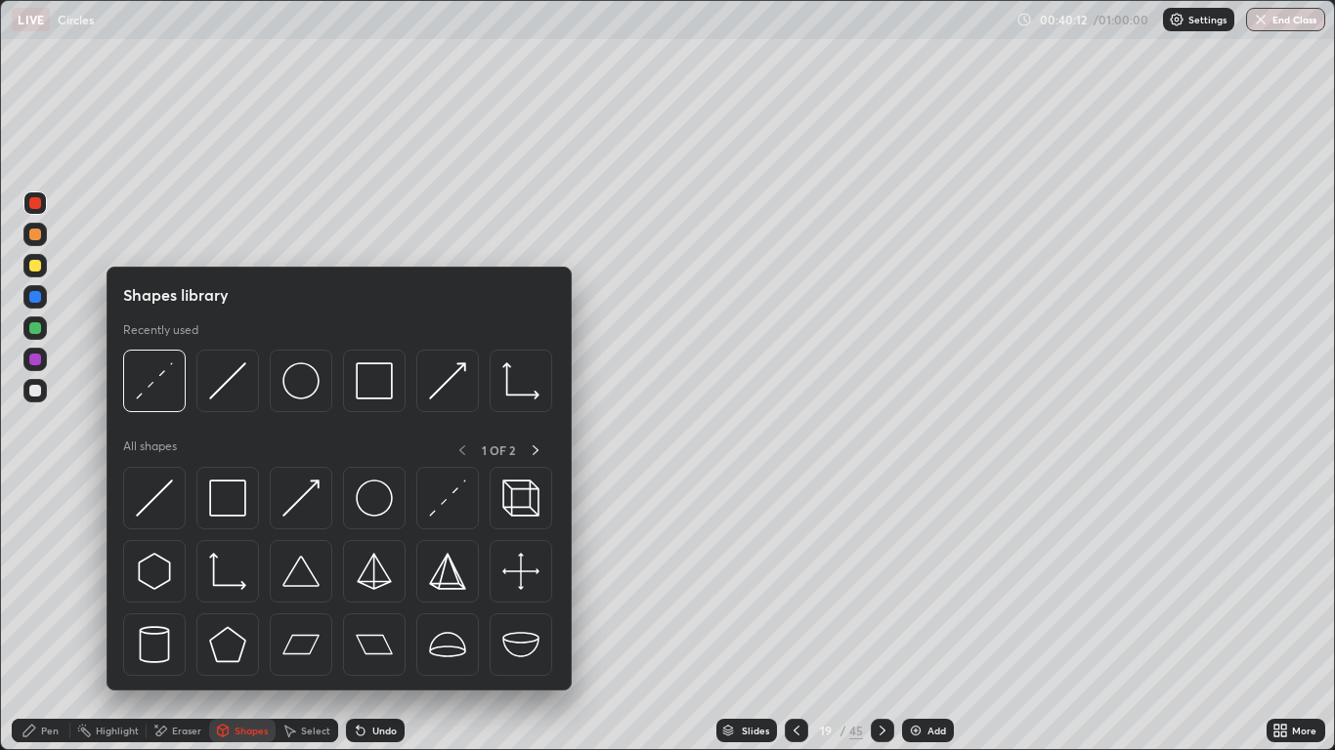
click at [249, 618] on div "Shapes" at bounding box center [251, 731] width 33 height 10
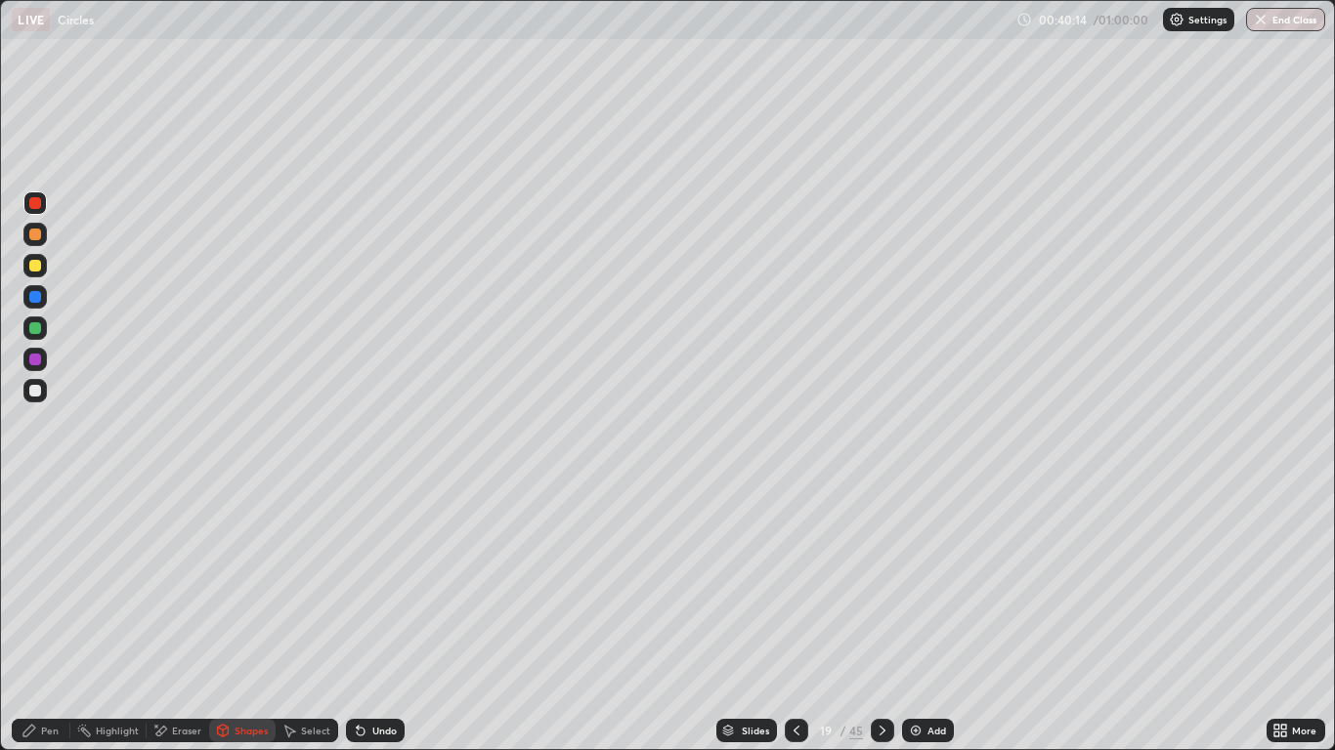
click at [316, 618] on div "Select" at bounding box center [315, 731] width 29 height 10
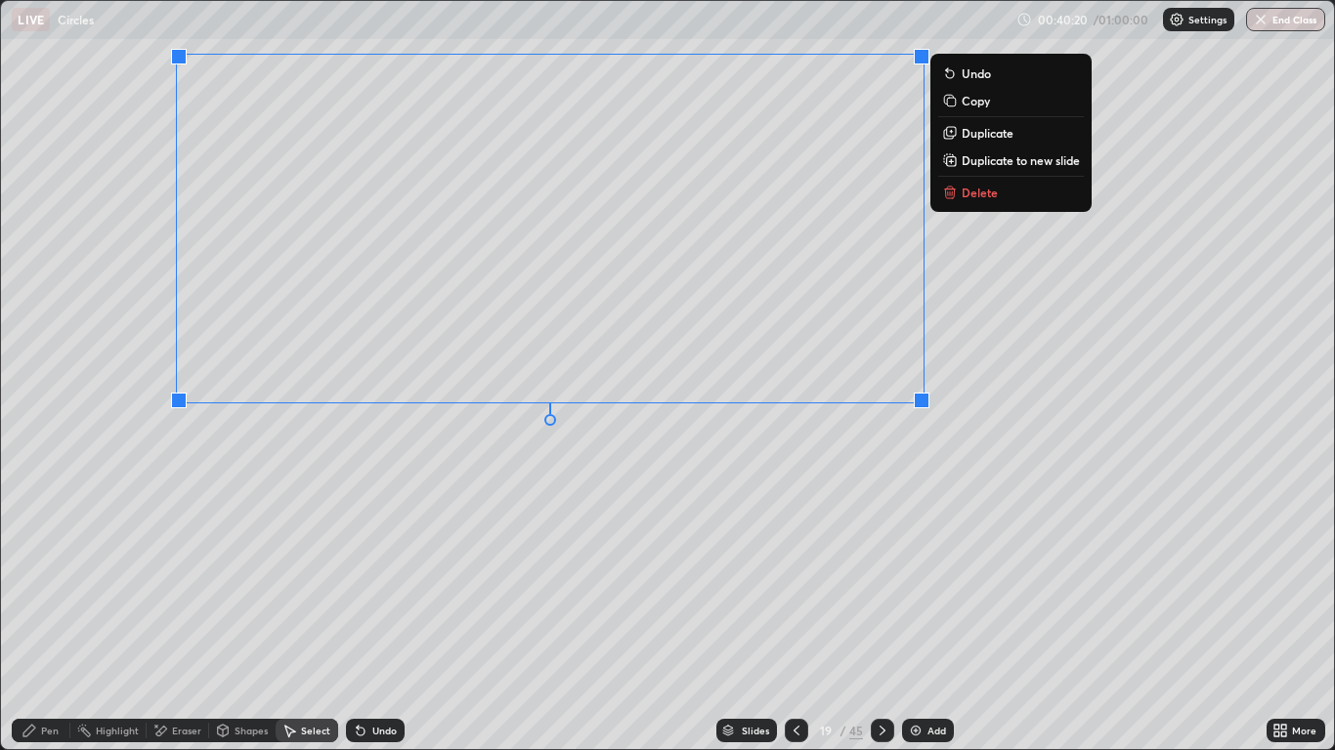
click at [247, 618] on div "Shapes" at bounding box center [251, 731] width 33 height 10
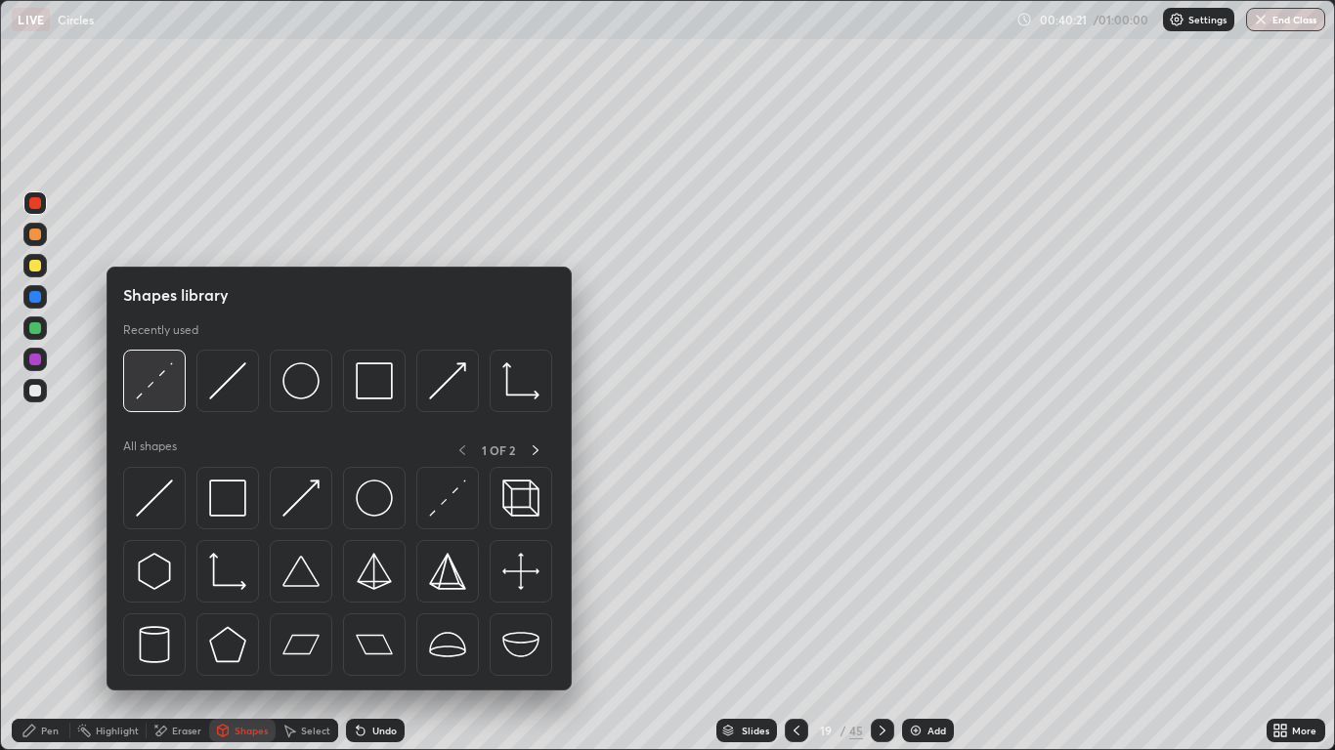
click at [160, 388] on img at bounding box center [154, 381] width 37 height 37
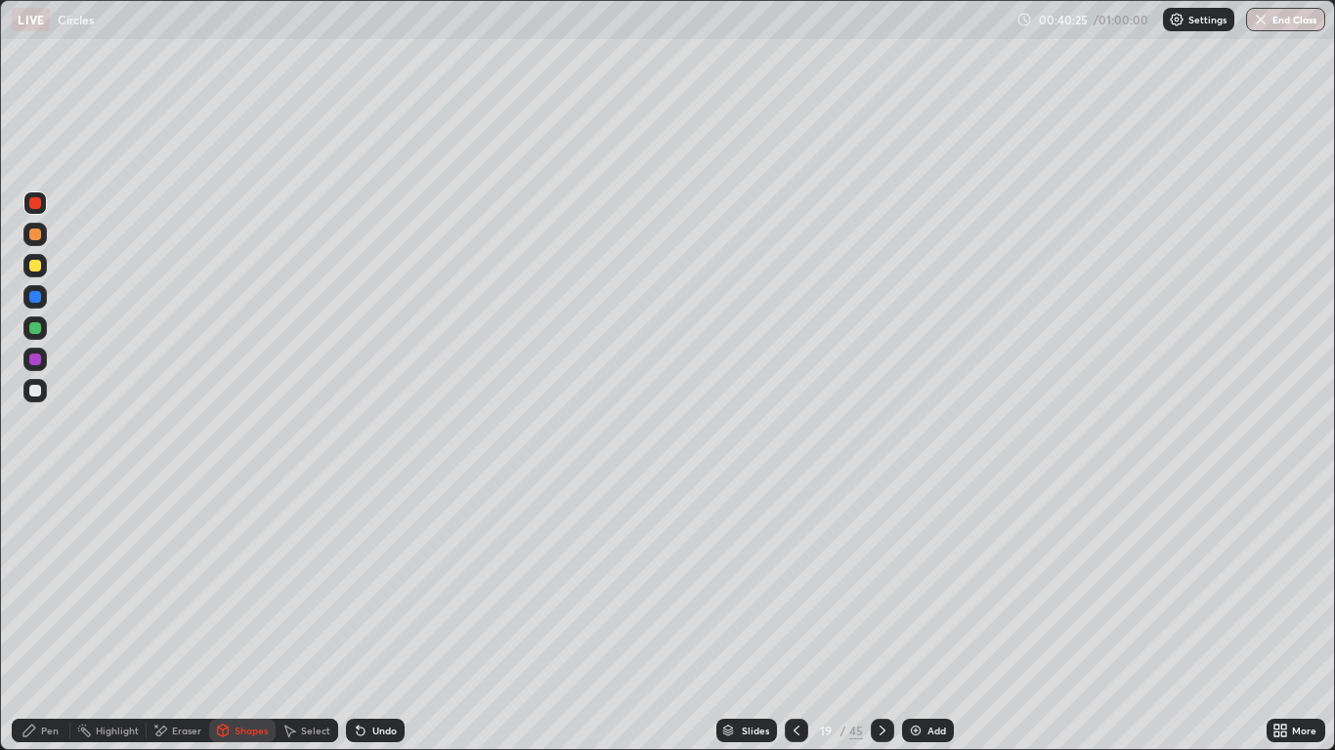
click at [32, 618] on icon at bounding box center [29, 731] width 16 height 16
click at [36, 391] on div at bounding box center [35, 391] width 12 height 12
click at [181, 618] on div "Eraser" at bounding box center [186, 731] width 29 height 10
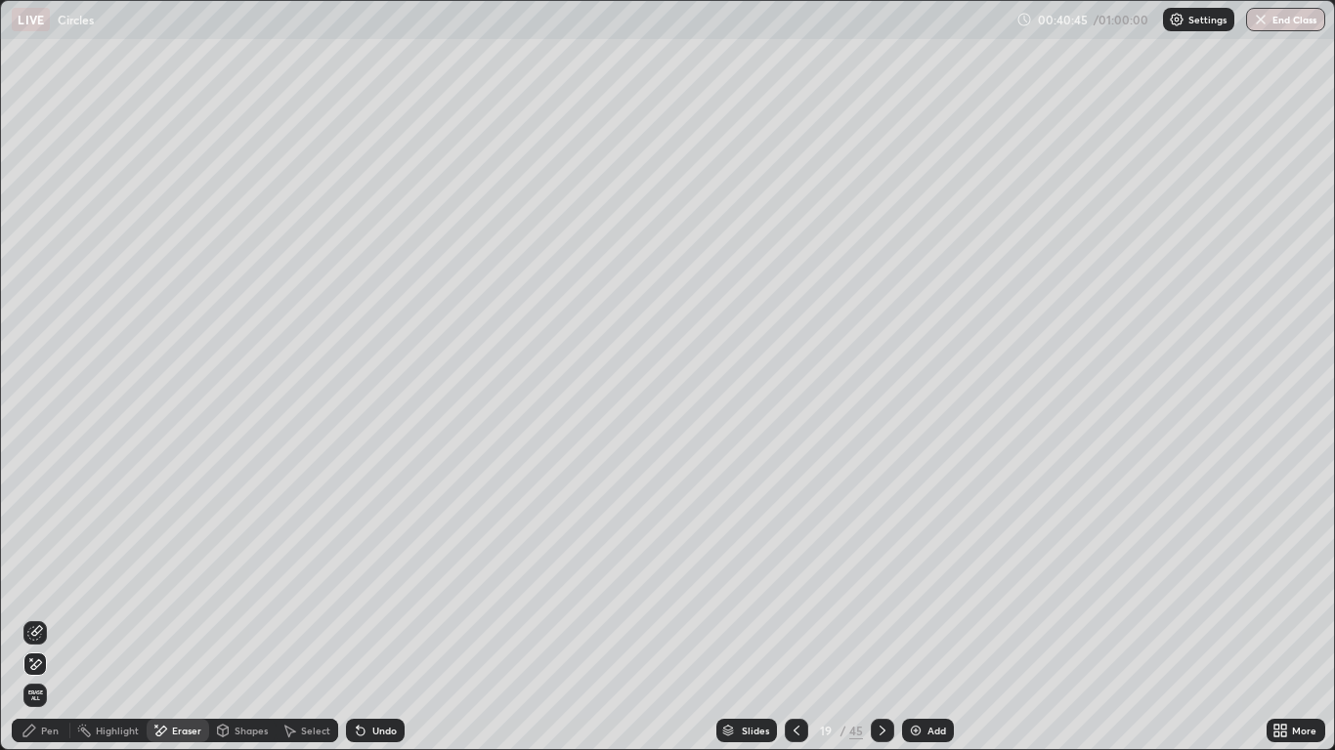
click at [35, 618] on div "Pen" at bounding box center [41, 730] width 59 height 23
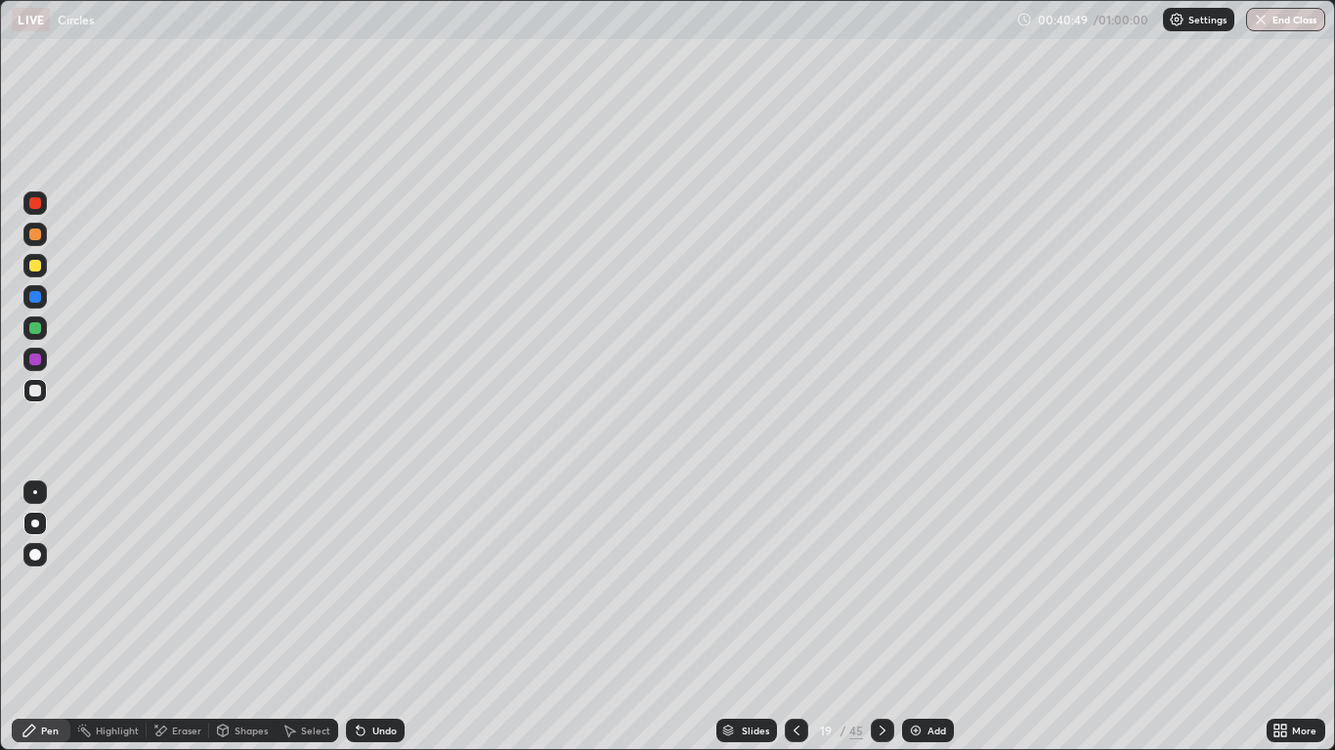
click at [166, 618] on icon at bounding box center [160, 731] width 16 height 17
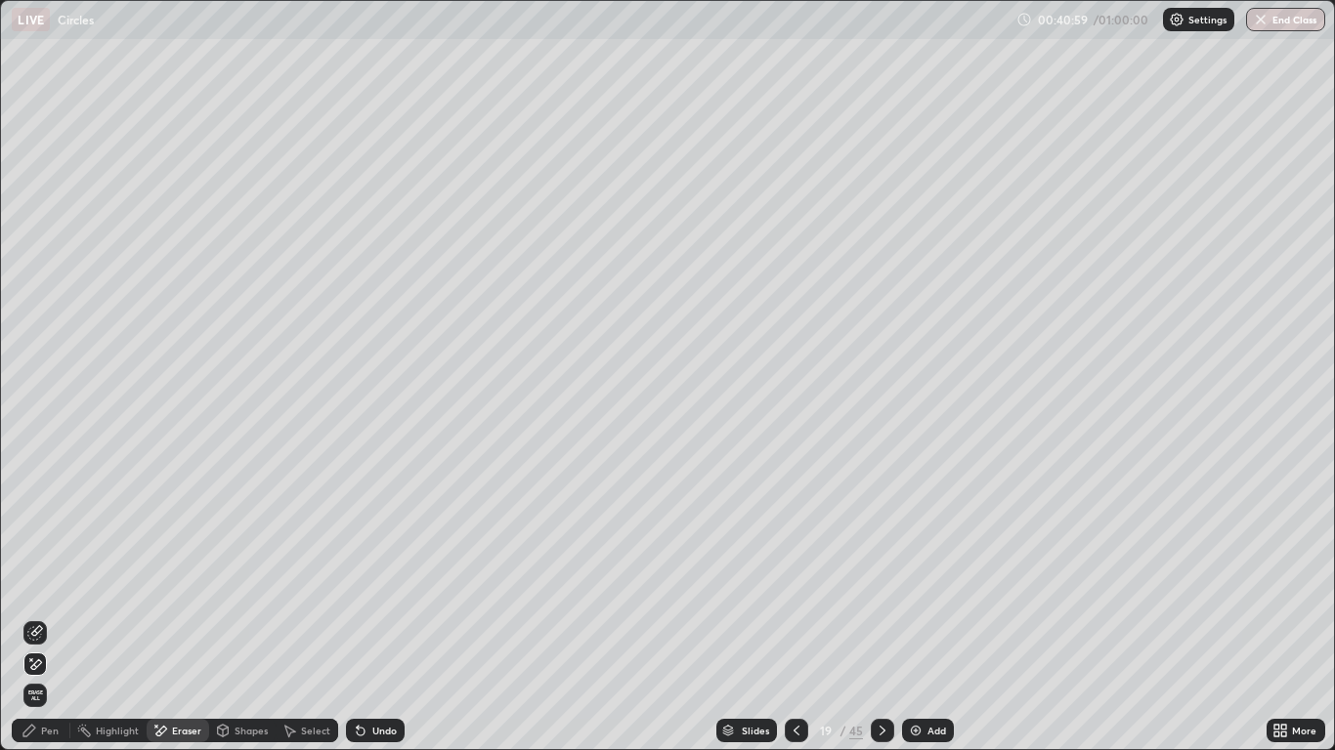
click at [32, 618] on icon at bounding box center [29, 731] width 16 height 16
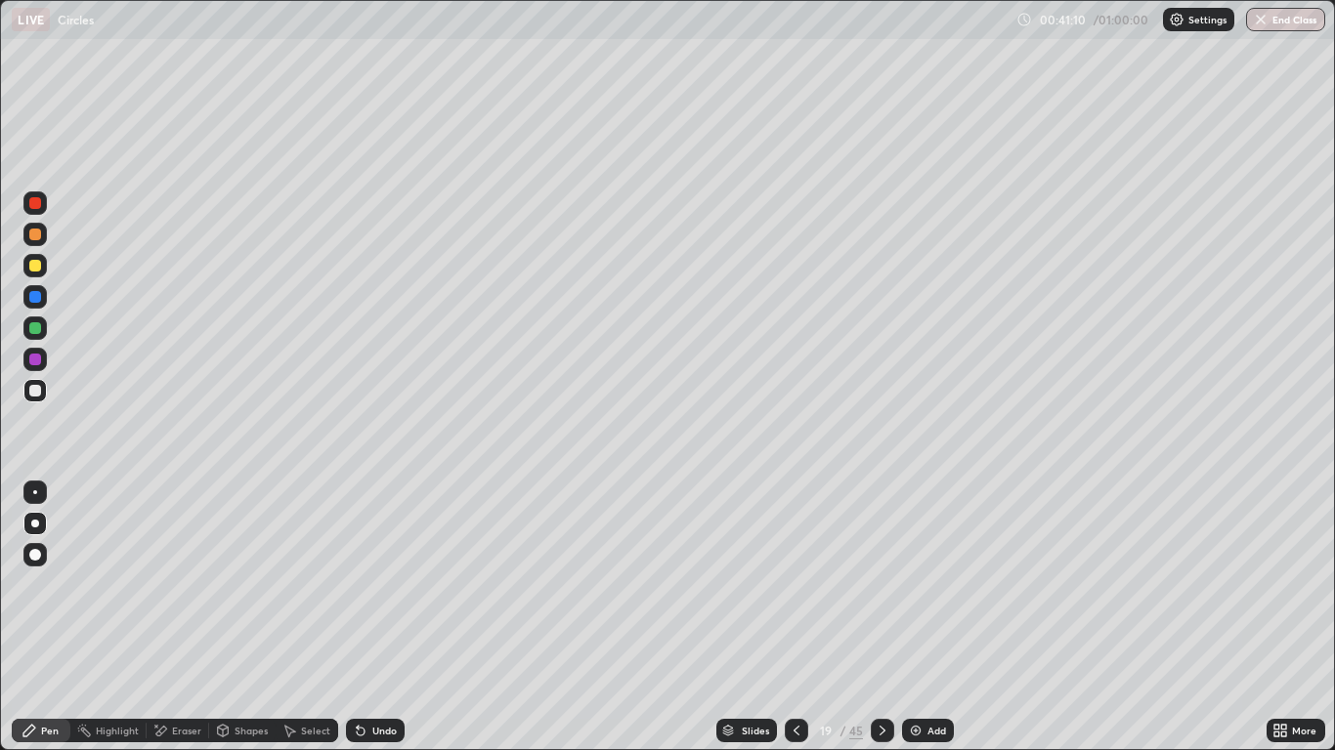
click at [39, 236] on div at bounding box center [35, 235] width 12 height 12
click at [35, 306] on div at bounding box center [34, 296] width 23 height 23
click at [797, 618] on icon at bounding box center [797, 731] width 16 height 16
click at [883, 618] on icon at bounding box center [883, 731] width 16 height 16
click at [305, 618] on div "Select" at bounding box center [307, 730] width 63 height 23
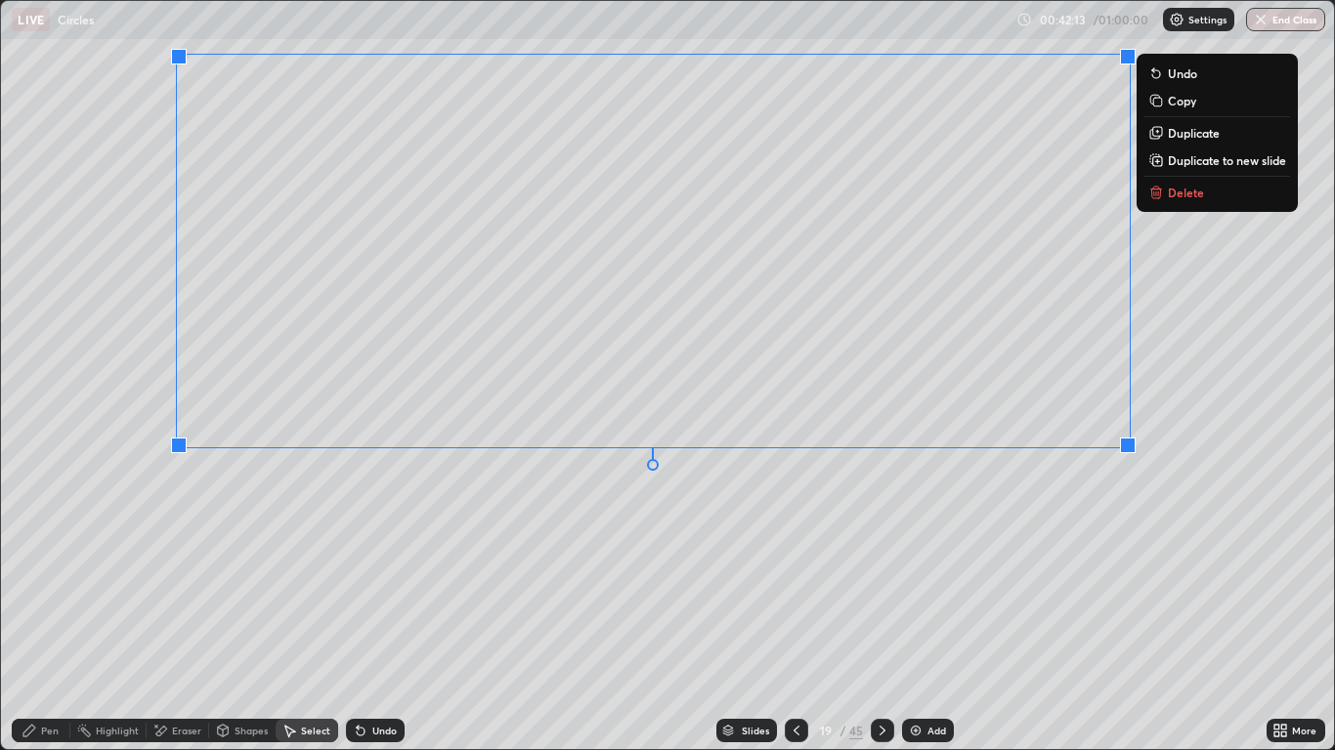
click at [50, 618] on div "Pen" at bounding box center [50, 731] width 18 height 10
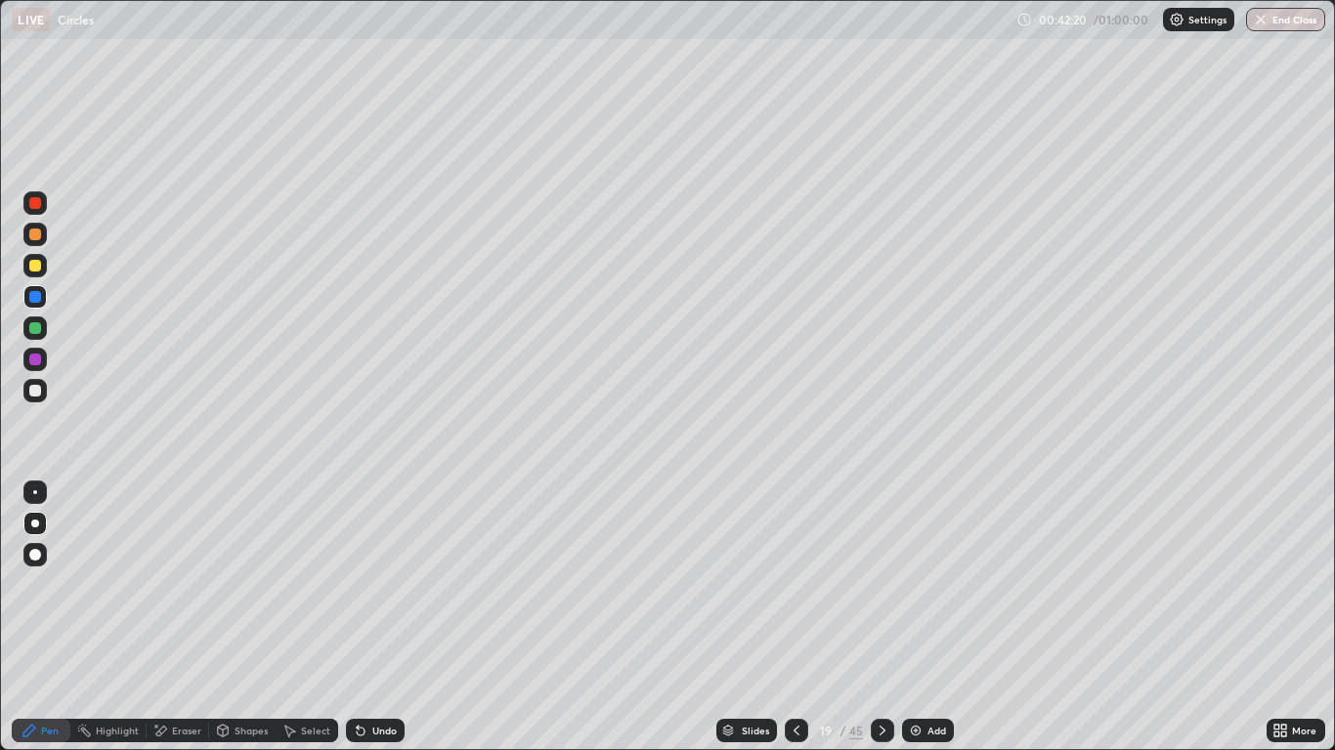
click at [38, 396] on div at bounding box center [35, 391] width 12 height 12
click at [297, 618] on div "Select" at bounding box center [307, 730] width 63 height 23
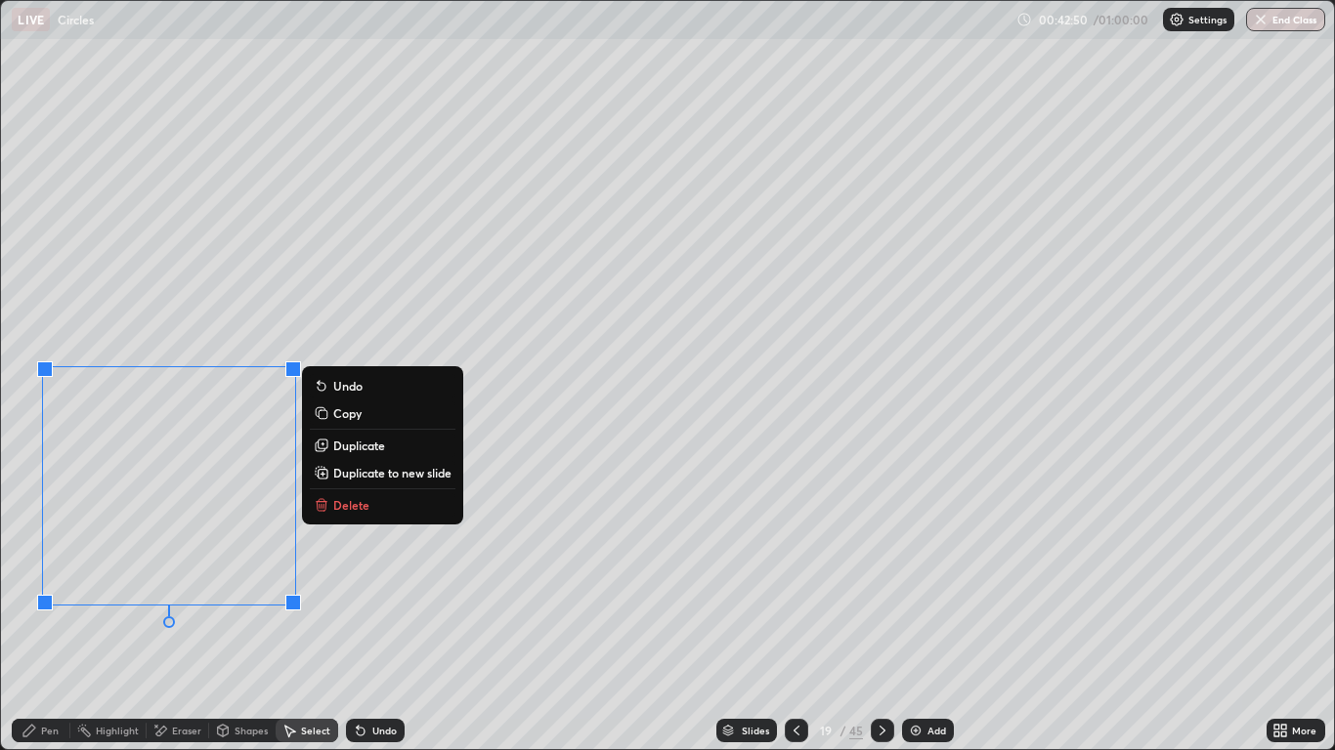
click at [56, 618] on div "Pen" at bounding box center [41, 730] width 59 height 23
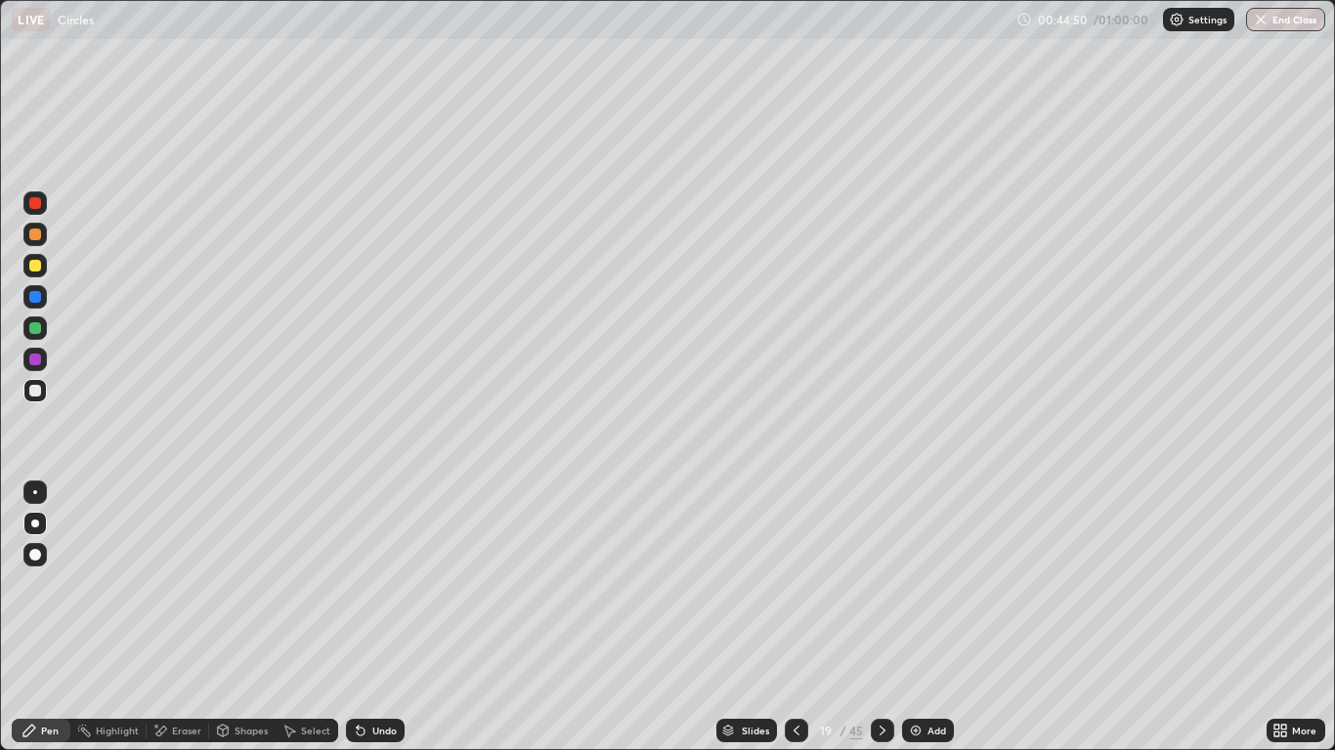
click at [795, 618] on icon at bounding box center [797, 731] width 16 height 16
click at [880, 618] on icon at bounding box center [883, 731] width 16 height 16
click at [750, 618] on div "Slides" at bounding box center [755, 731] width 27 height 10
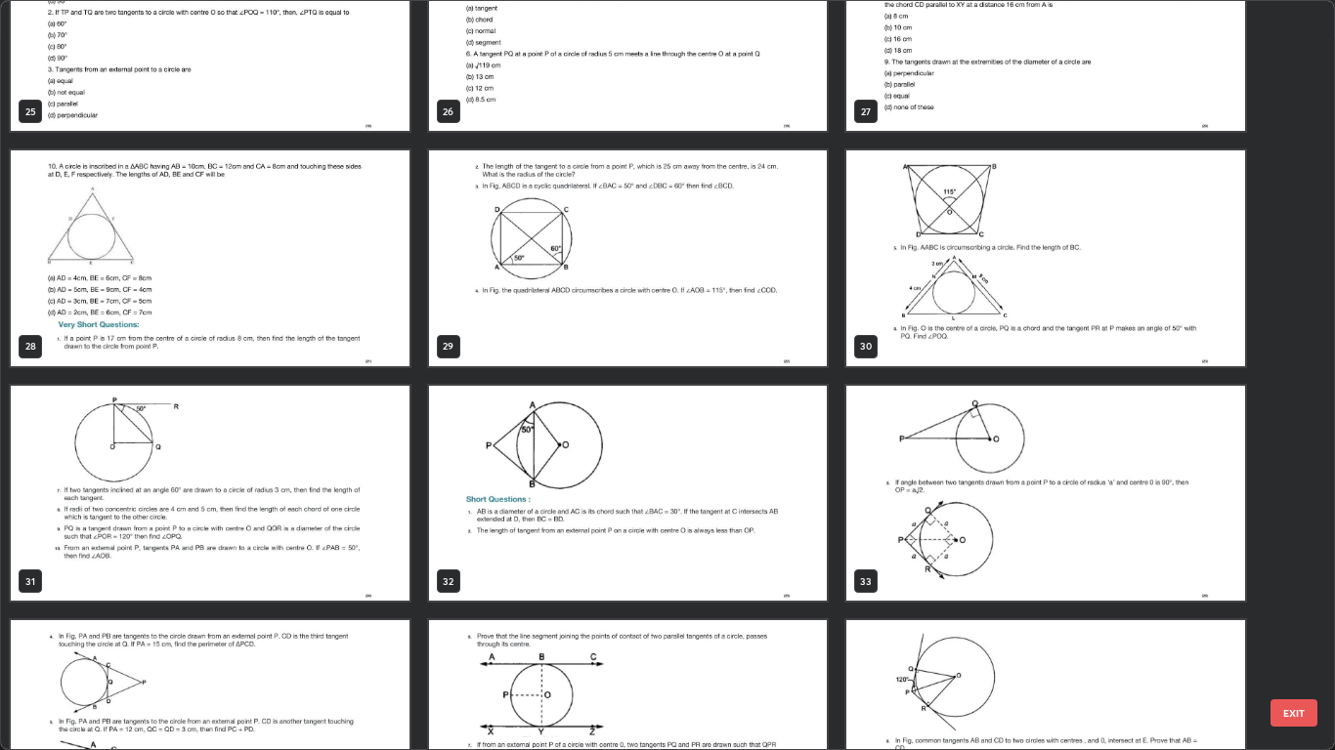
scroll to position [1977, 0]
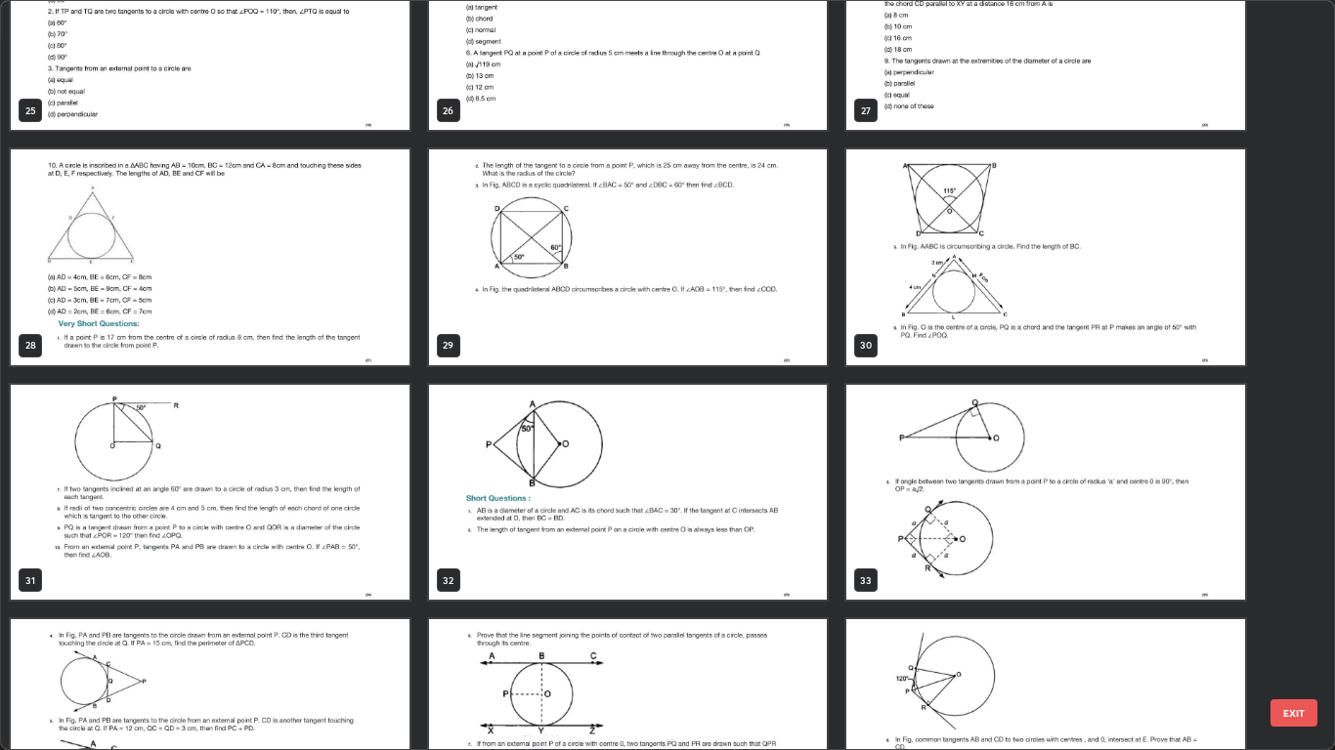
click at [189, 513] on img "grid" at bounding box center [210, 493] width 399 height 216
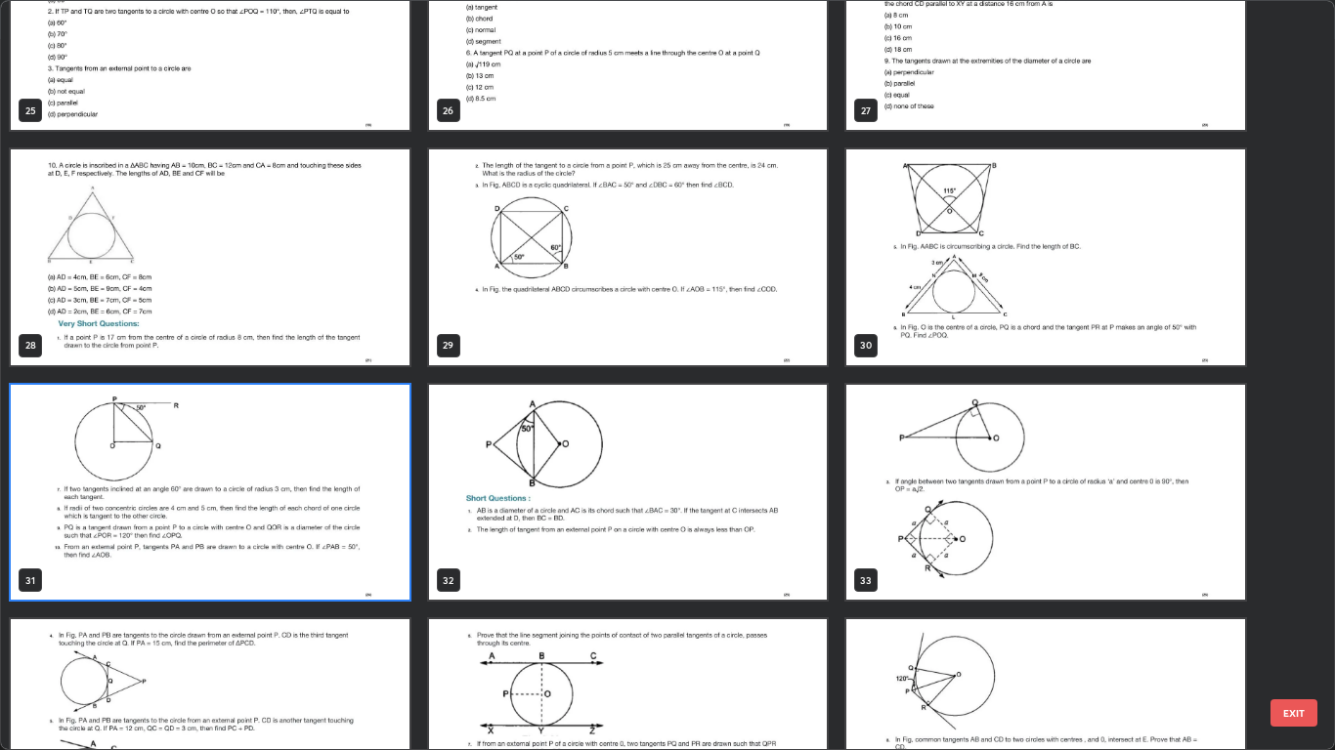
click at [168, 282] on img "grid" at bounding box center [210, 257] width 399 height 216
click at [161, 284] on img "grid" at bounding box center [210, 257] width 399 height 216
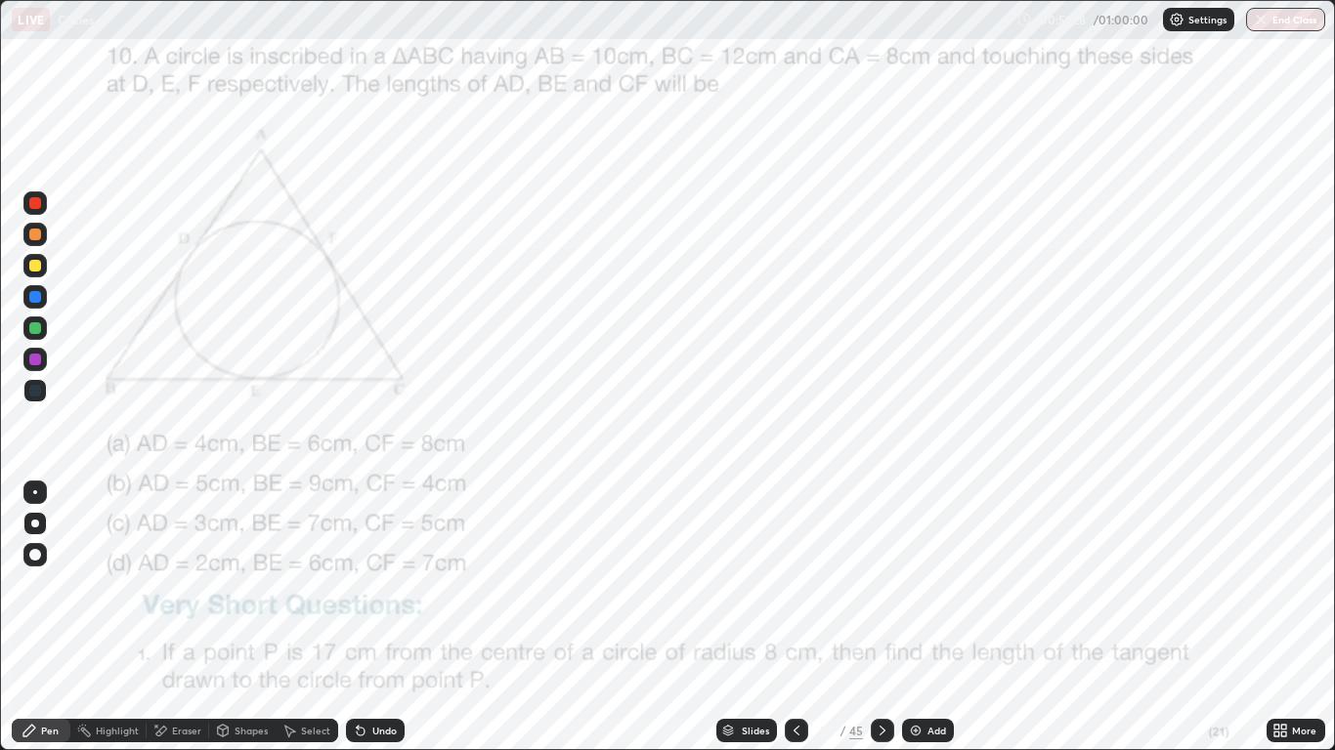
click at [35, 297] on div at bounding box center [35, 297] width 12 height 12
click at [880, 618] on icon at bounding box center [883, 731] width 16 height 16
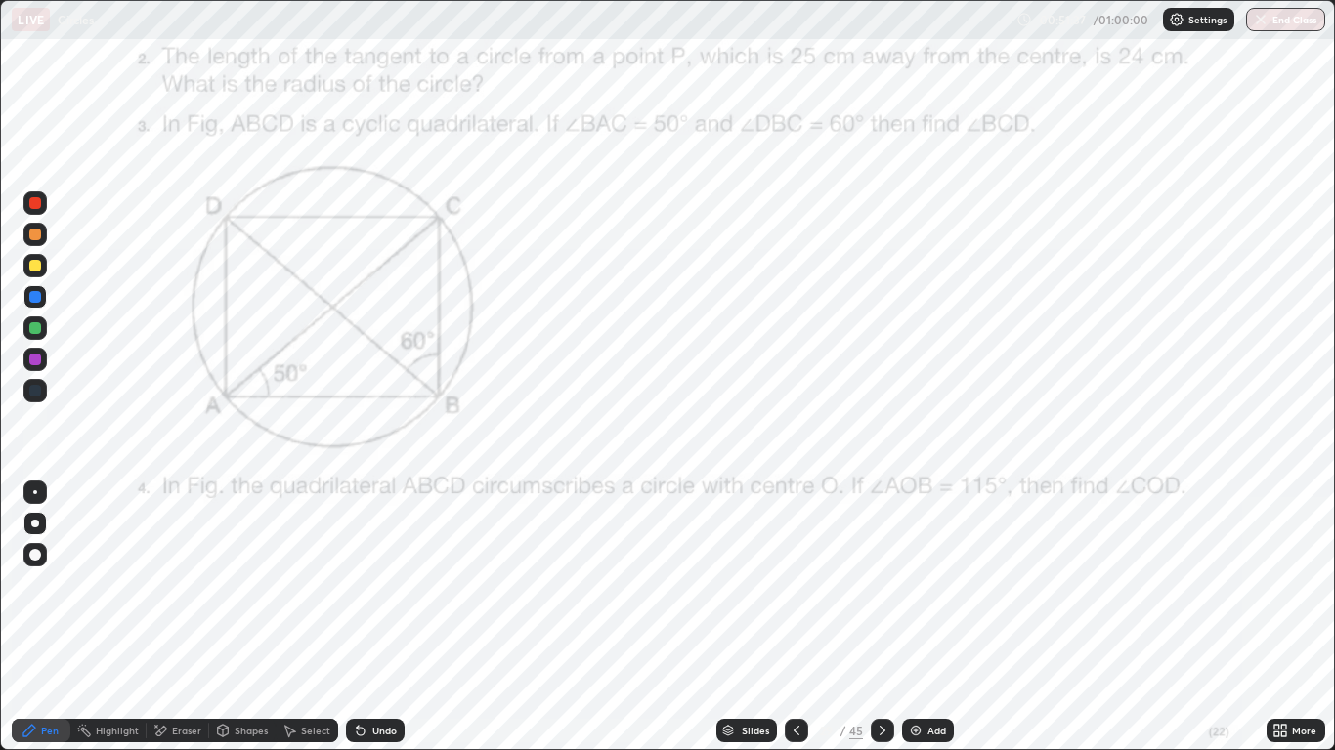
click at [36, 203] on div at bounding box center [35, 203] width 12 height 12
click at [1273, 30] on button "End Class" at bounding box center [1286, 19] width 77 height 23
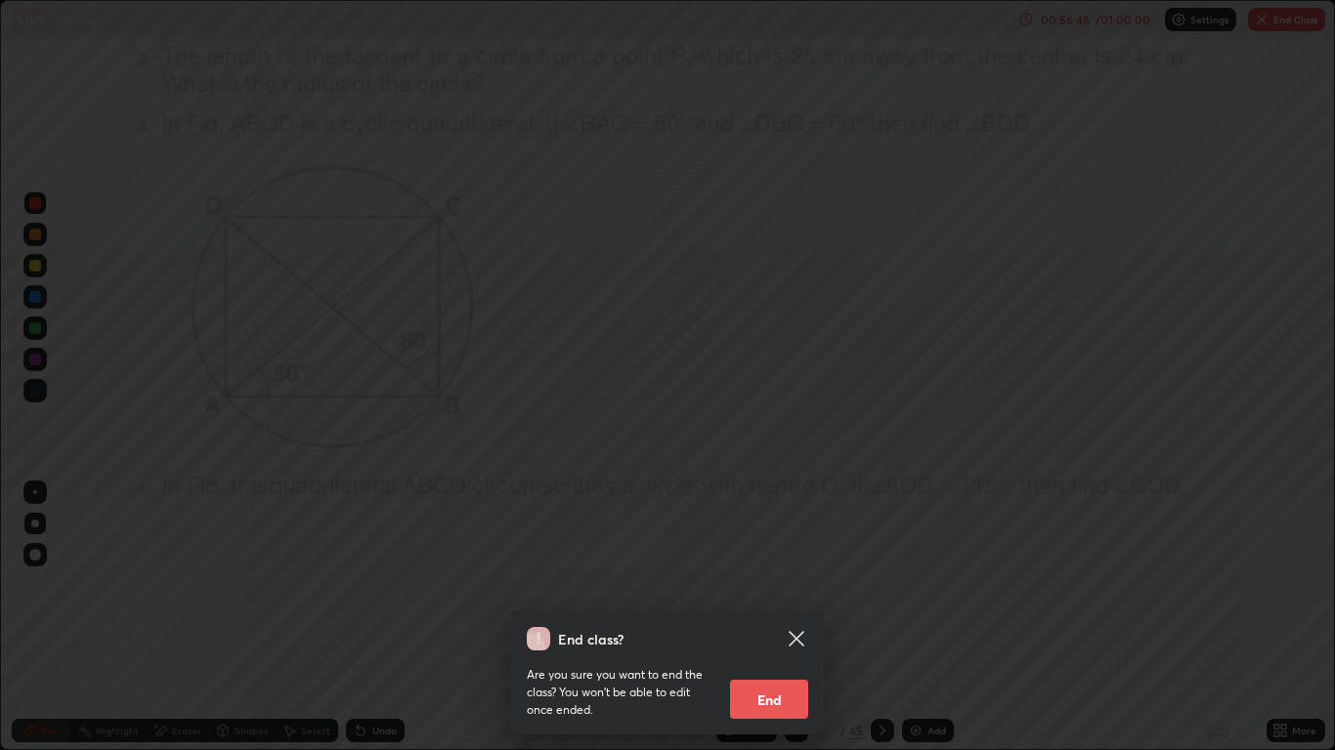
click at [749, 618] on button "End" at bounding box center [769, 699] width 78 height 39
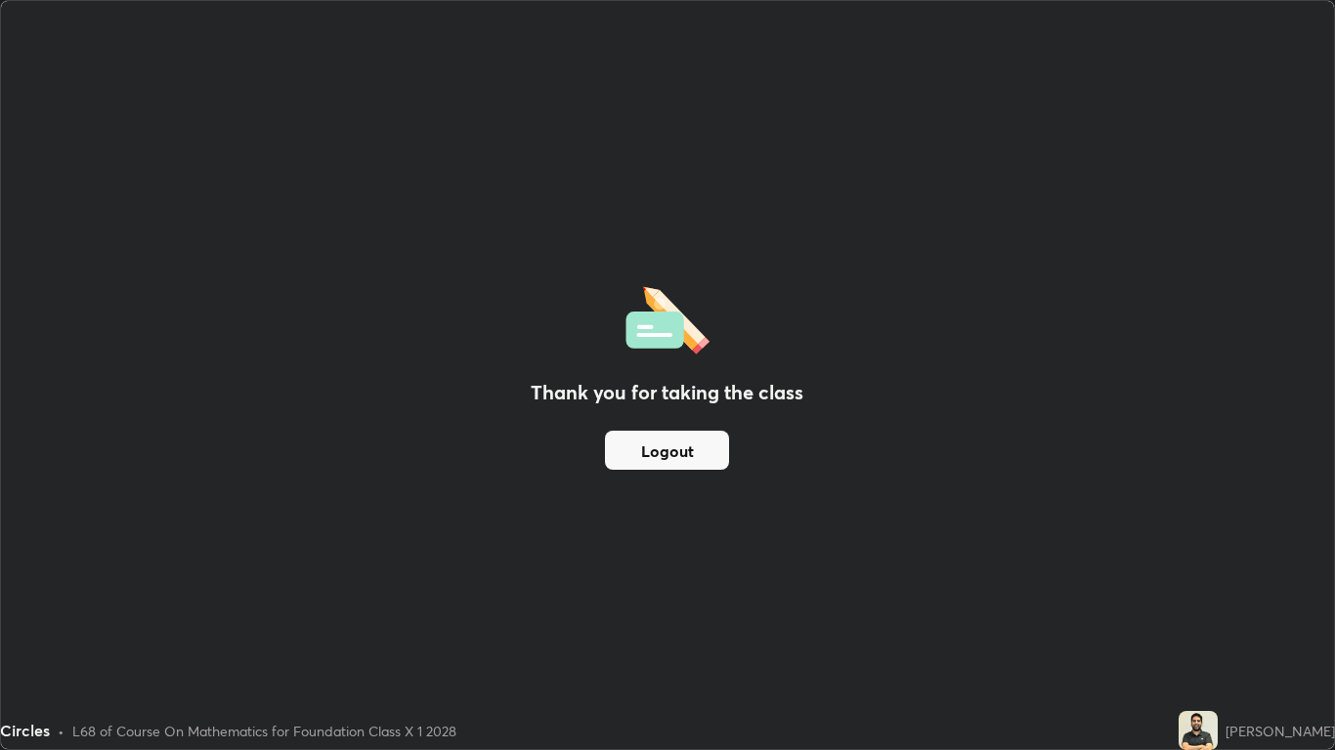
click at [657, 452] on button "Logout" at bounding box center [667, 450] width 124 height 39
click at [664, 455] on button "Logout" at bounding box center [667, 450] width 124 height 39
click at [665, 450] on button "Logout" at bounding box center [667, 450] width 124 height 39
click at [666, 462] on button "Logout" at bounding box center [667, 450] width 124 height 39
